Goal: Task Accomplishment & Management: Complete application form

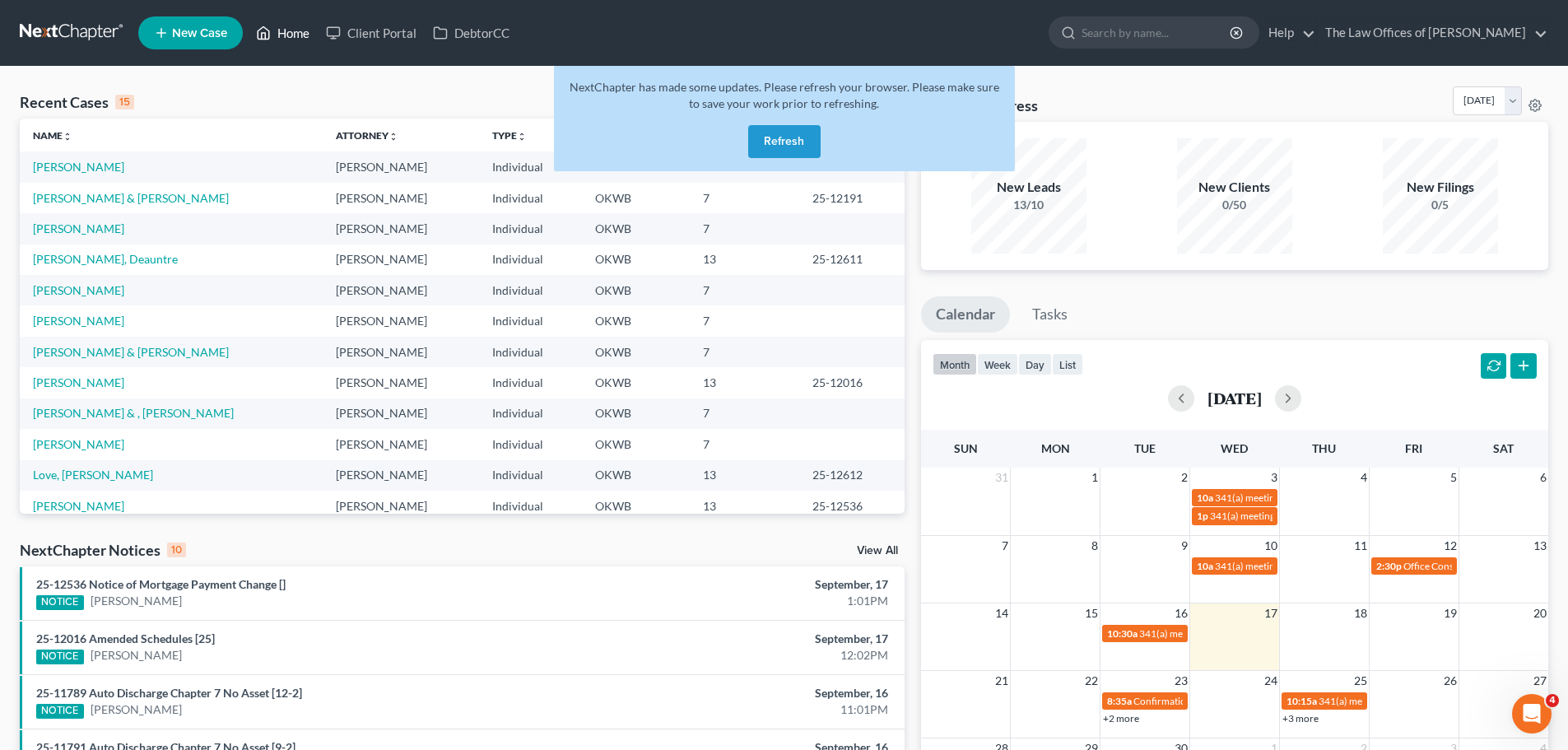
click at [298, 26] on link "Home" at bounding box center [283, 32] width 70 height 30
click at [772, 144] on button "Refresh" at bounding box center [784, 141] width 73 height 33
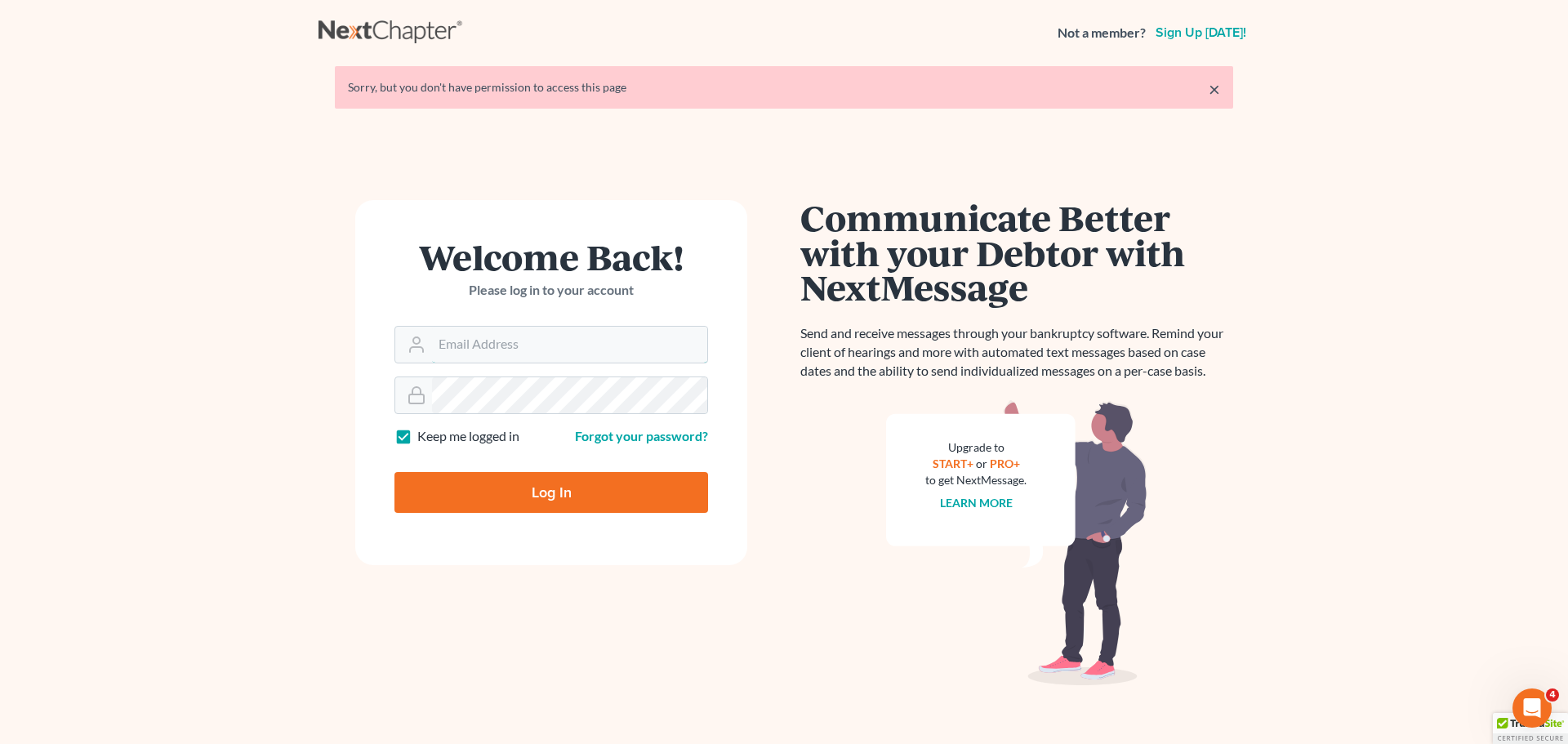
type input "[PERSON_NAME][EMAIL_ADDRESS][DOMAIN_NAME]"
click at [539, 470] on div "Log In" at bounding box center [551, 486] width 313 height 54
click at [539, 482] on input "Log In" at bounding box center [551, 492] width 313 height 41
type input "Thinking..."
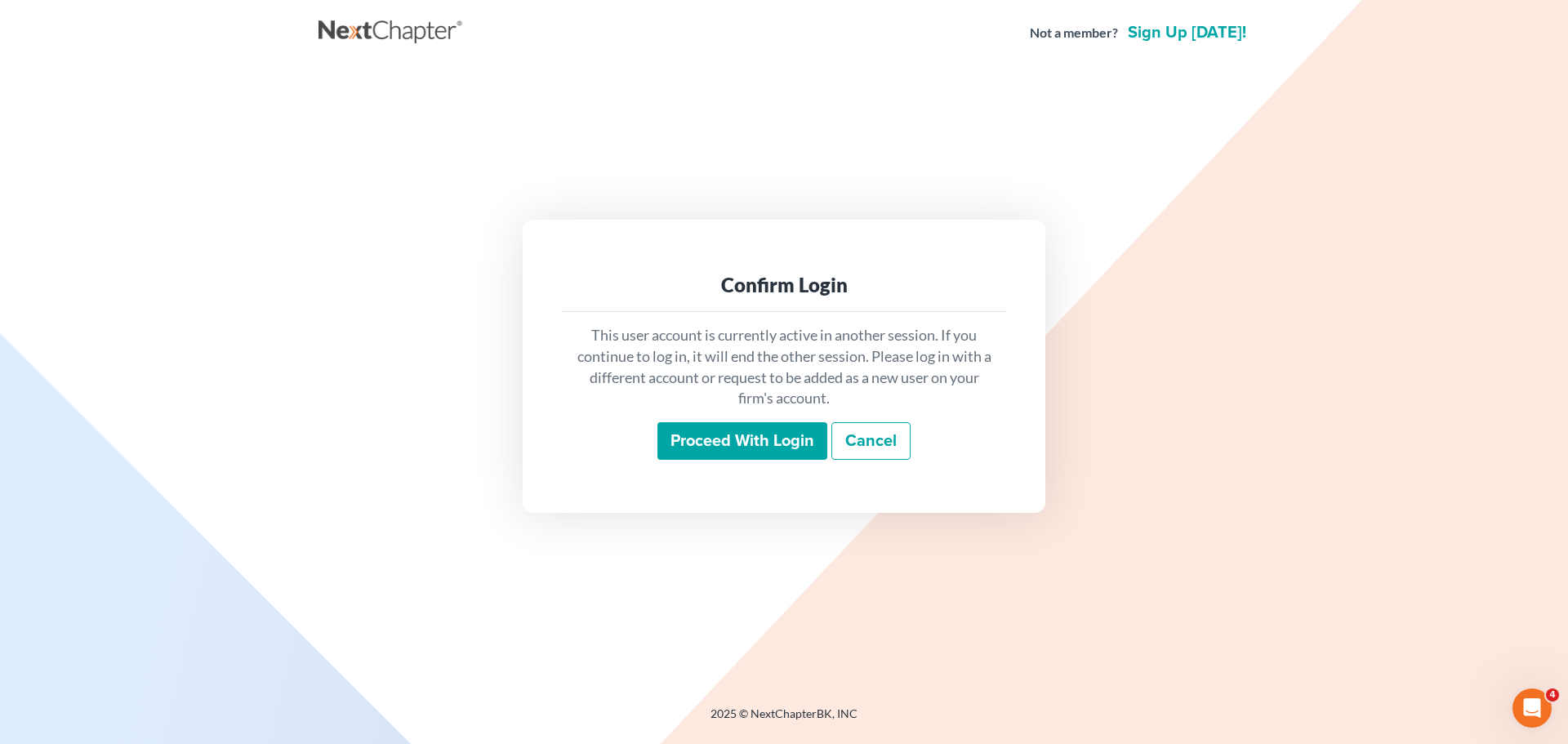
click at [803, 445] on input "Proceed with login" at bounding box center [742, 441] width 170 height 37
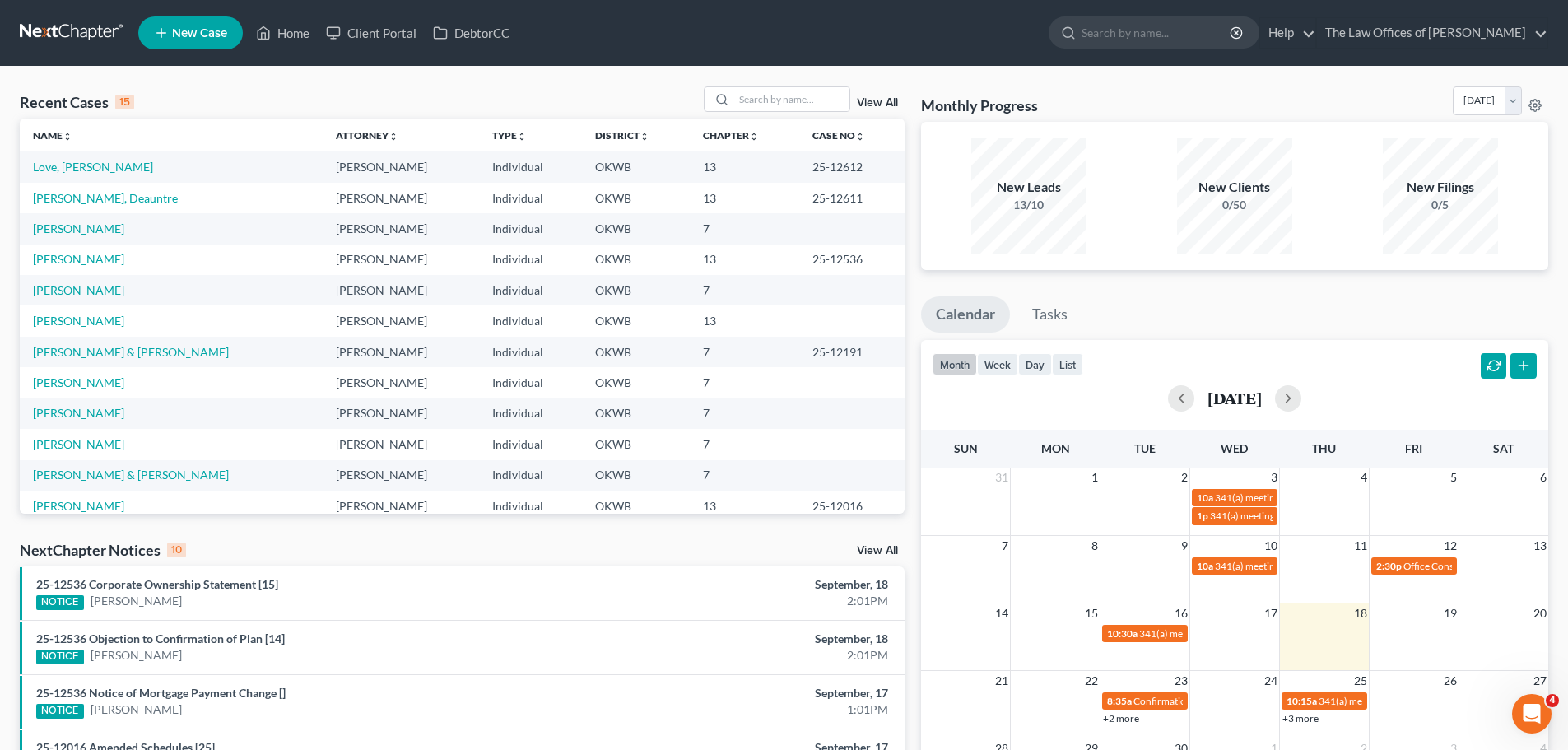
click at [79, 292] on link "[PERSON_NAME]" at bounding box center [79, 291] width 91 height 14
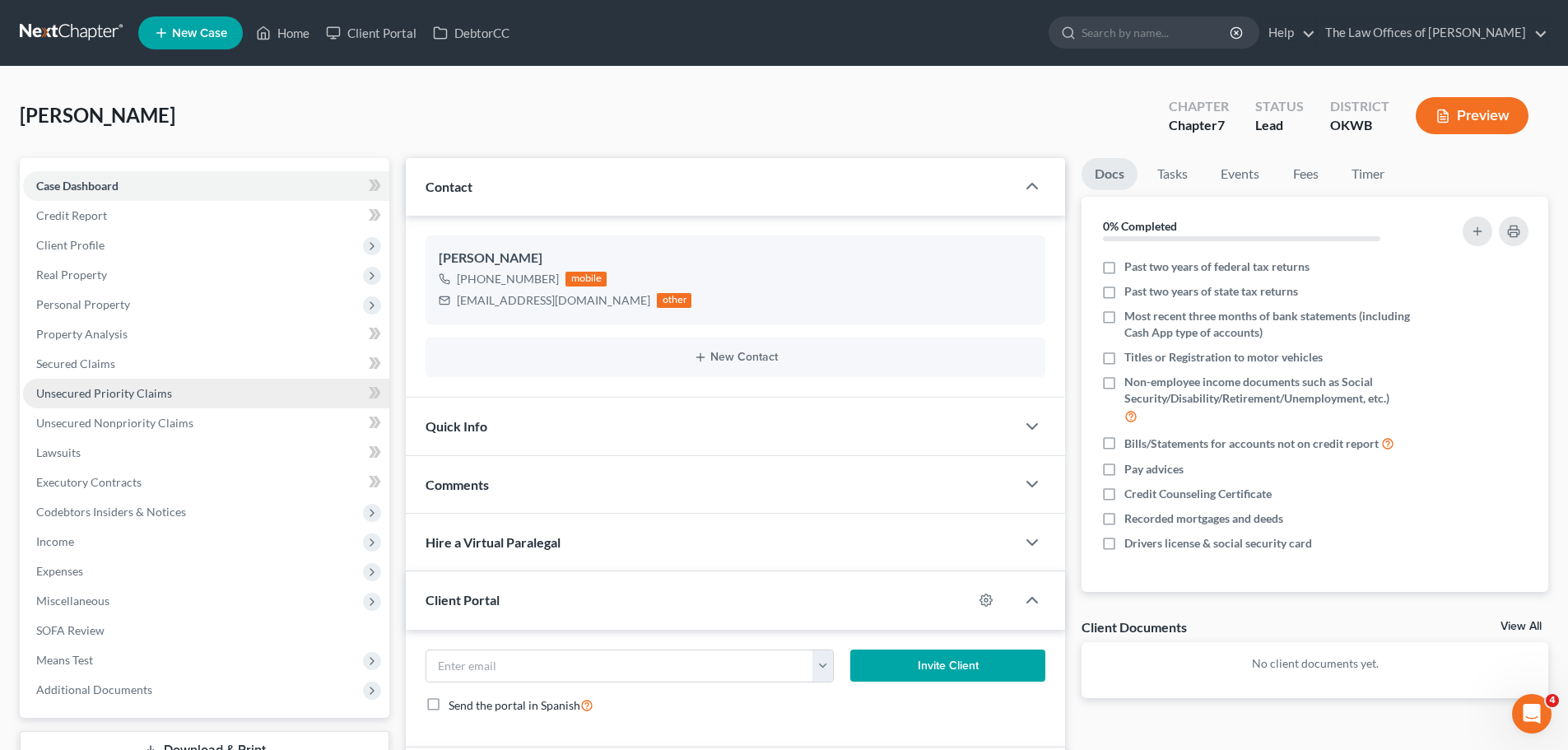
click at [167, 391] on span "Unsecured Priority Claims" at bounding box center [103, 393] width 135 height 14
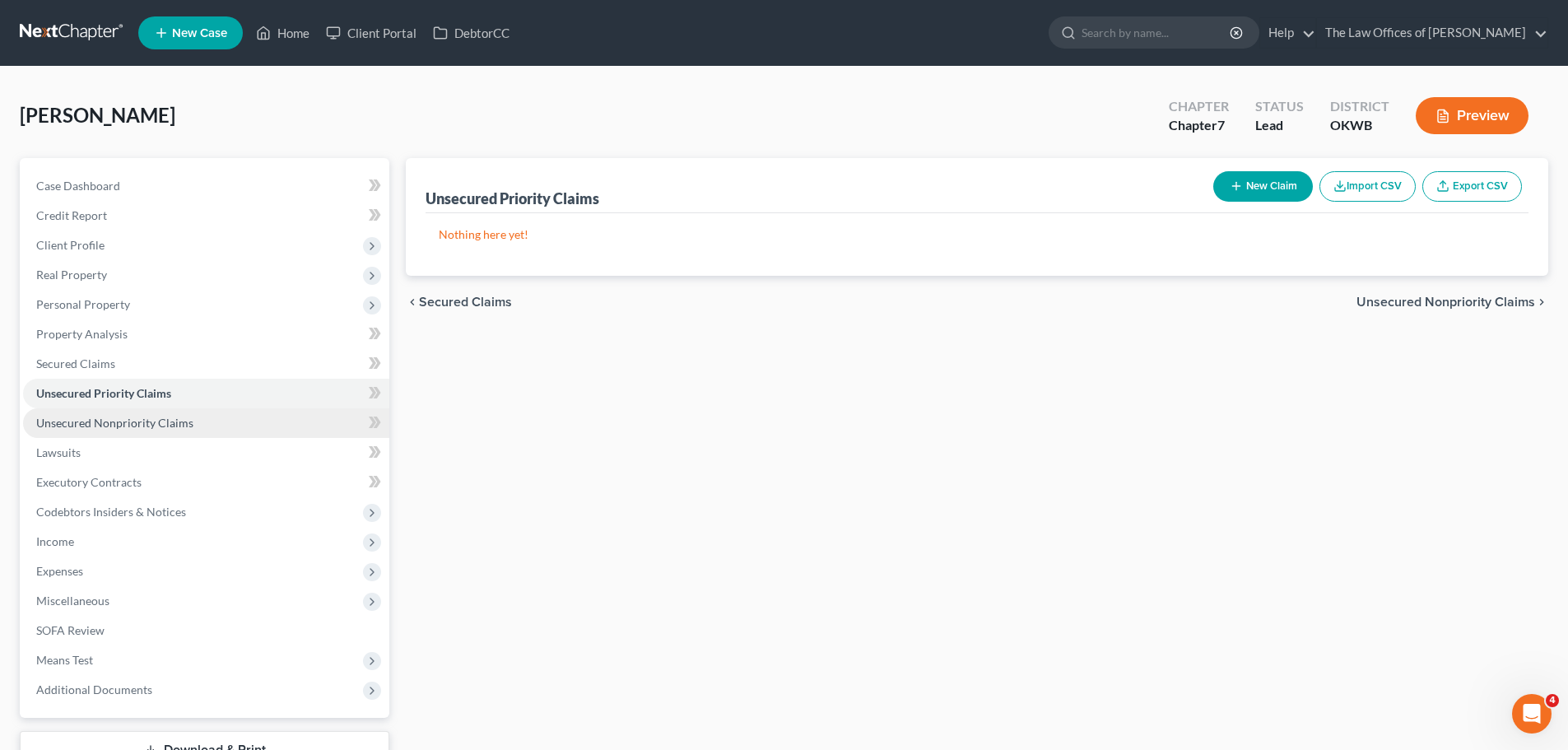
click at [167, 414] on link "Unsecured Nonpriority Claims" at bounding box center [206, 423] width 366 height 30
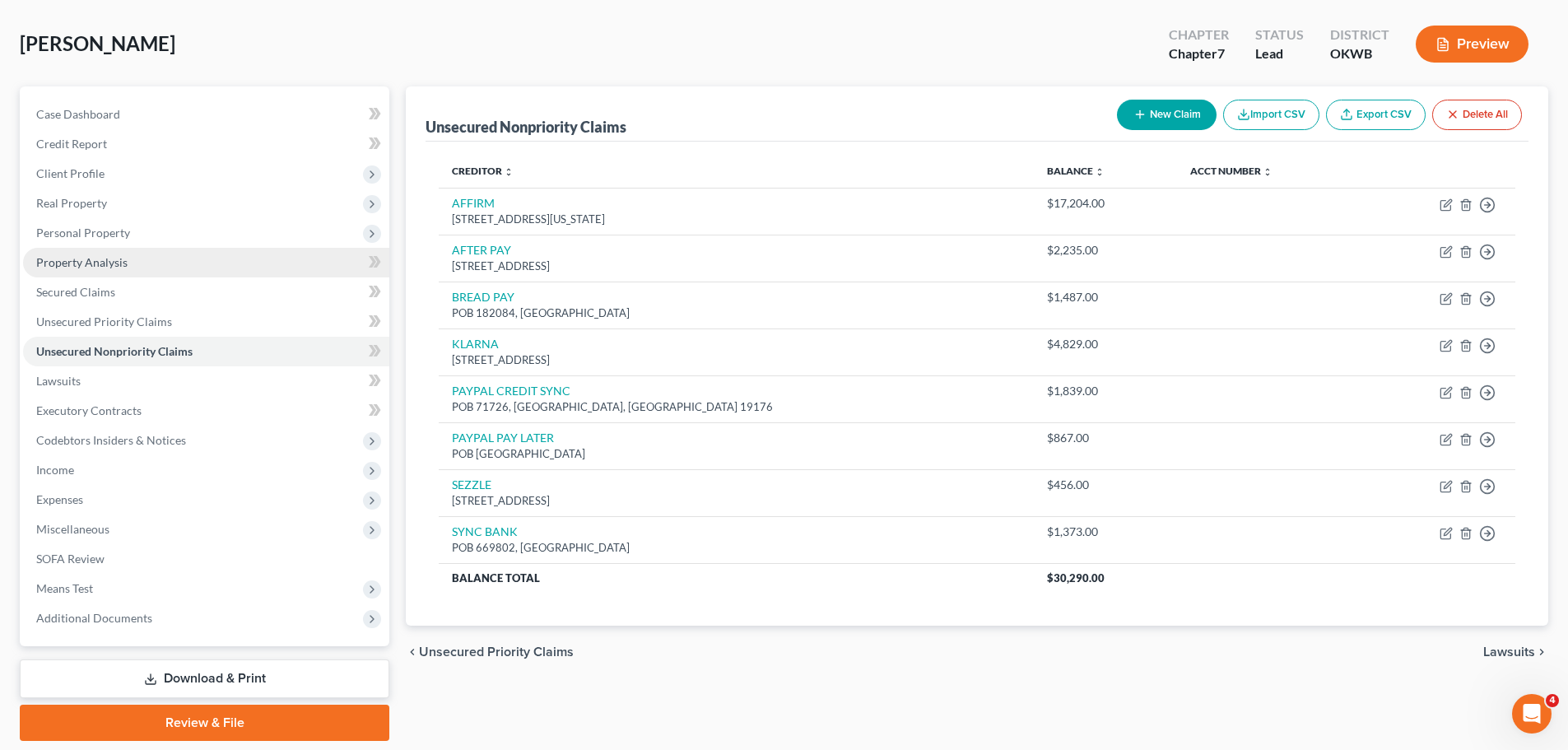
scroll to position [43, 0]
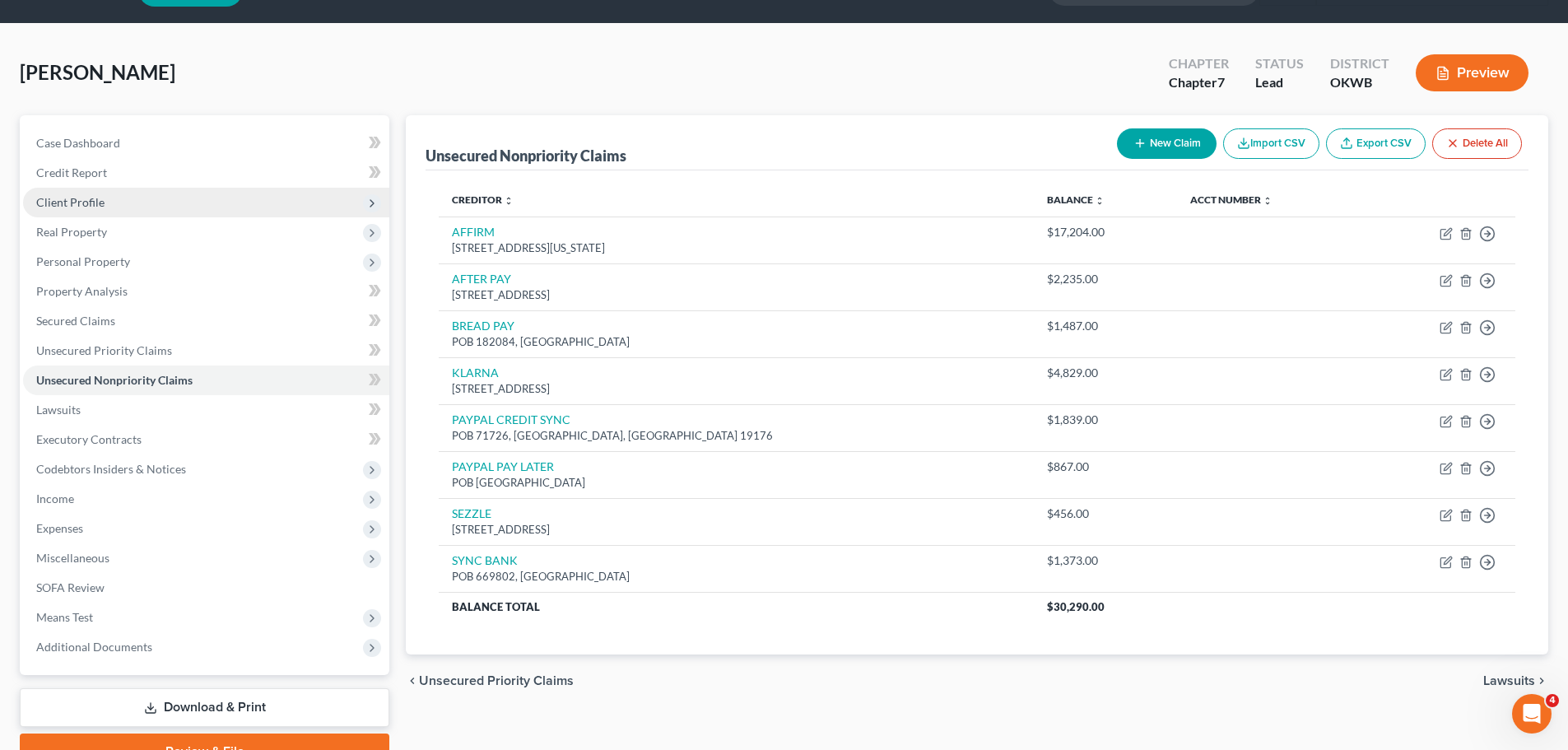
click at [144, 198] on span "Client Profile" at bounding box center [206, 202] width 366 height 30
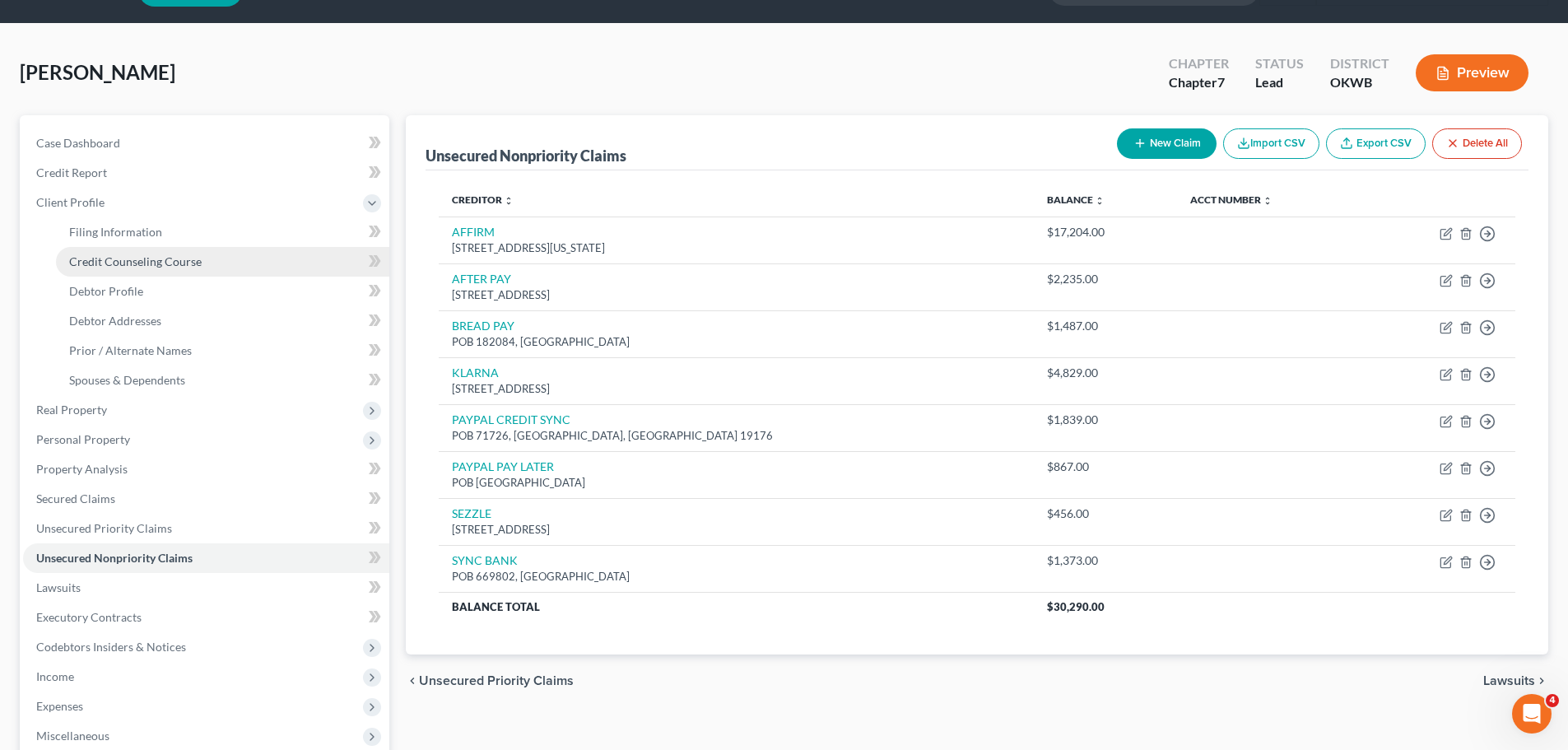
click at [285, 268] on link "Credit Counseling Course" at bounding box center [222, 261] width 334 height 30
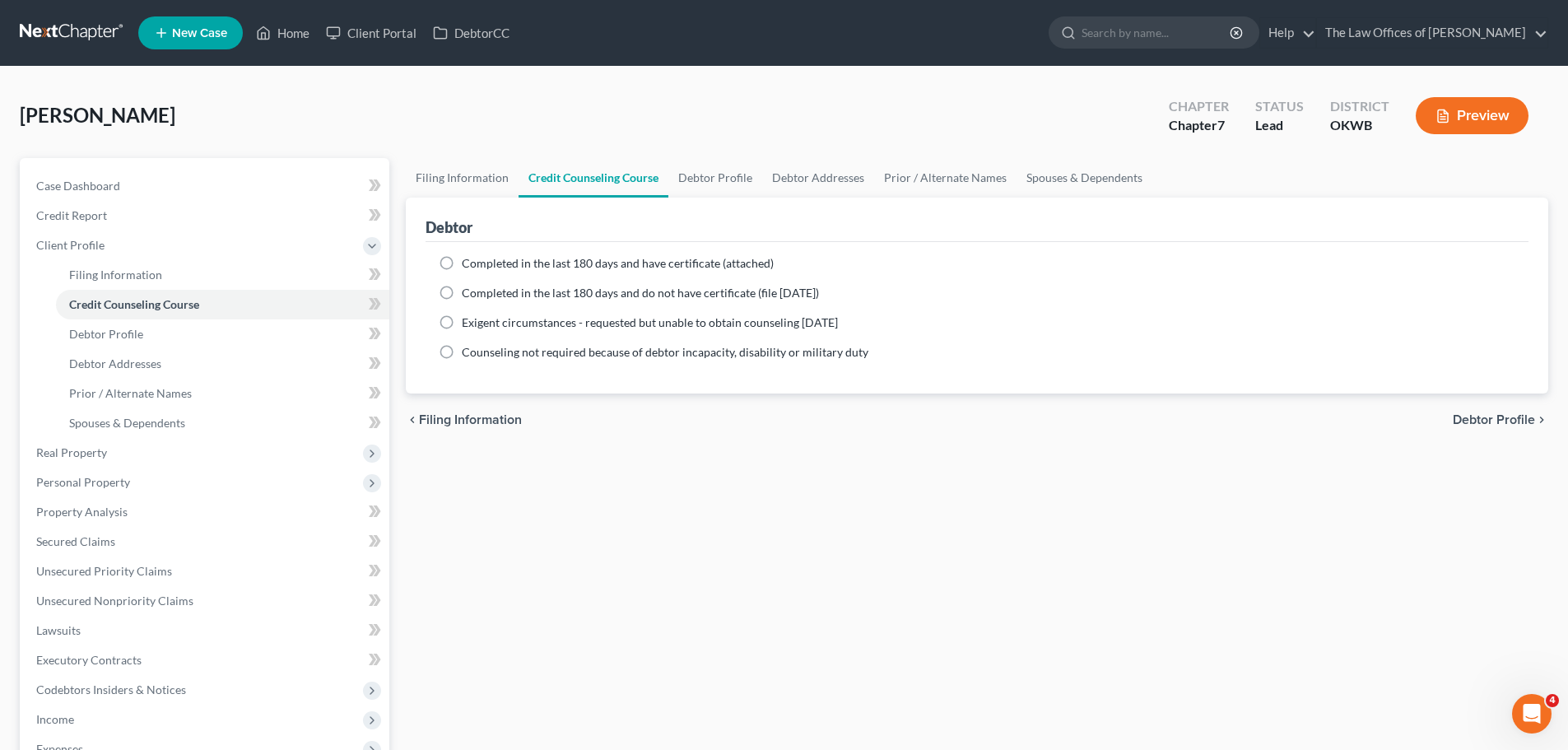
click at [518, 264] on span "Completed in the last 180 days and have certificate (attached)" at bounding box center [618, 263] width 312 height 14
click at [479, 264] on input "Completed in the last 180 days and have certificate (attached)" at bounding box center [474, 260] width 11 height 11
radio input "true"
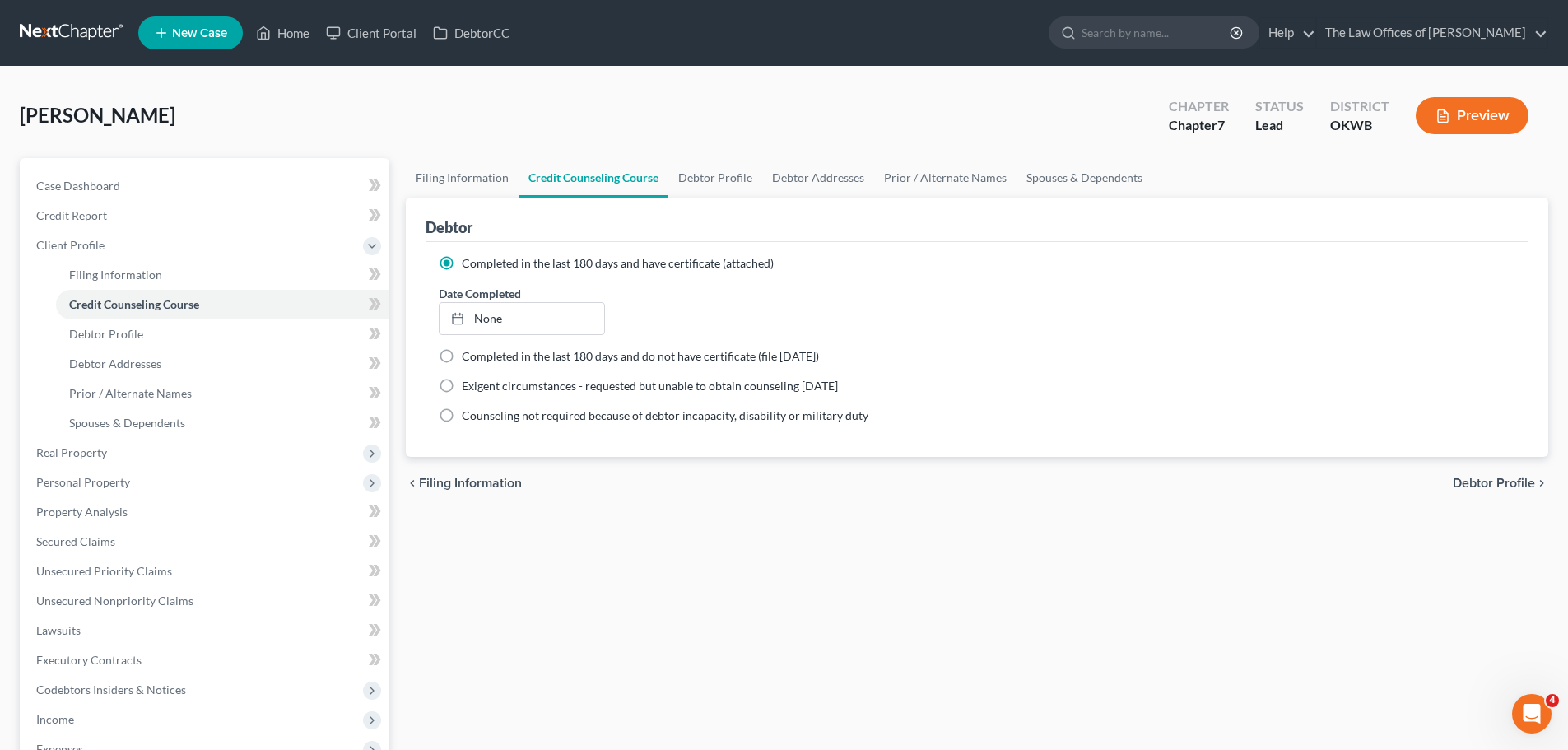
click at [521, 300] on label "Date Completed" at bounding box center [480, 292] width 83 height 17
type input "[DATE]"
click at [525, 314] on link "[DATE]" at bounding box center [521, 318] width 164 height 31
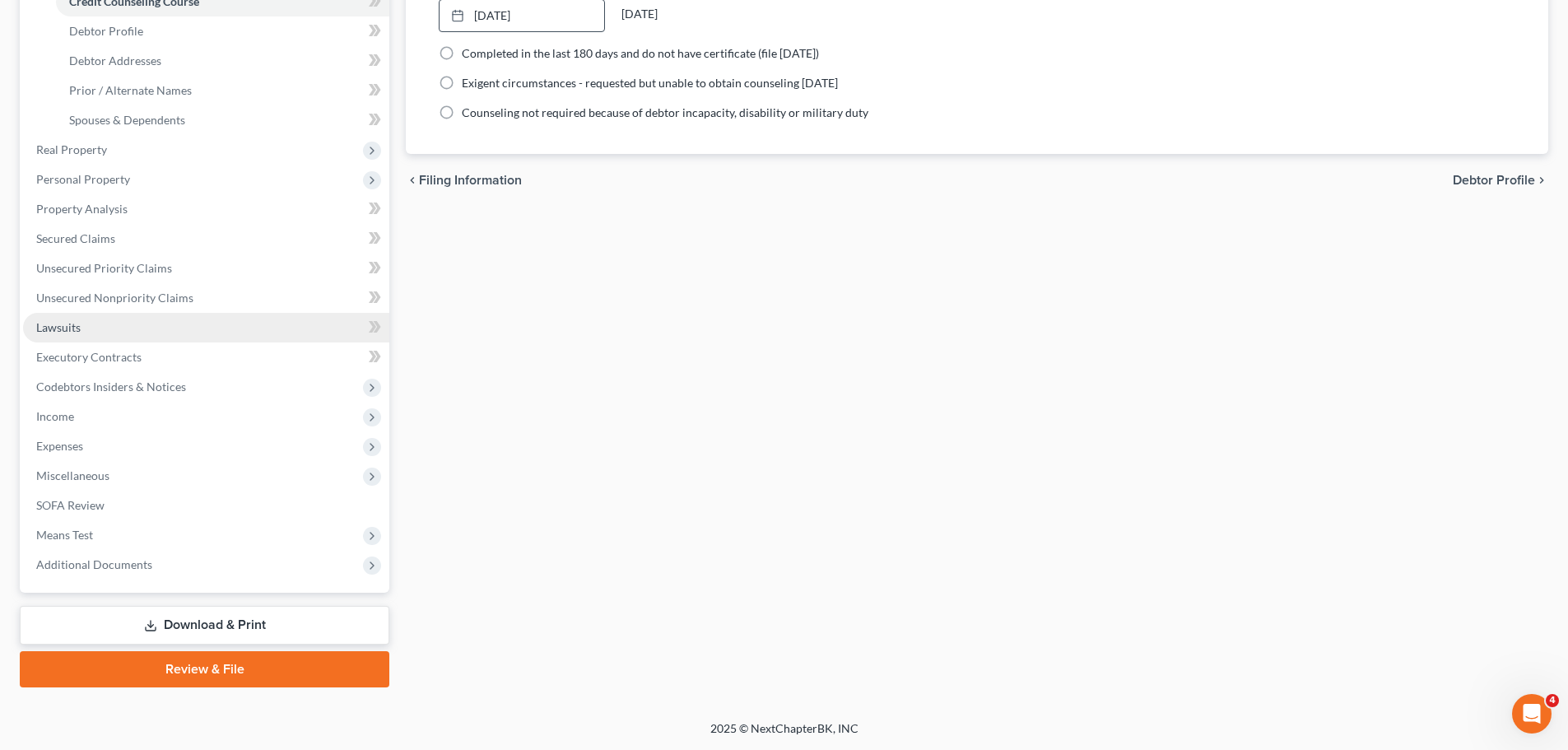
click at [179, 623] on link "Download & Print" at bounding box center [205, 624] width 370 height 39
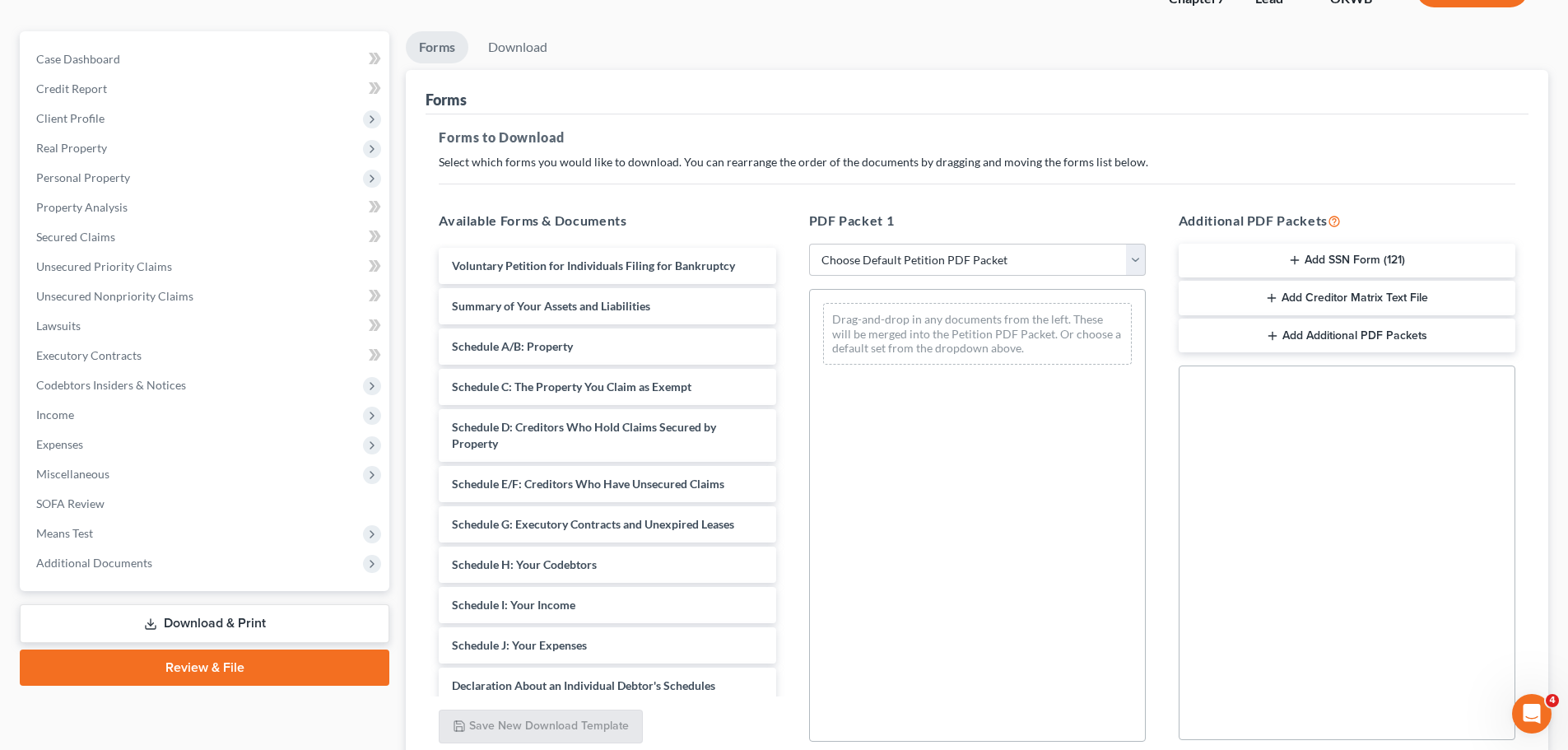
scroll to position [164, 0]
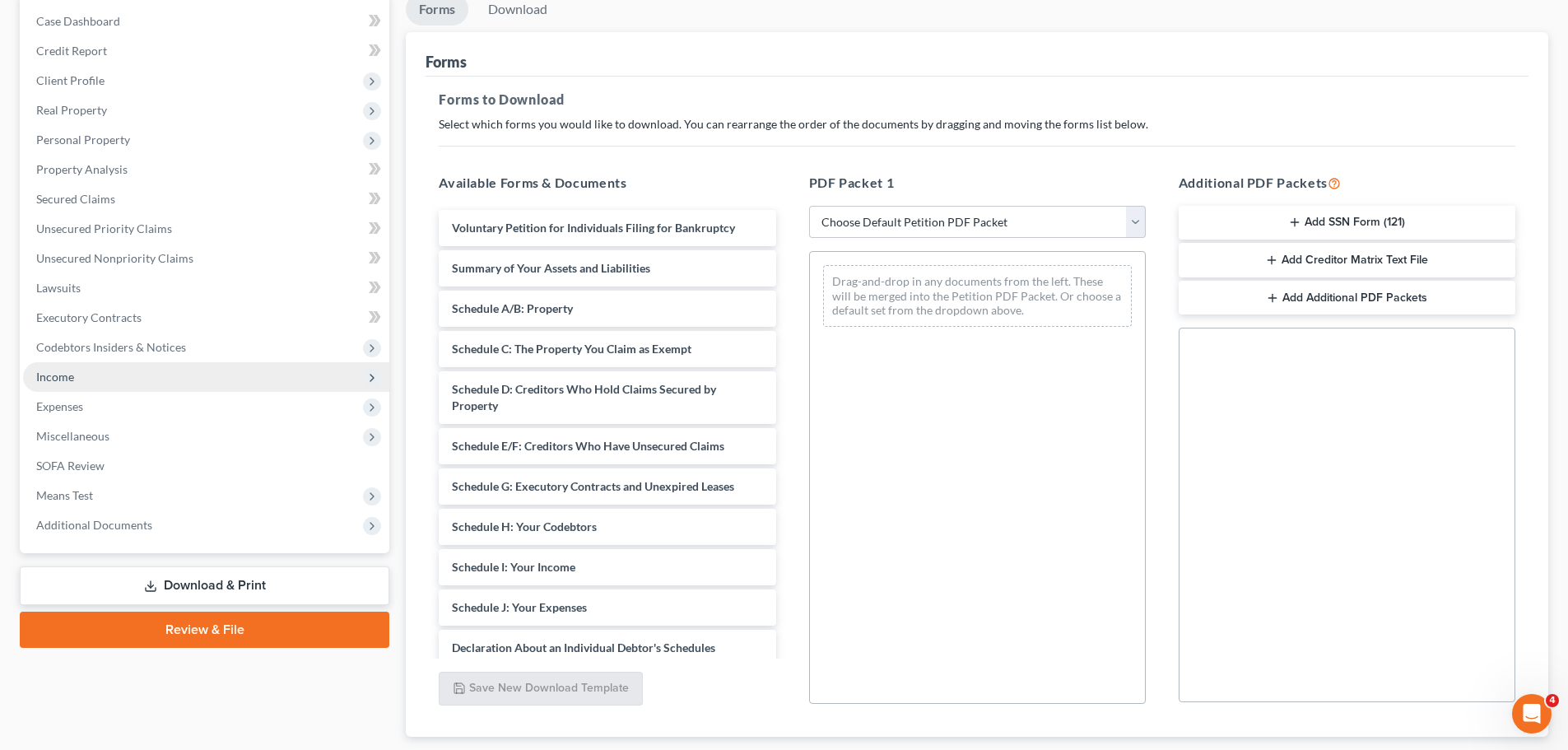
click at [105, 367] on span "Income" at bounding box center [206, 377] width 366 height 30
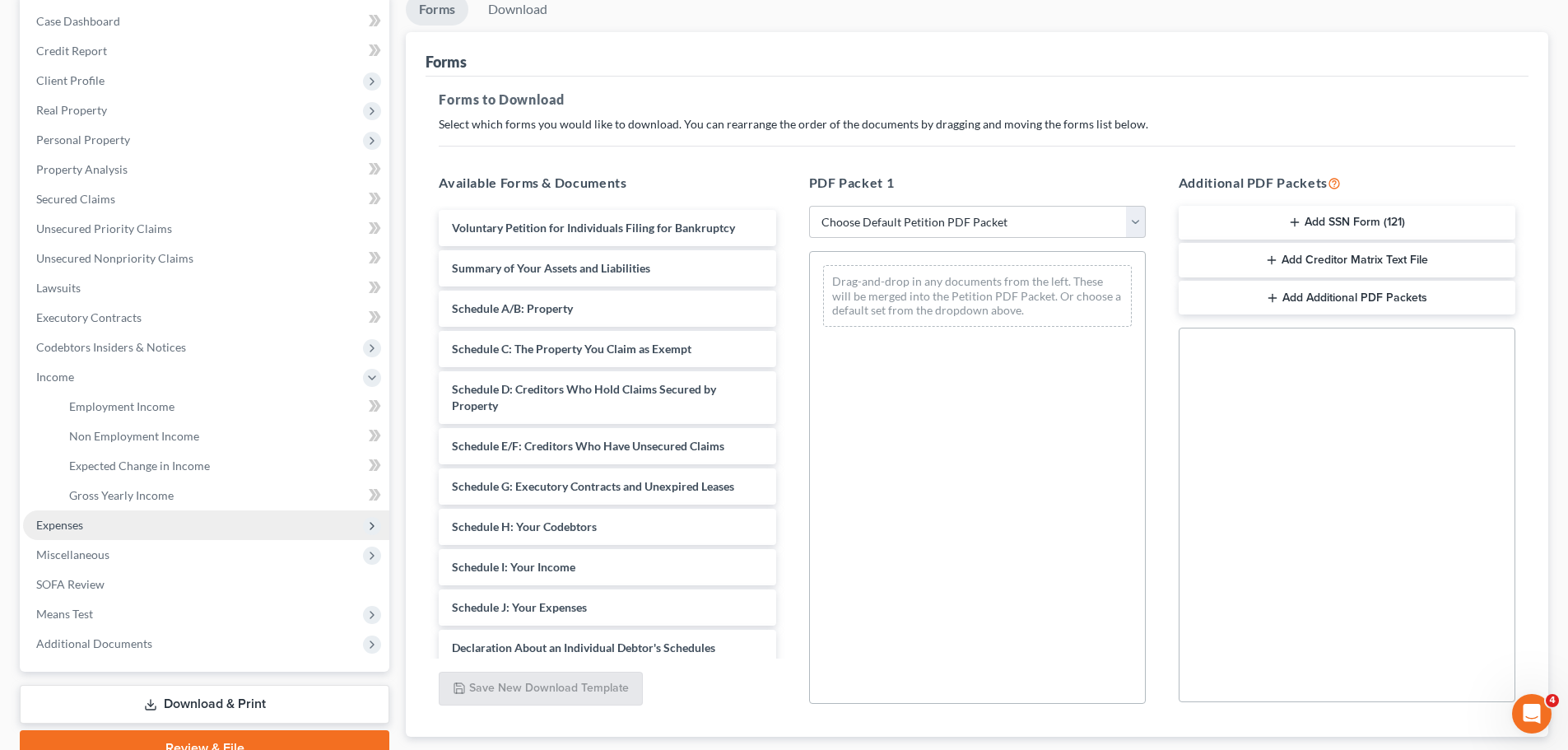
click at [118, 514] on span "Expenses" at bounding box center [206, 525] width 366 height 30
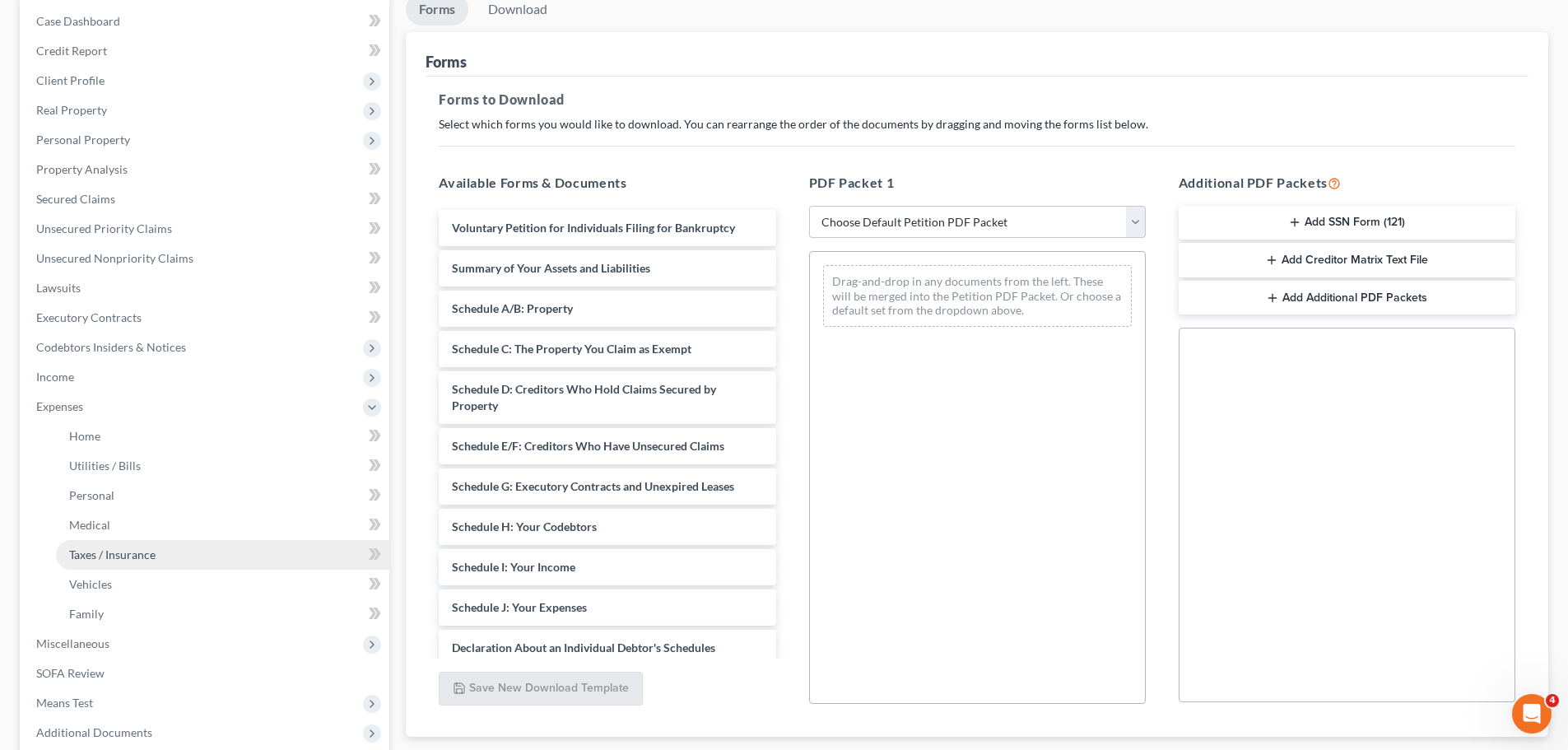
click at [172, 555] on link "Taxes / Insurance" at bounding box center [222, 554] width 334 height 30
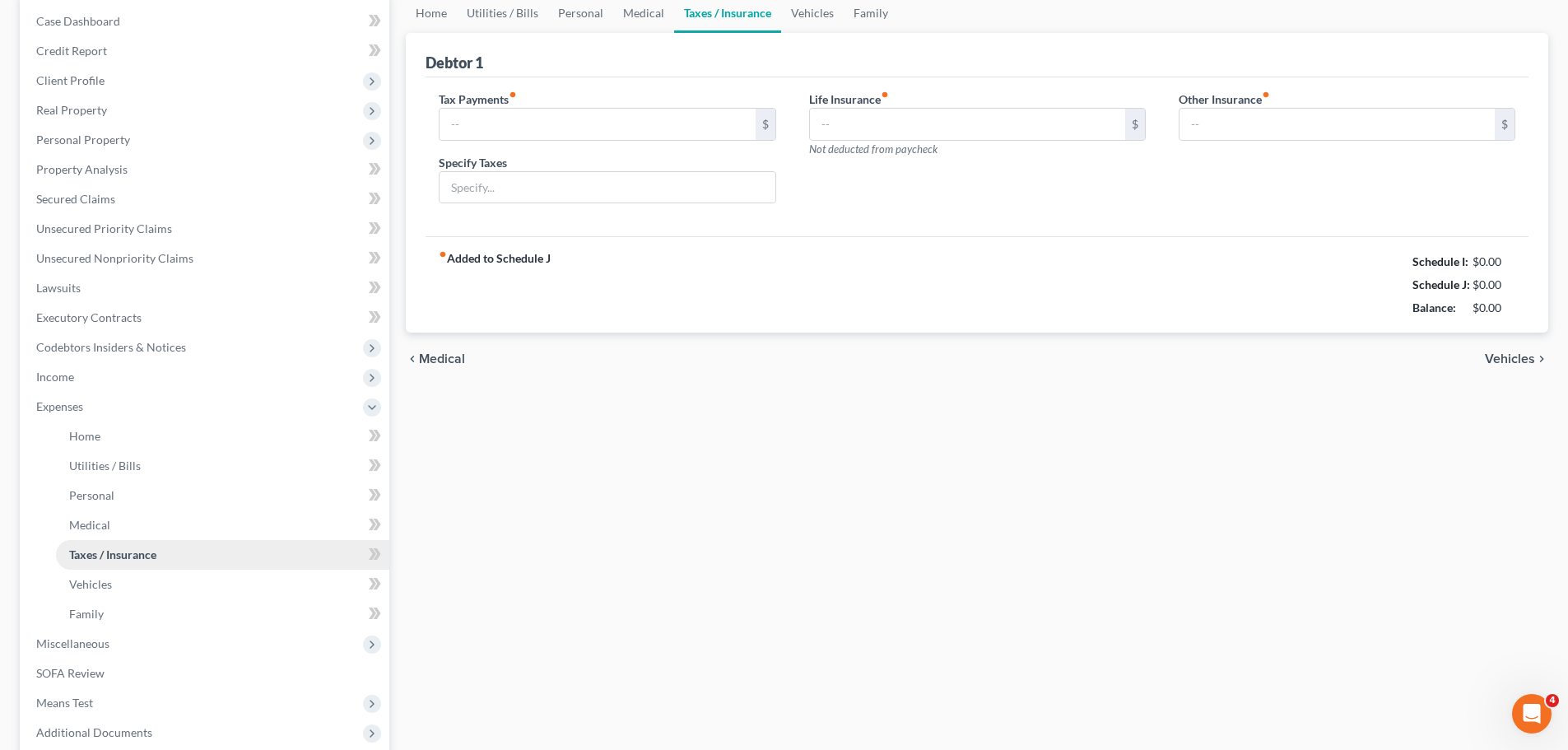
scroll to position [153, 0]
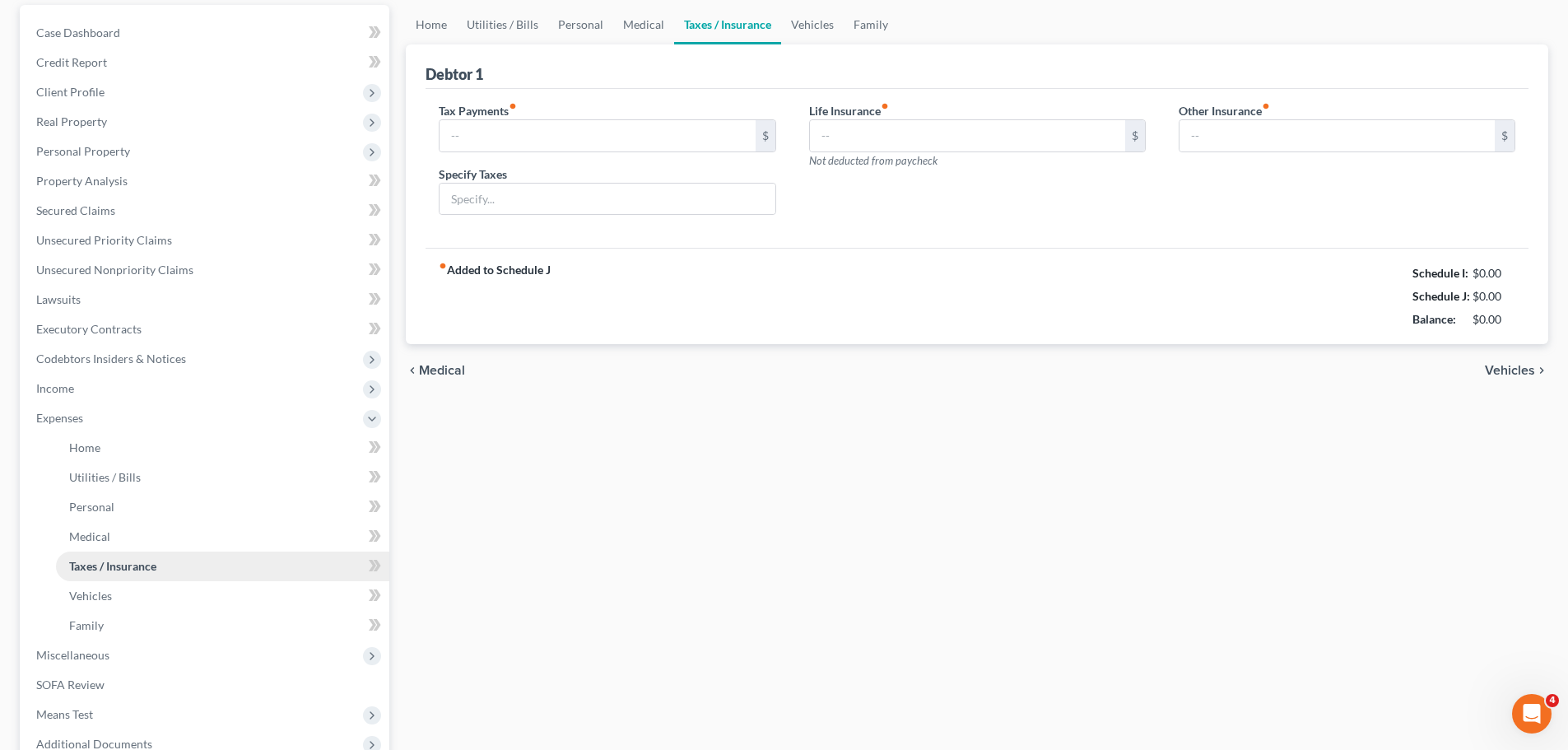
type input "0.00"
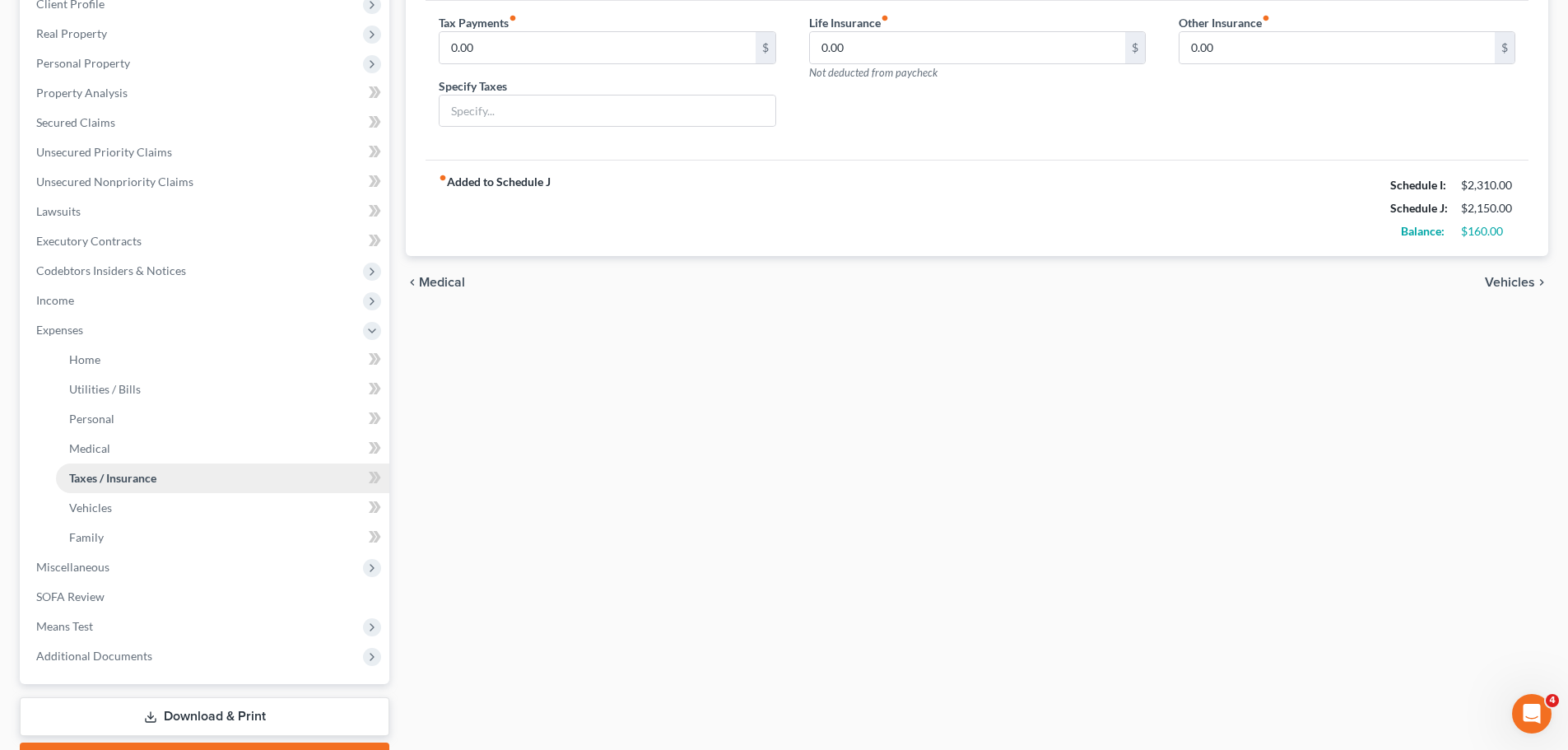
scroll to position [247, 0]
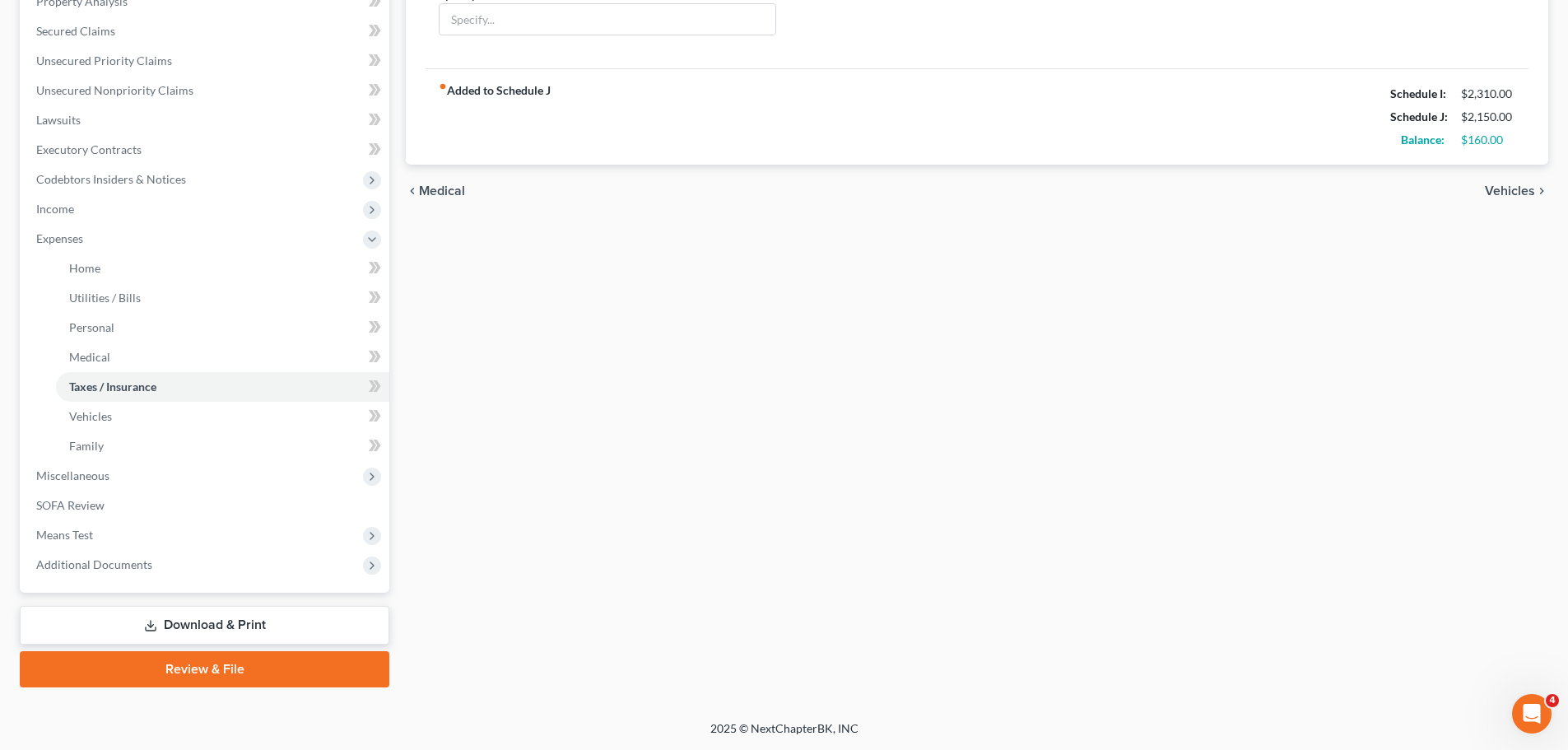
click at [197, 663] on link "Review & File" at bounding box center [205, 669] width 370 height 36
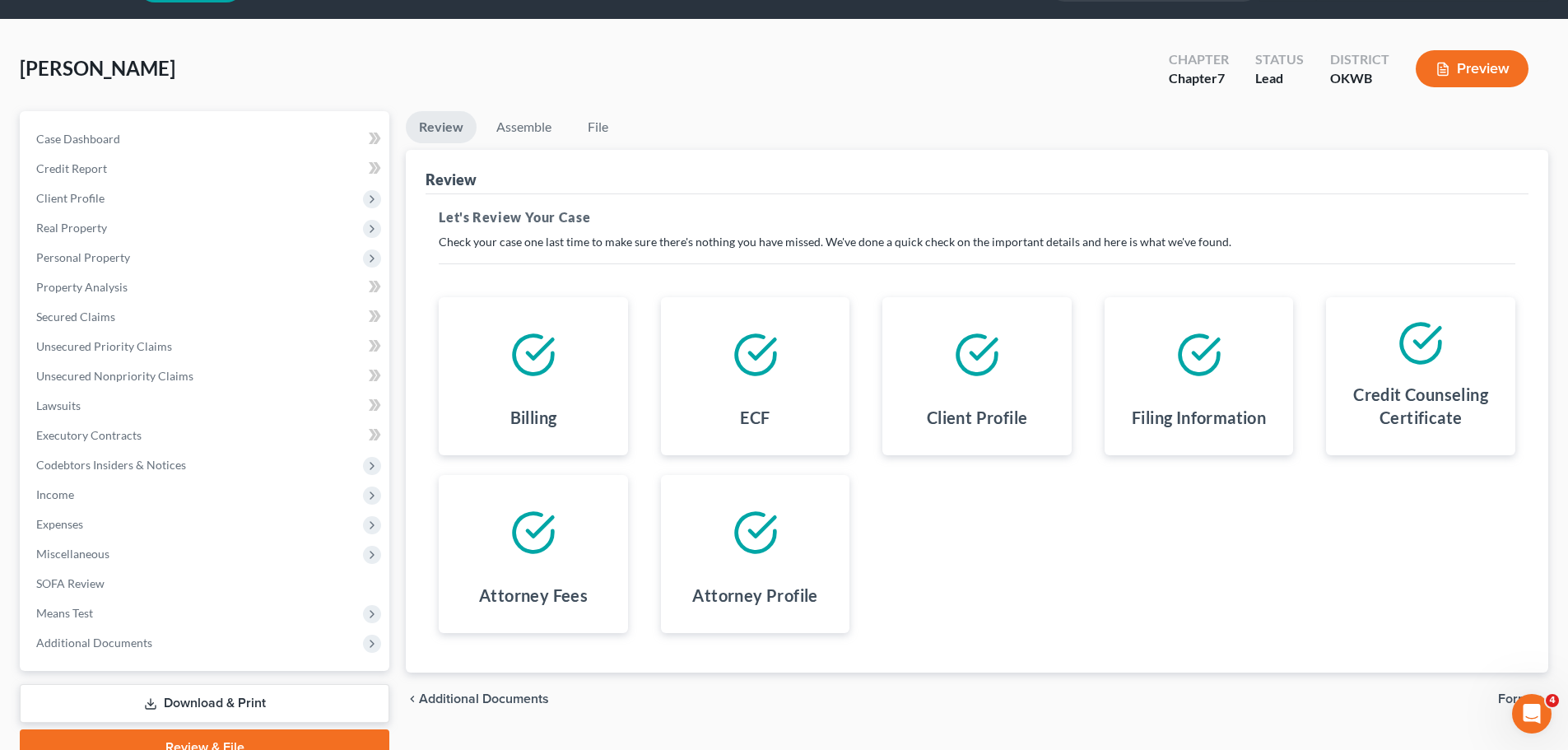
scroll to position [125, 0]
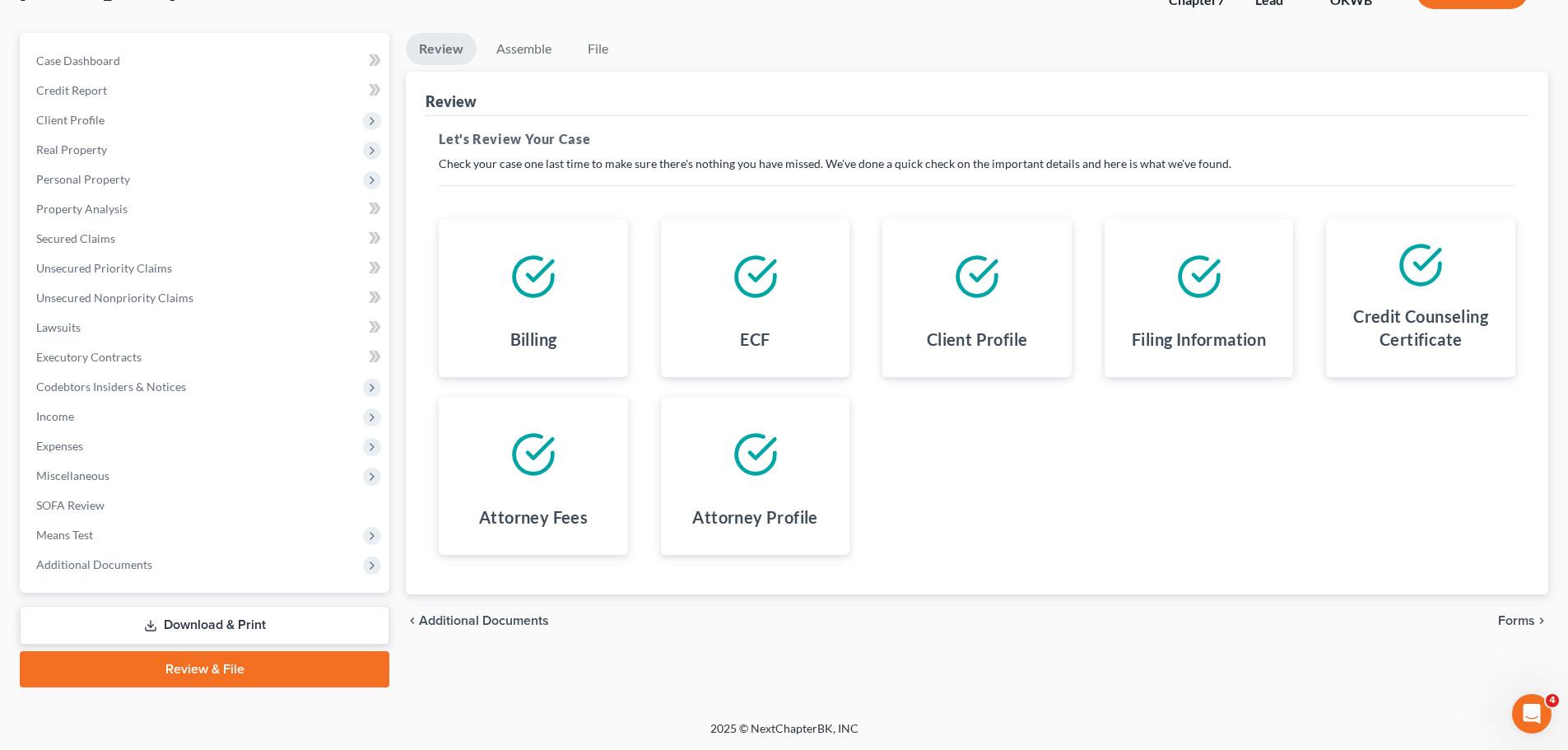
click at [1530, 621] on span "Forms" at bounding box center [1516, 620] width 37 height 13
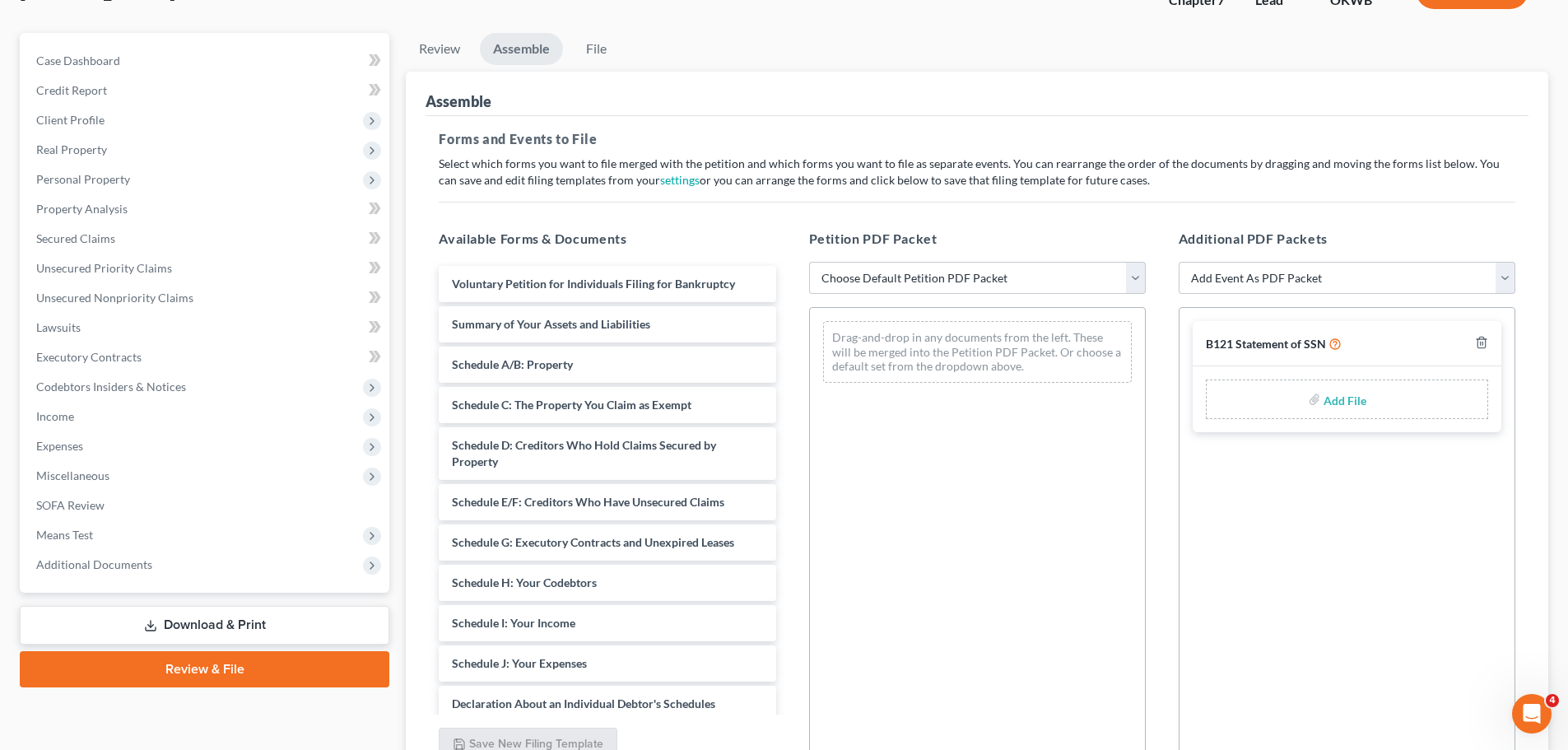
click at [125, 631] on link "Download & Print" at bounding box center [205, 624] width 370 height 39
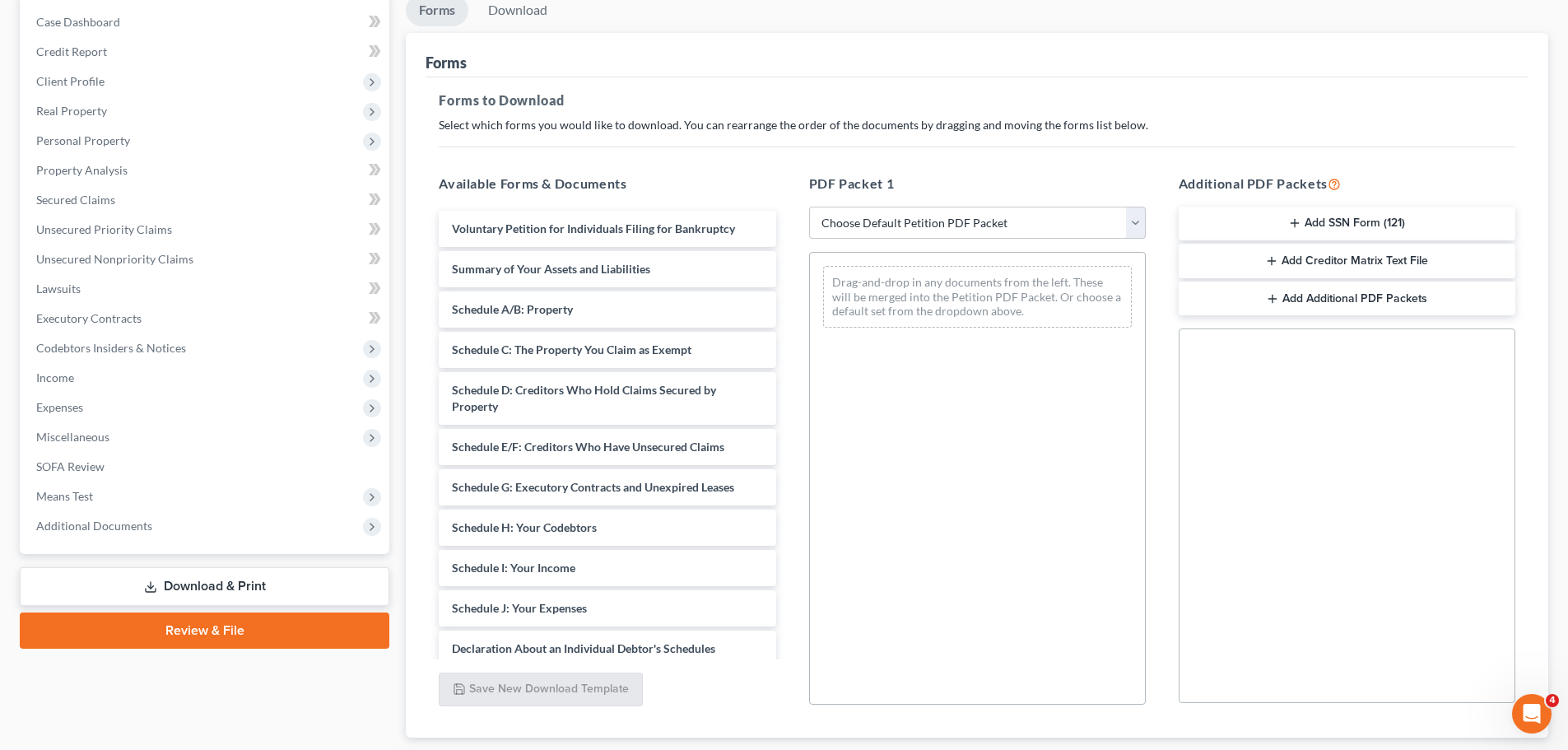
scroll to position [164, 0]
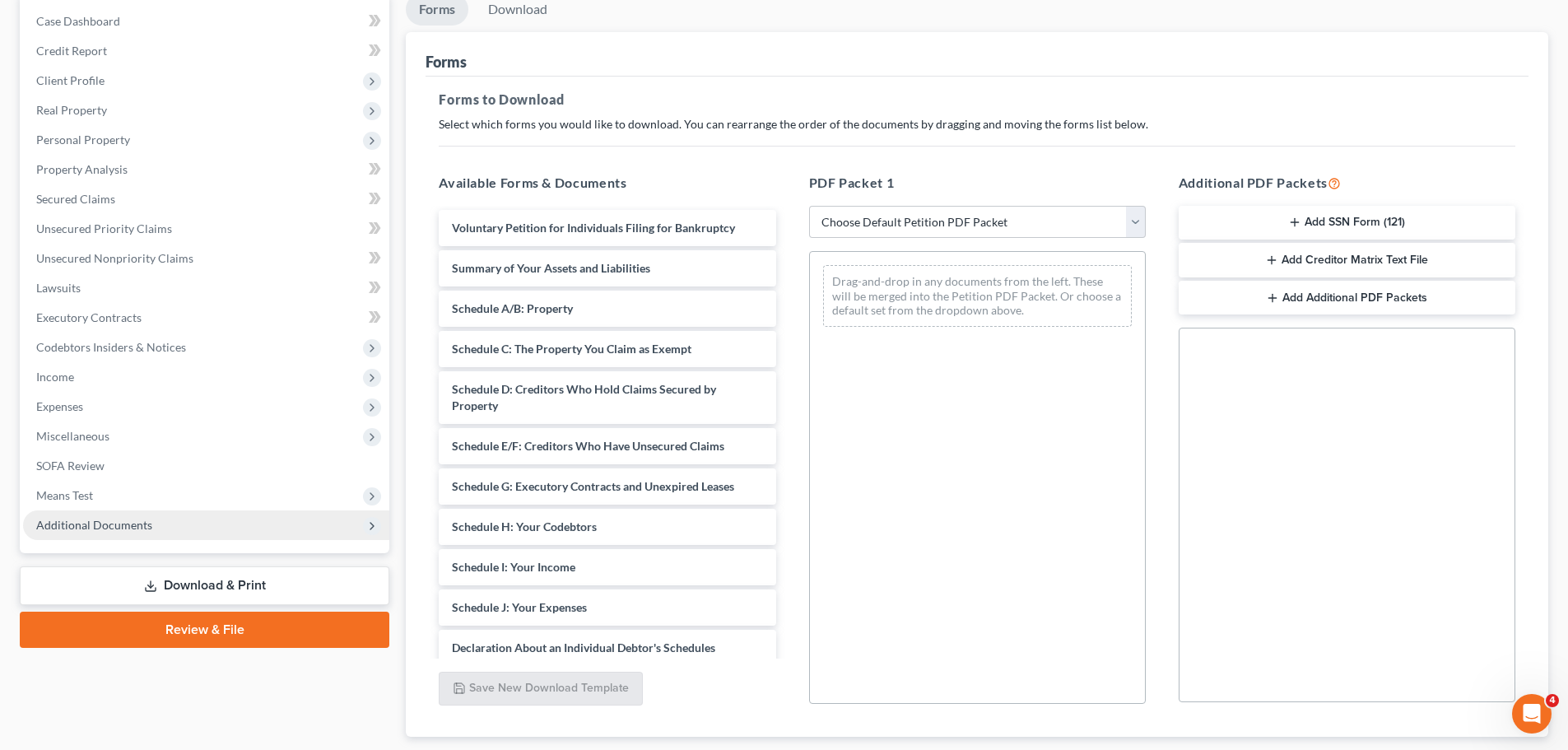
click at [114, 533] on span "Additional Documents" at bounding box center [206, 525] width 366 height 30
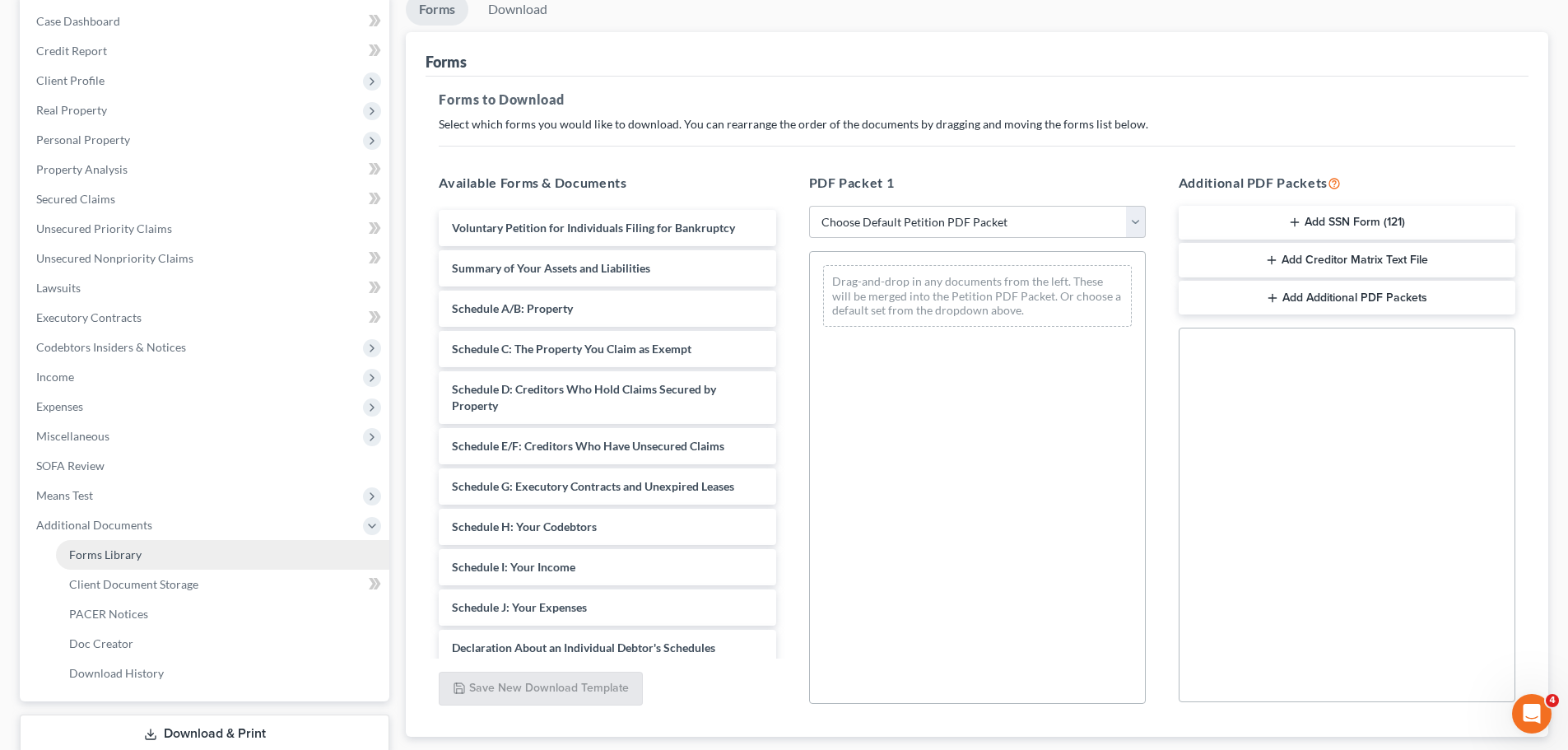
click at [130, 558] on span "Forms Library" at bounding box center [105, 554] width 73 height 14
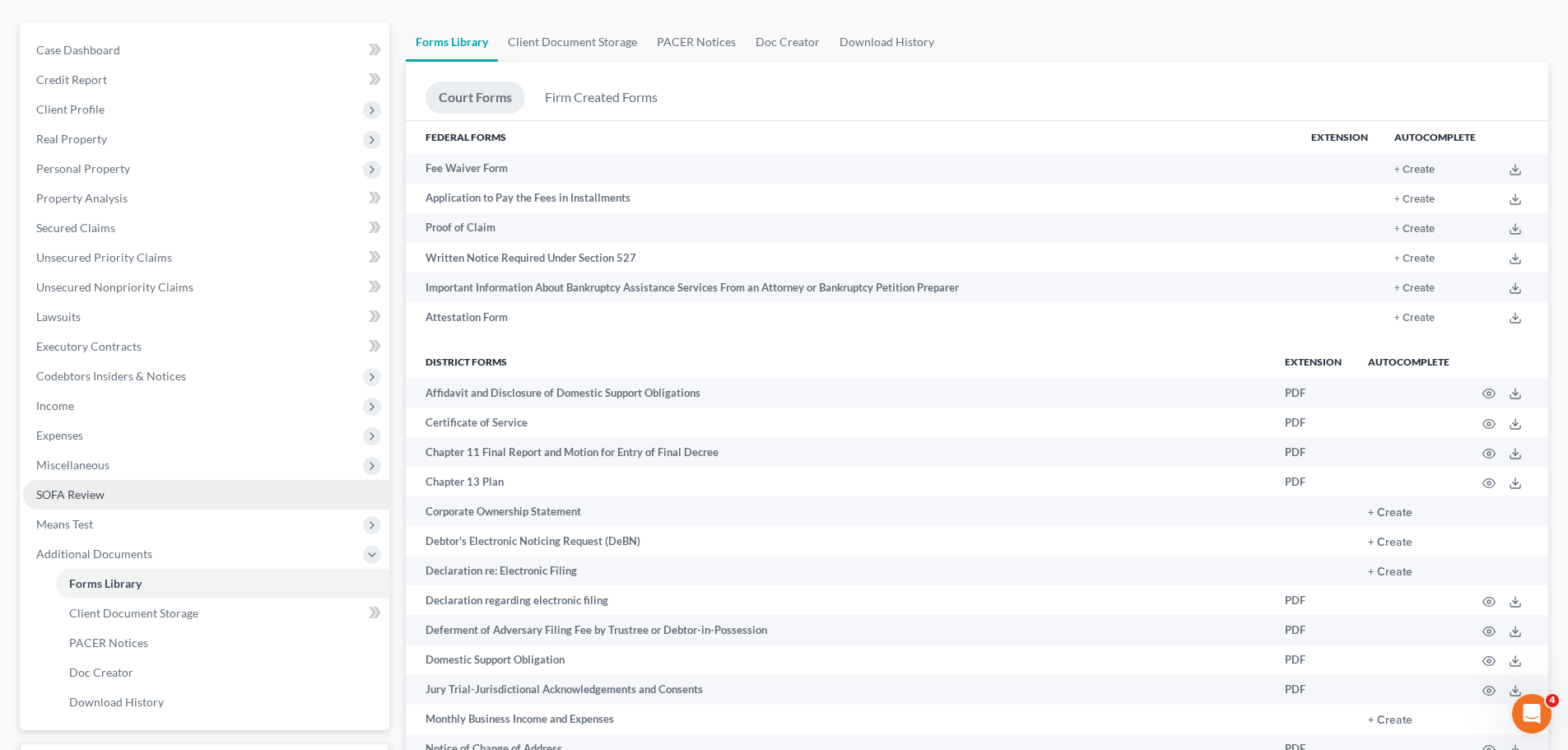
scroll to position [164, 0]
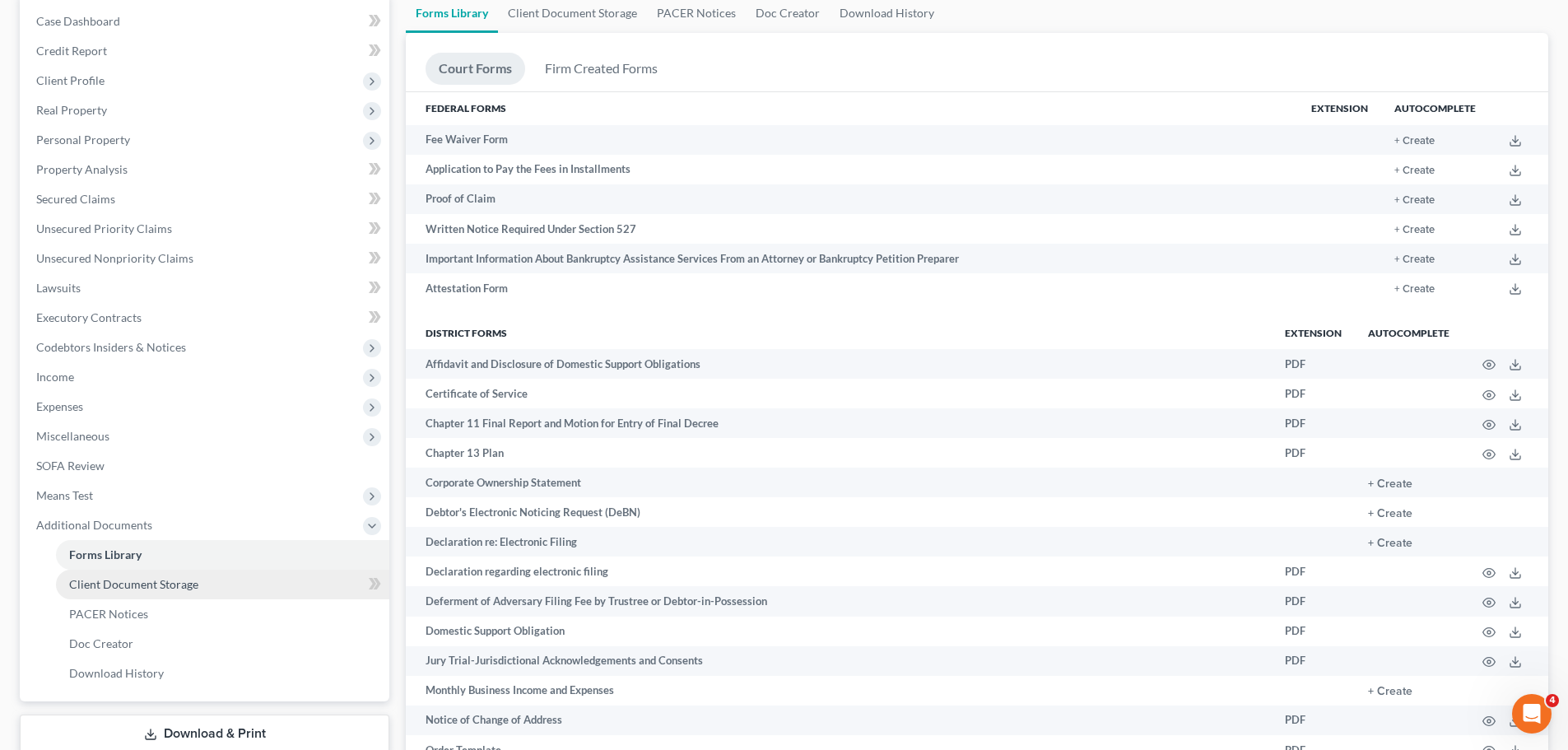
click at [134, 597] on link "Client Document Storage" at bounding box center [222, 584] width 334 height 30
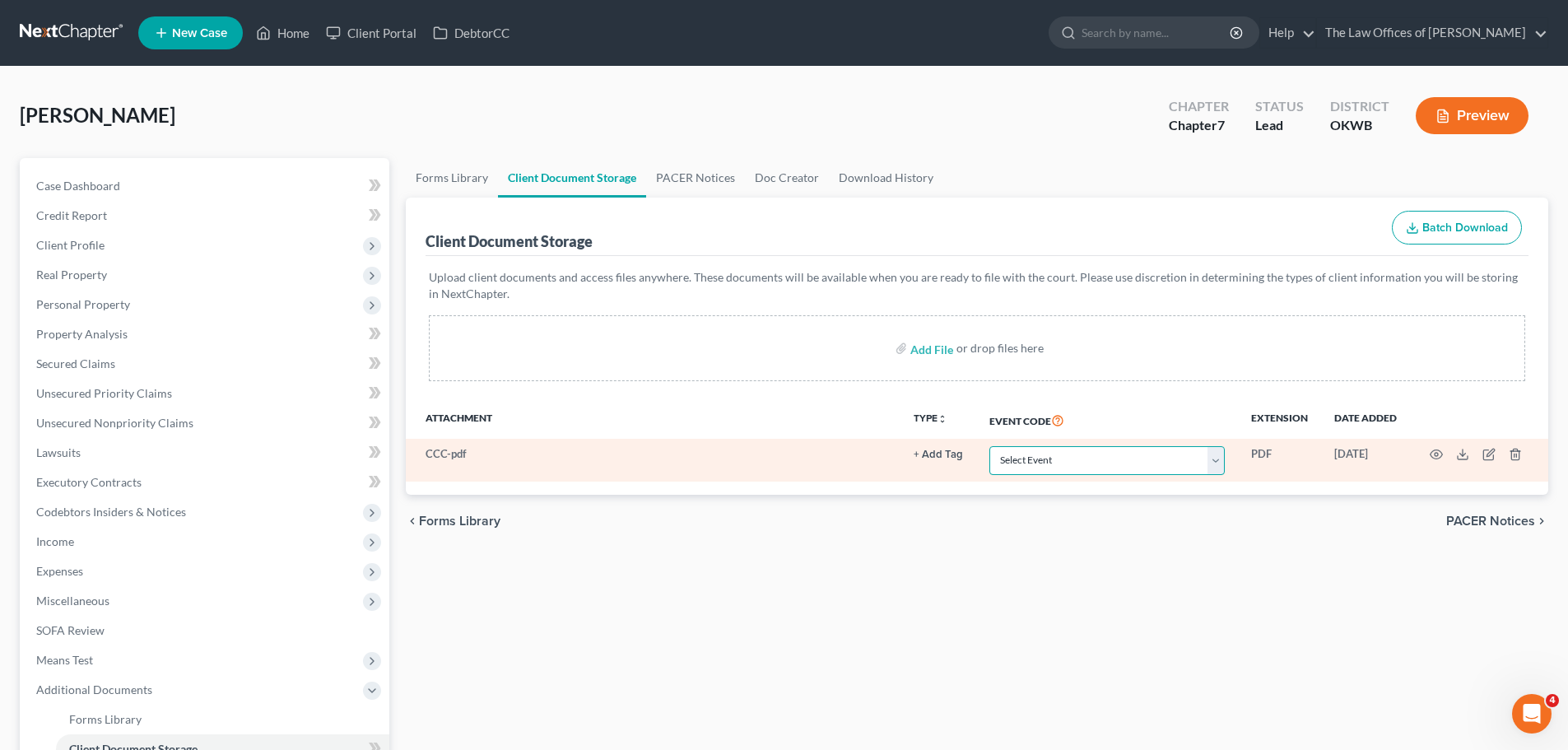
click at [1223, 461] on select "Select Event Certificate of Credit Counseling (Debtor) Certificate of Credit Co…" at bounding box center [1107, 460] width 235 height 29
select select "0"
click at [989, 446] on select "Select Event Certificate of Credit Counseling (Debtor) Certificate of Credit Co…" at bounding box center [1107, 460] width 235 height 29
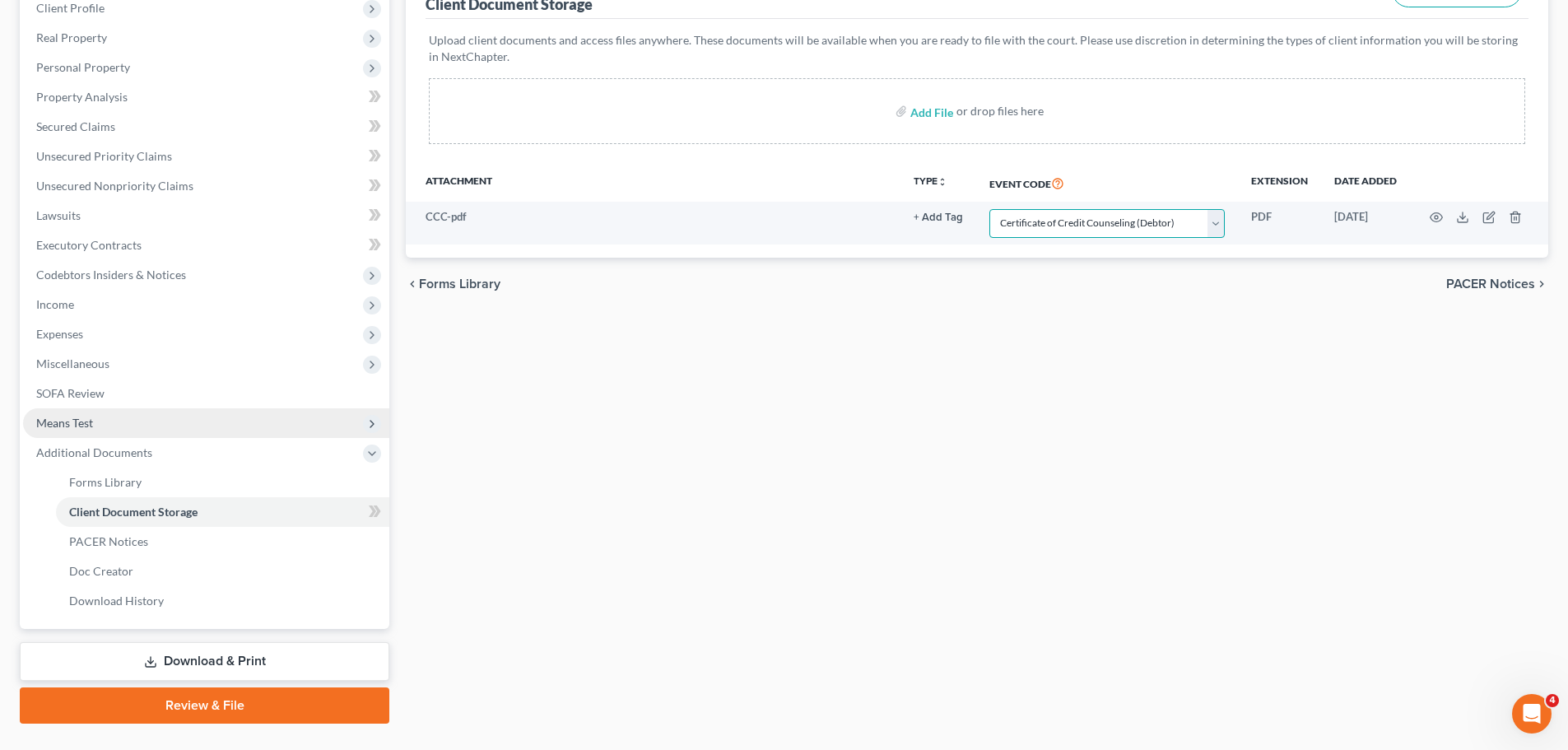
scroll to position [274, 0]
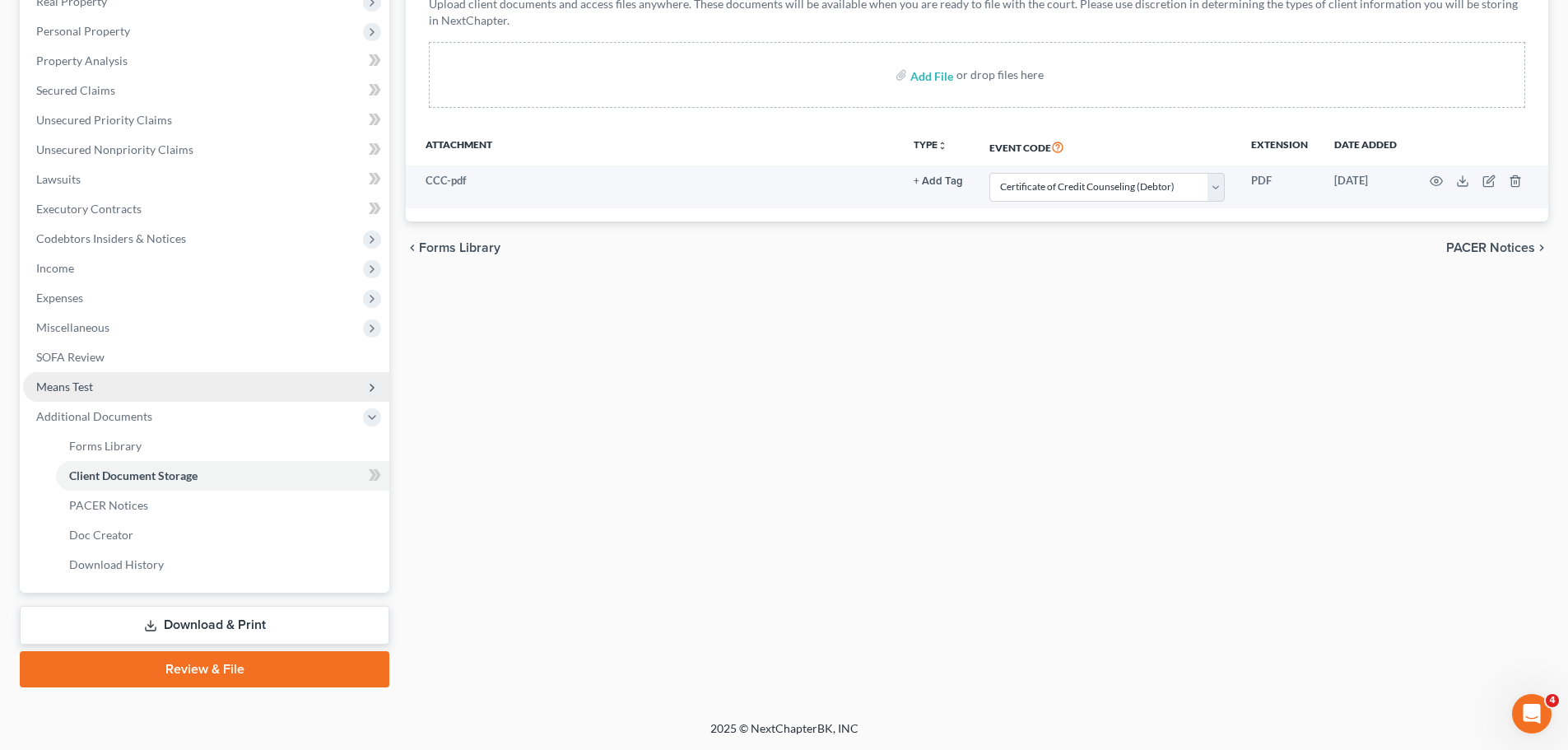
click at [204, 384] on span "Means Test" at bounding box center [206, 387] width 366 height 30
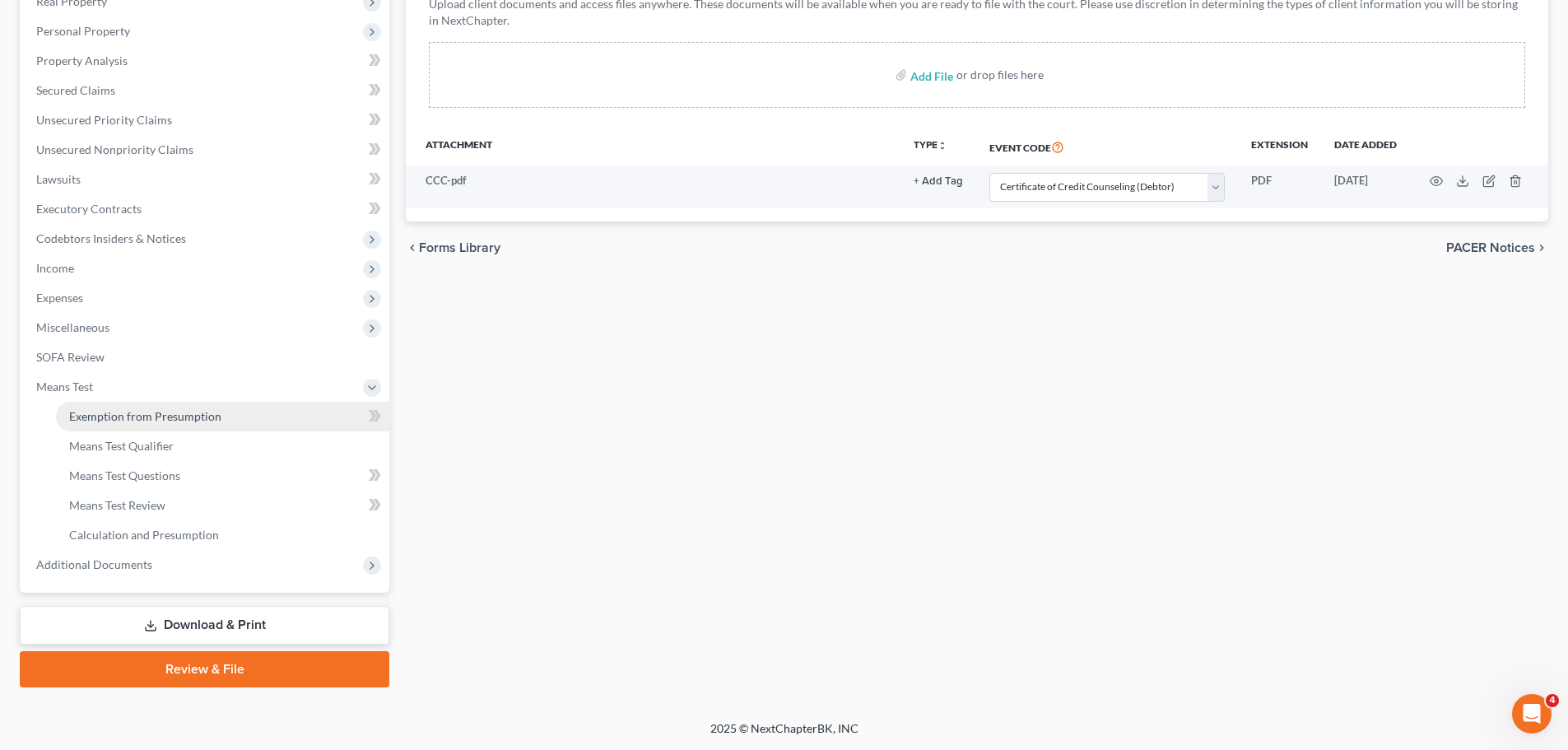
click at [242, 412] on link "Exemption from Presumption" at bounding box center [222, 416] width 334 height 30
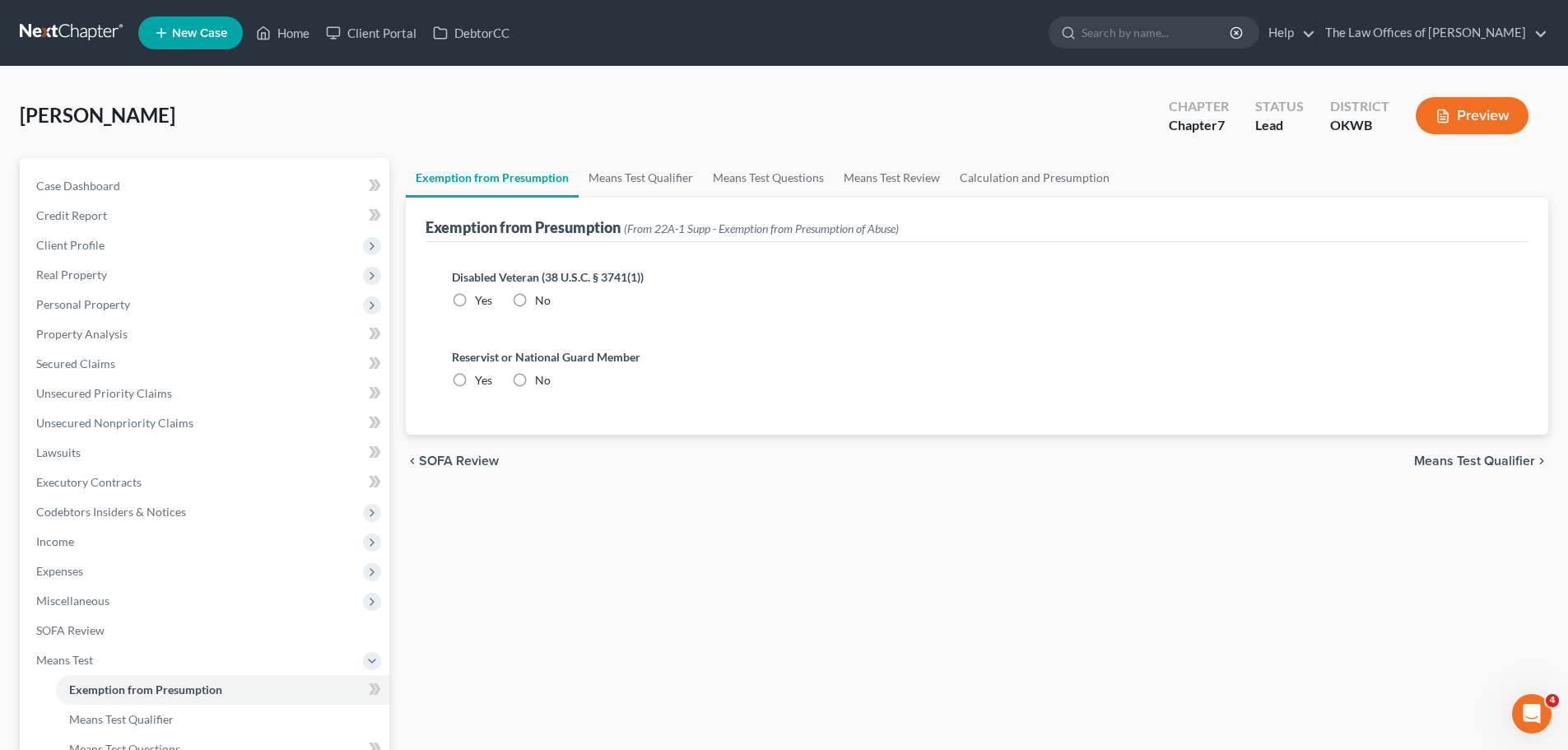
click at [542, 292] on label "No" at bounding box center [542, 301] width 15 height 16
click at [542, 292] on input "No" at bounding box center [547, 298] width 11 height 11
radio input "true"
click at [535, 377] on label "No" at bounding box center [542, 380] width 15 height 16
click at [542, 377] on input "No" at bounding box center [547, 378] width 11 height 11
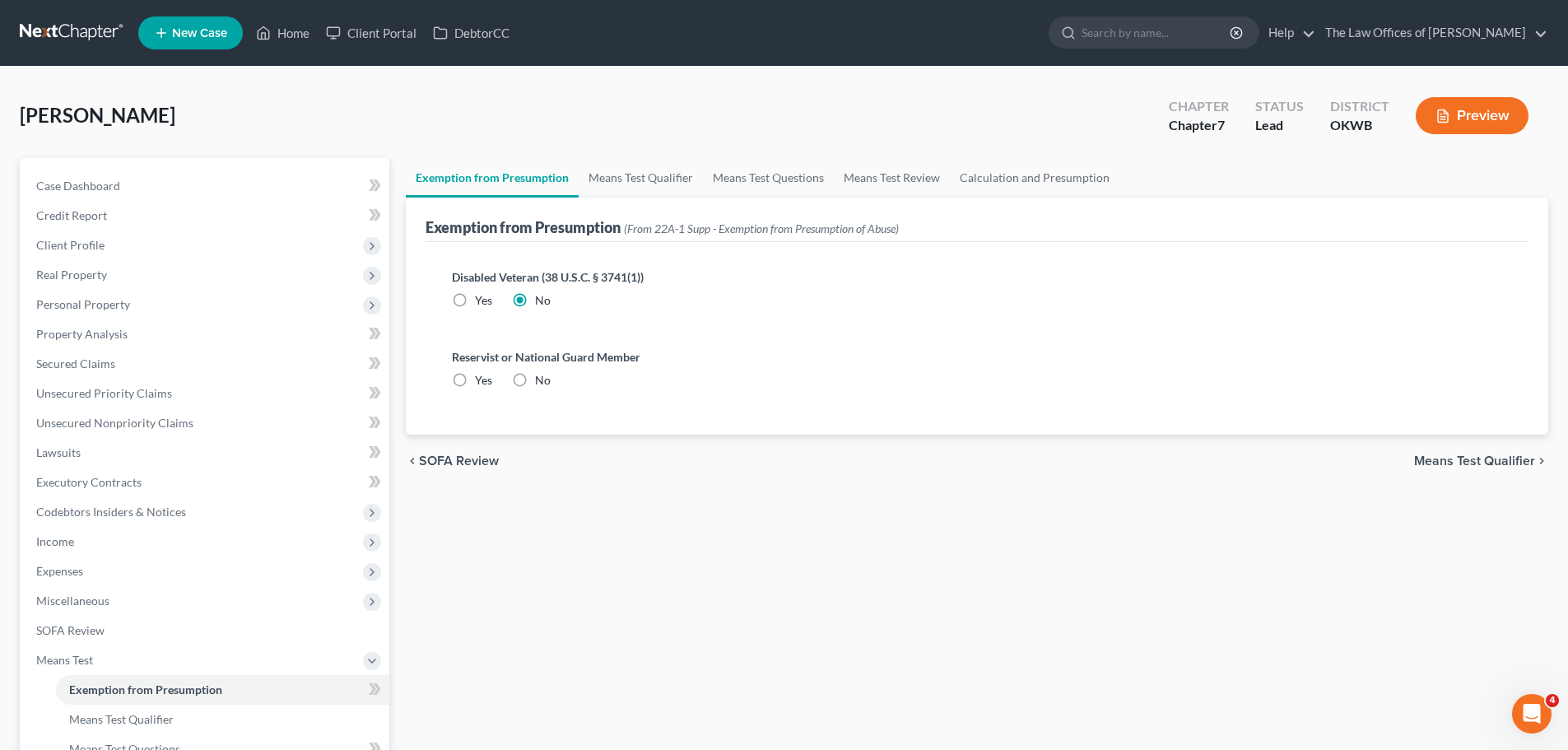
radio input "true"
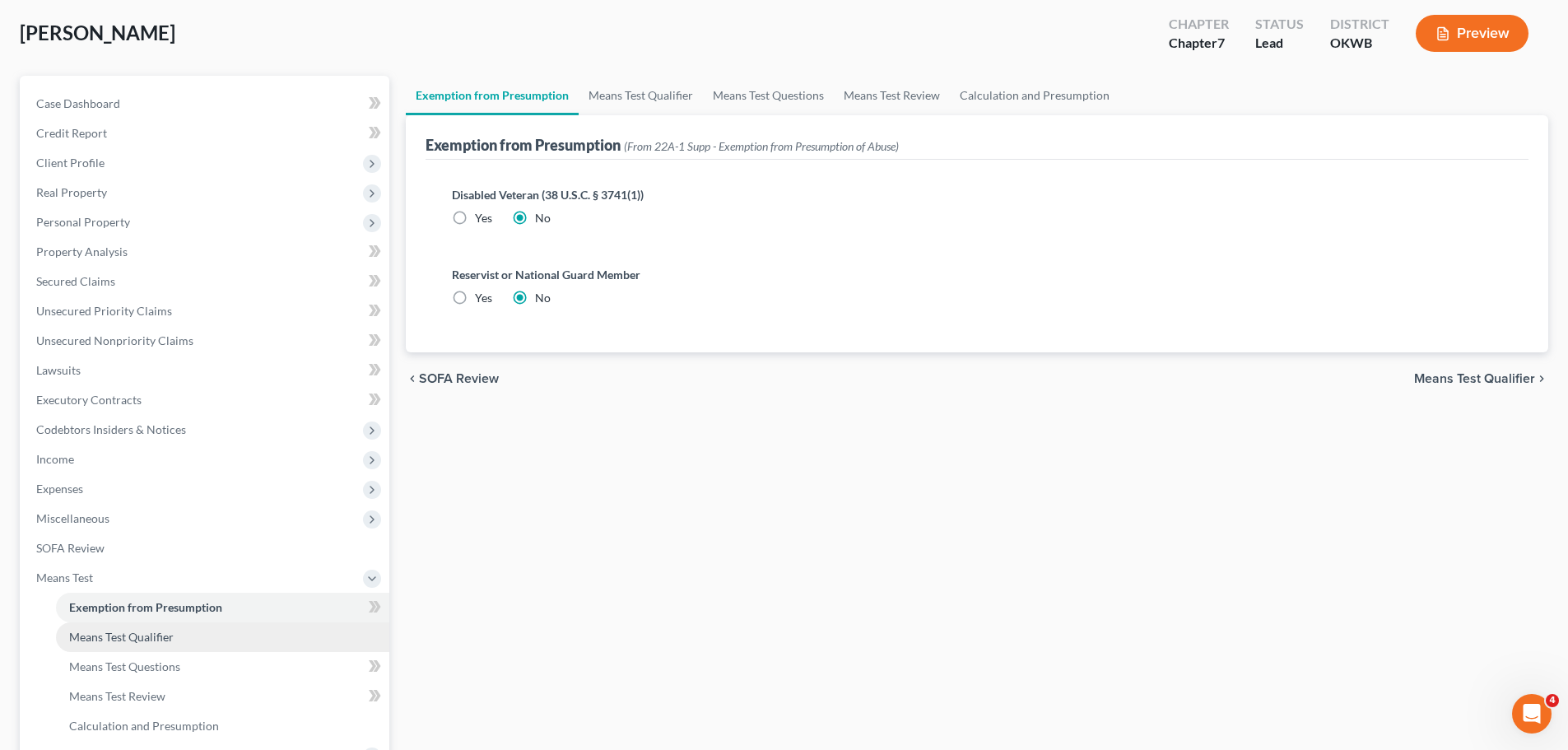
click at [179, 627] on link "Means Test Qualifier" at bounding box center [222, 637] width 334 height 30
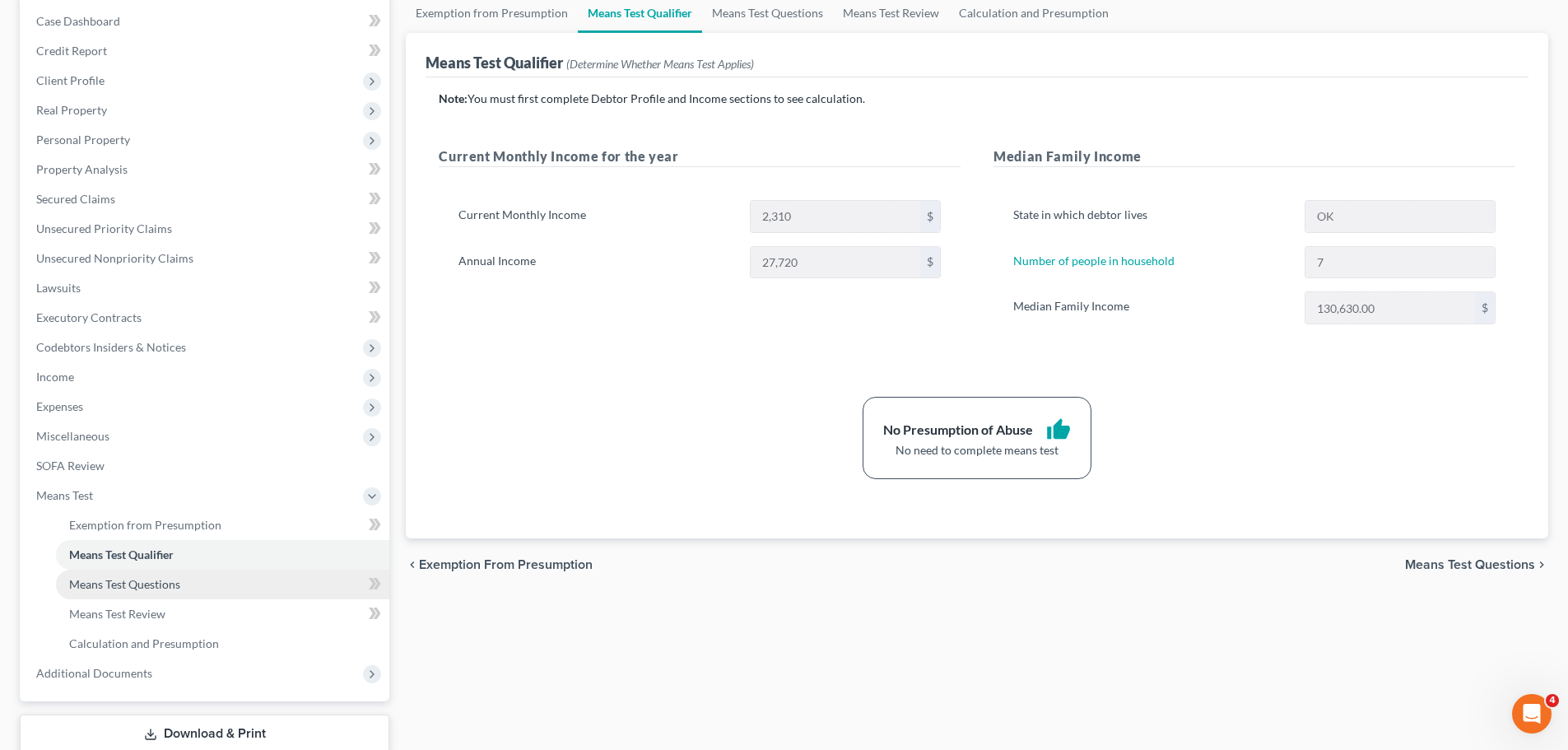
click at [165, 581] on span "Means Test Questions" at bounding box center [125, 584] width 111 height 14
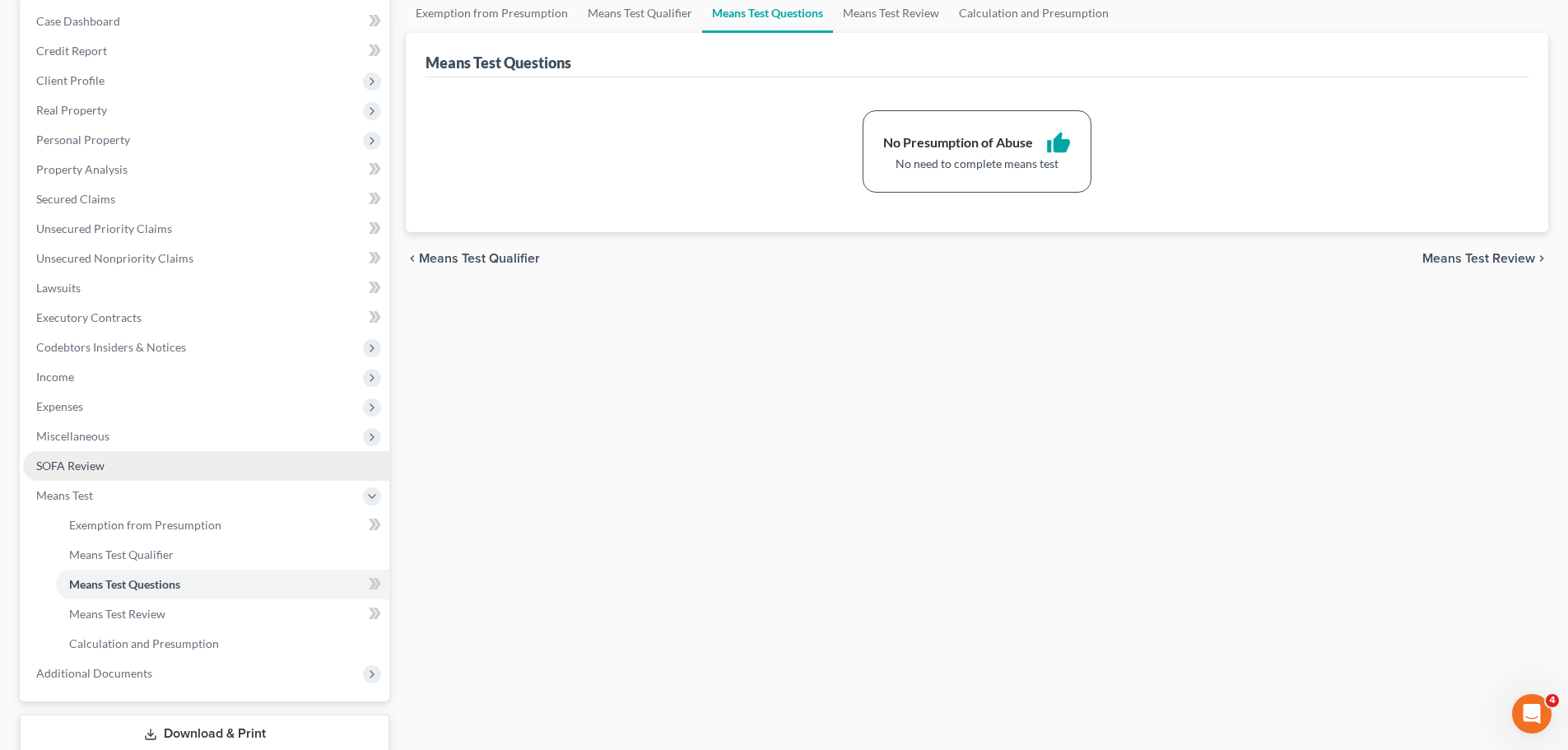
scroll to position [247, 0]
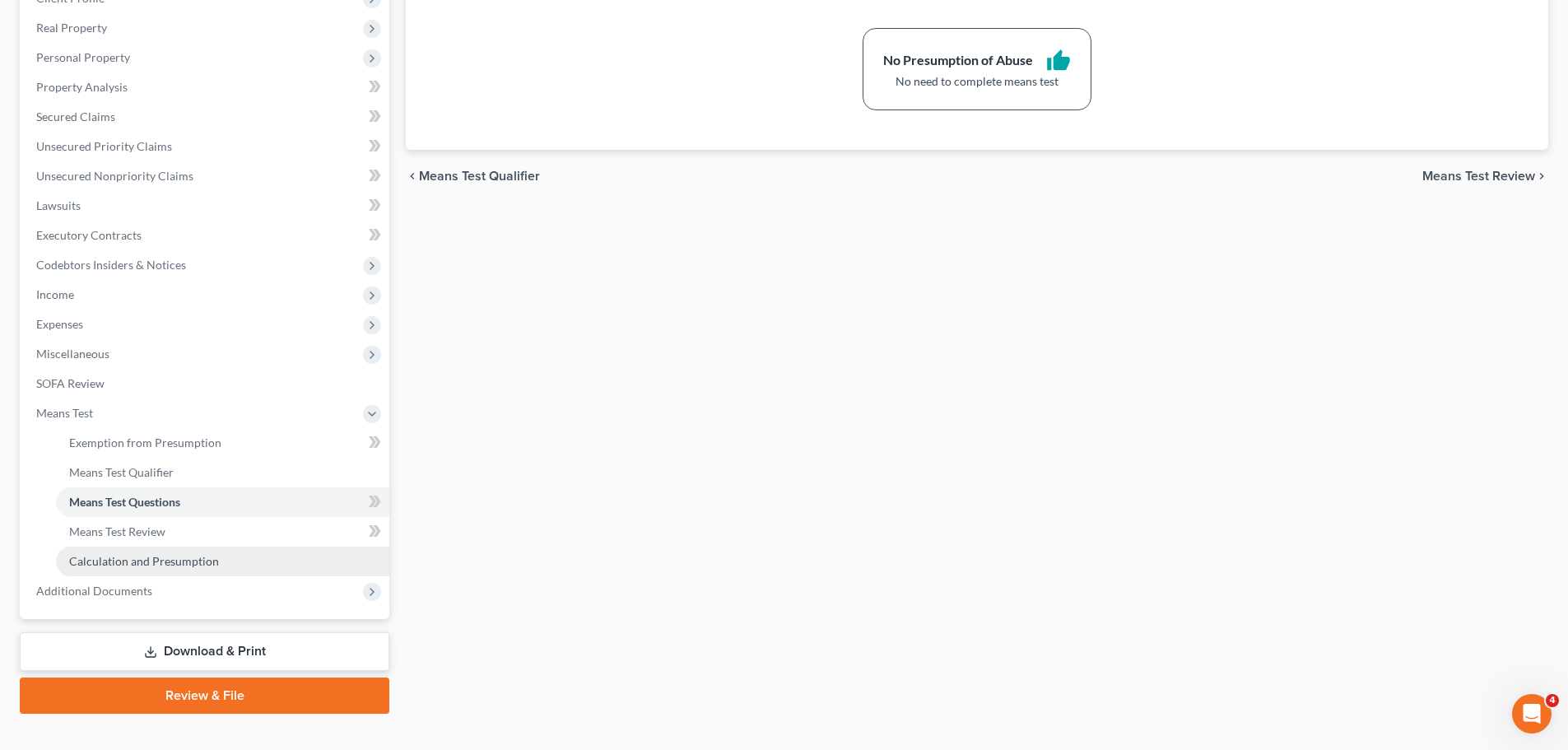
click at [195, 549] on link "Calculation and Presumption" at bounding box center [222, 561] width 334 height 30
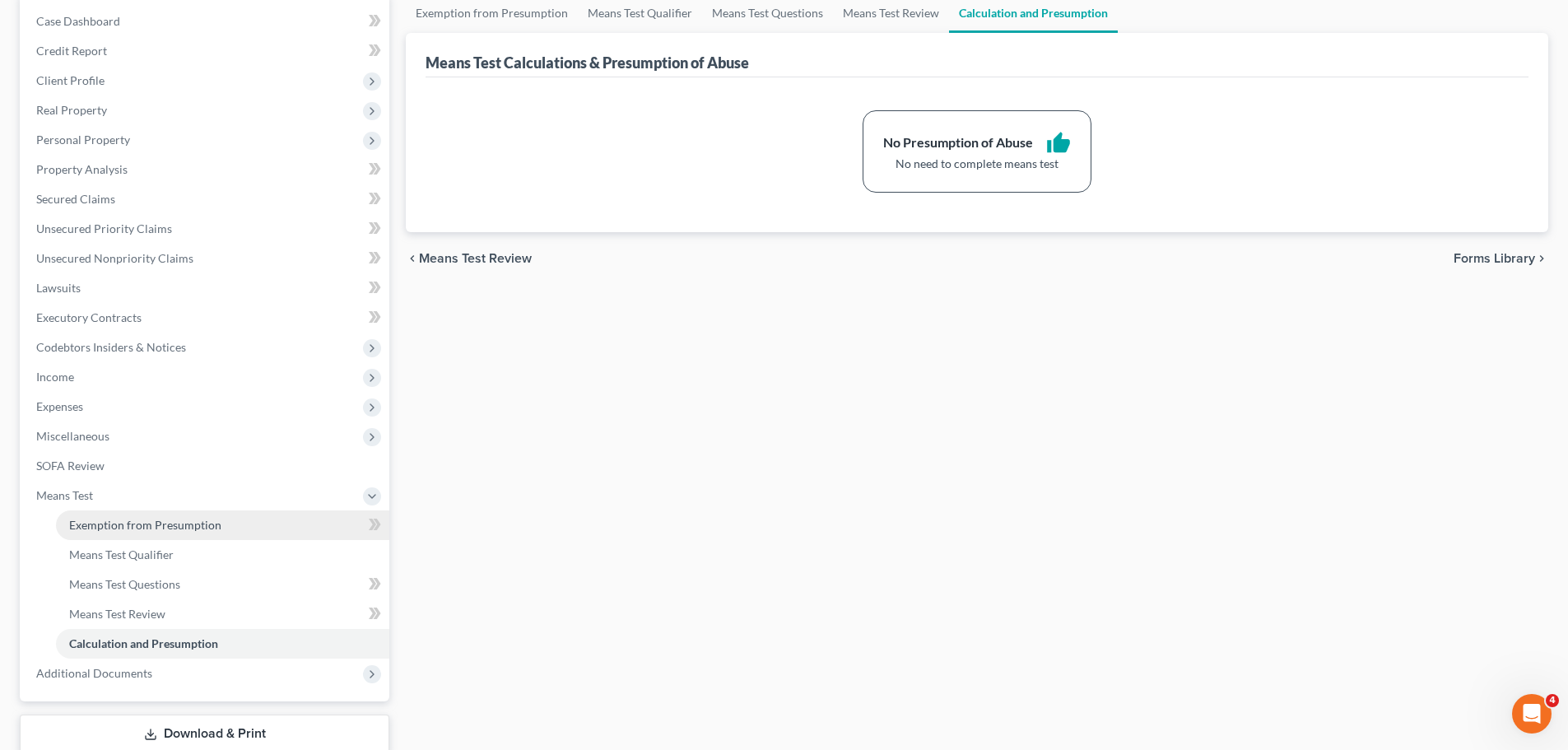
scroll to position [247, 0]
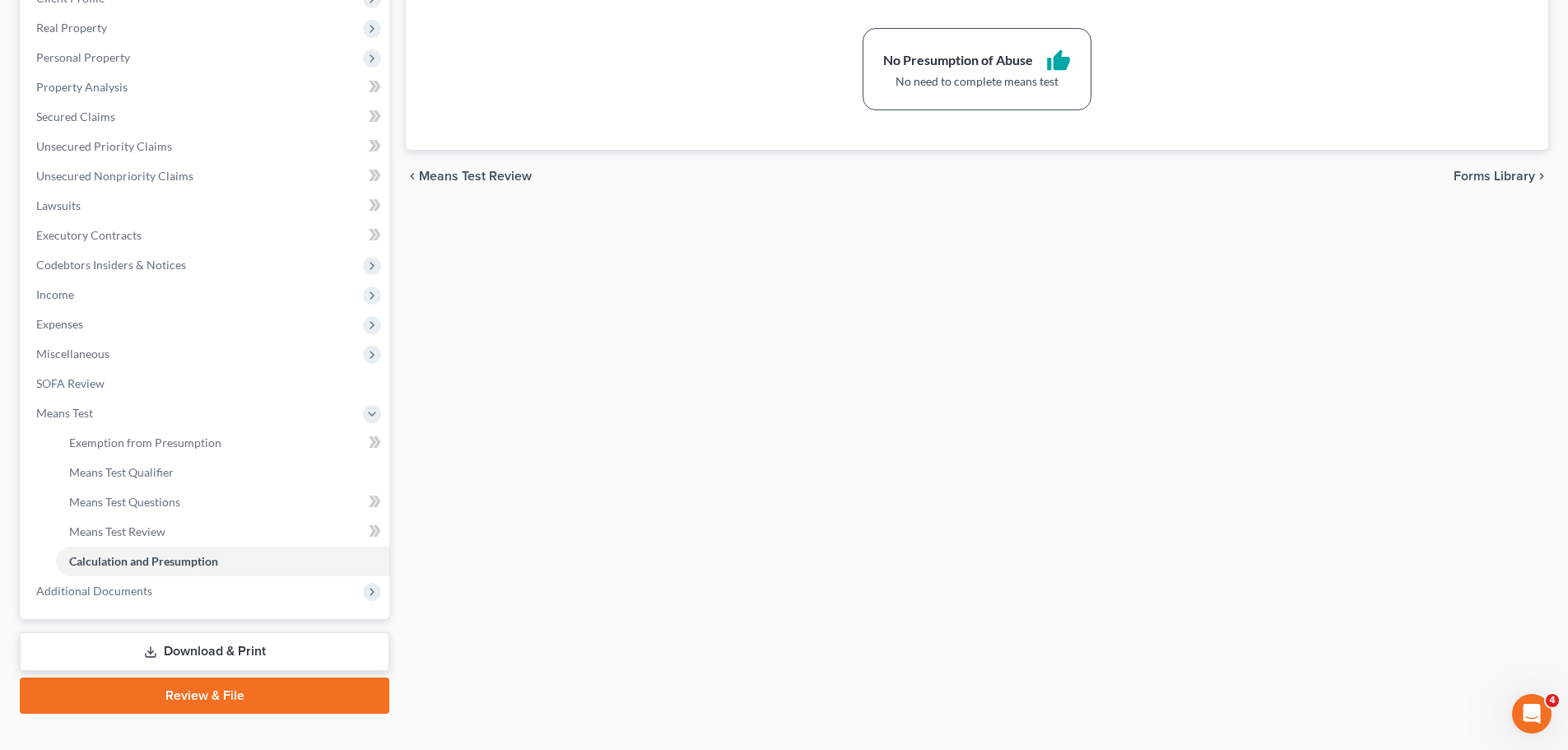
click at [270, 693] on link "Review & File" at bounding box center [205, 695] width 370 height 36
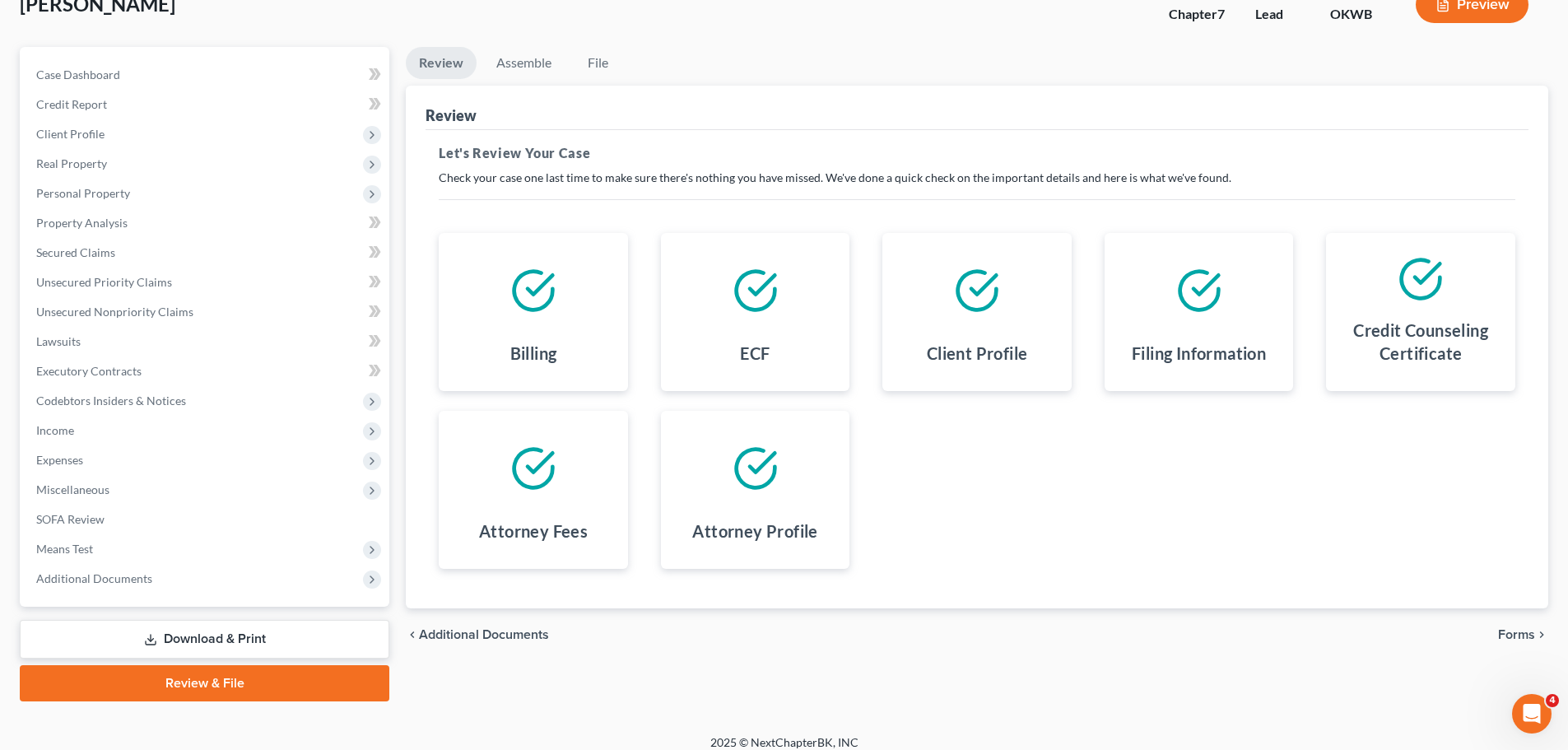
scroll to position [125, 0]
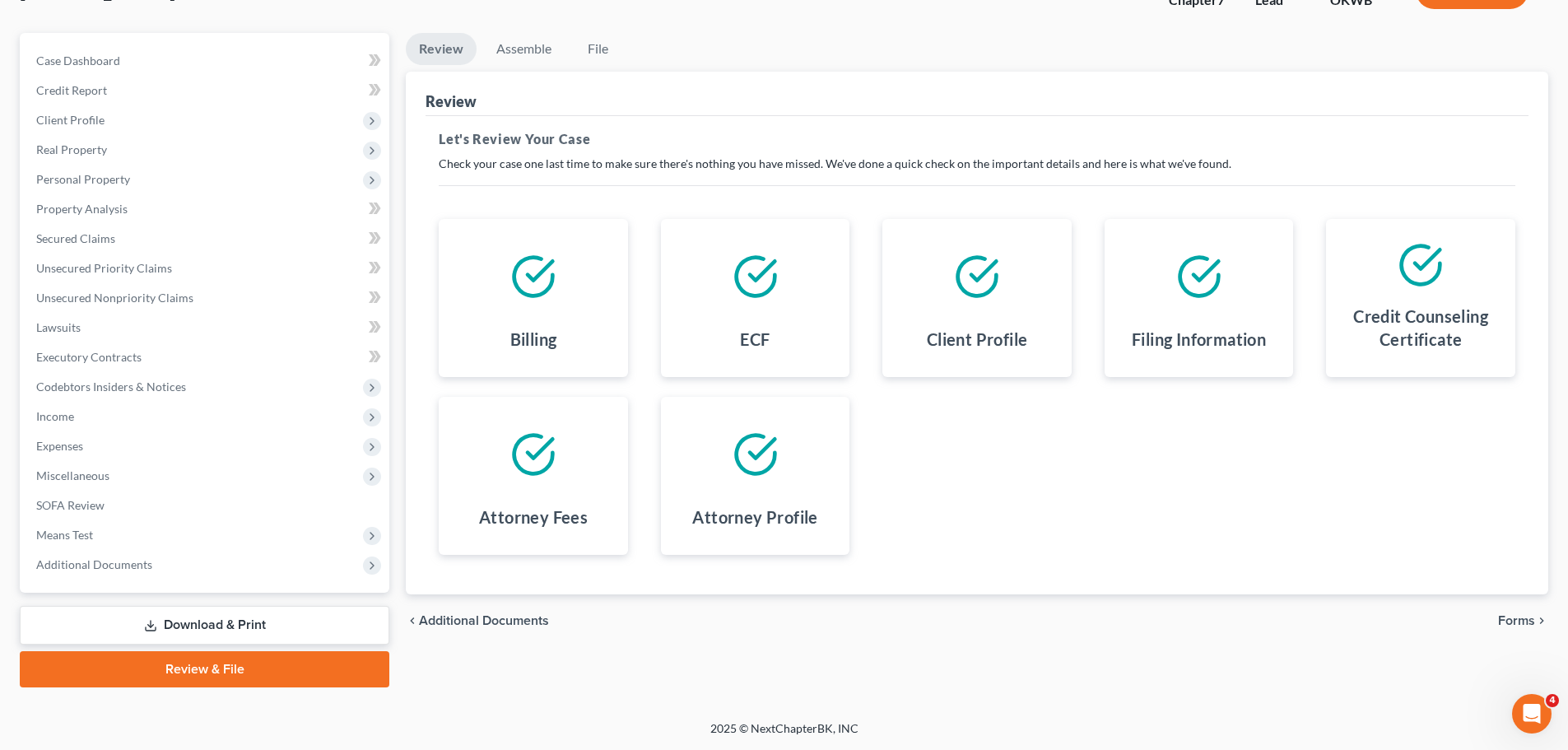
click at [1511, 614] on span "Forms" at bounding box center [1516, 620] width 37 height 13
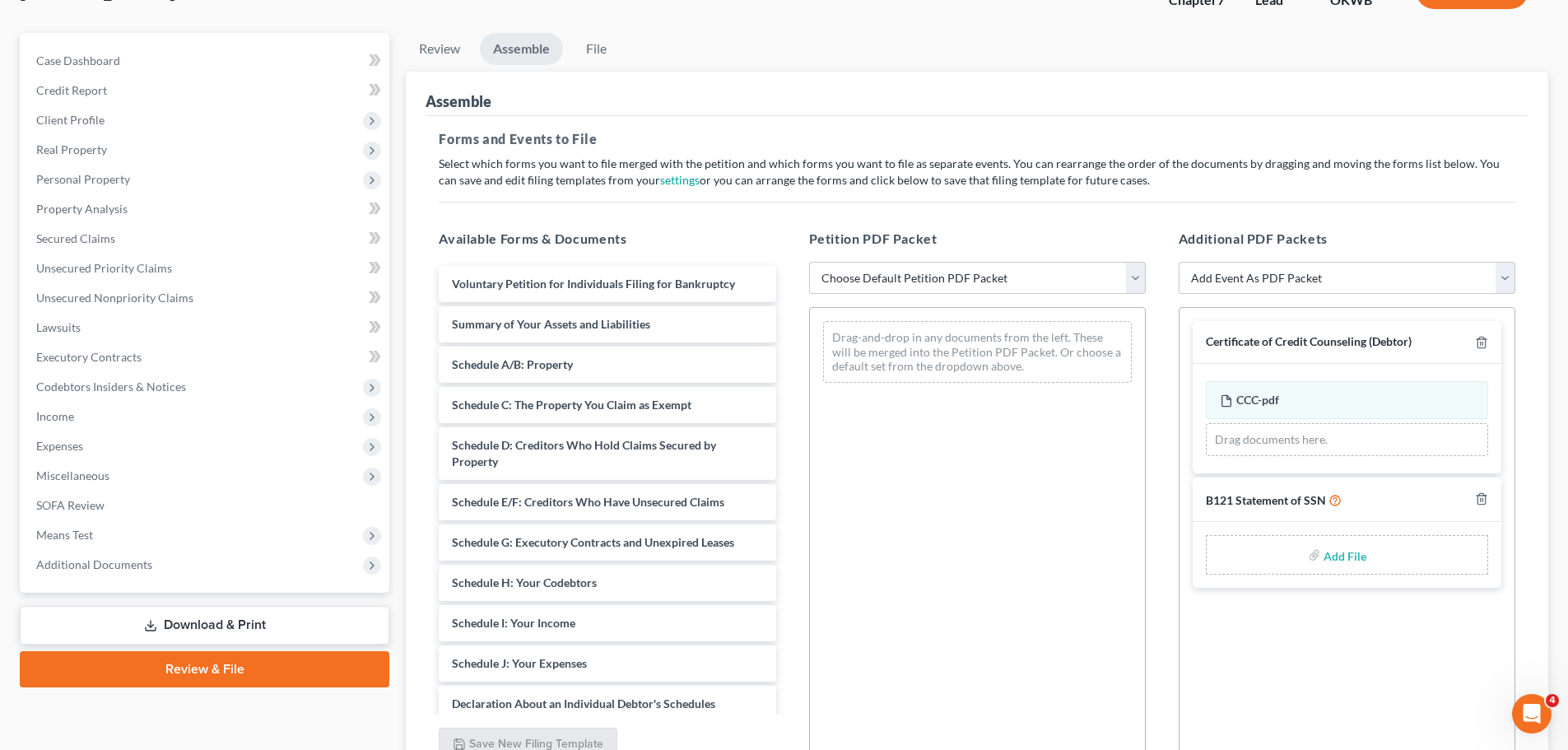
click at [1351, 559] on input "file" at bounding box center [1343, 554] width 39 height 30
type input "C:\fakepath\SSNSTATEMENT.pdf"
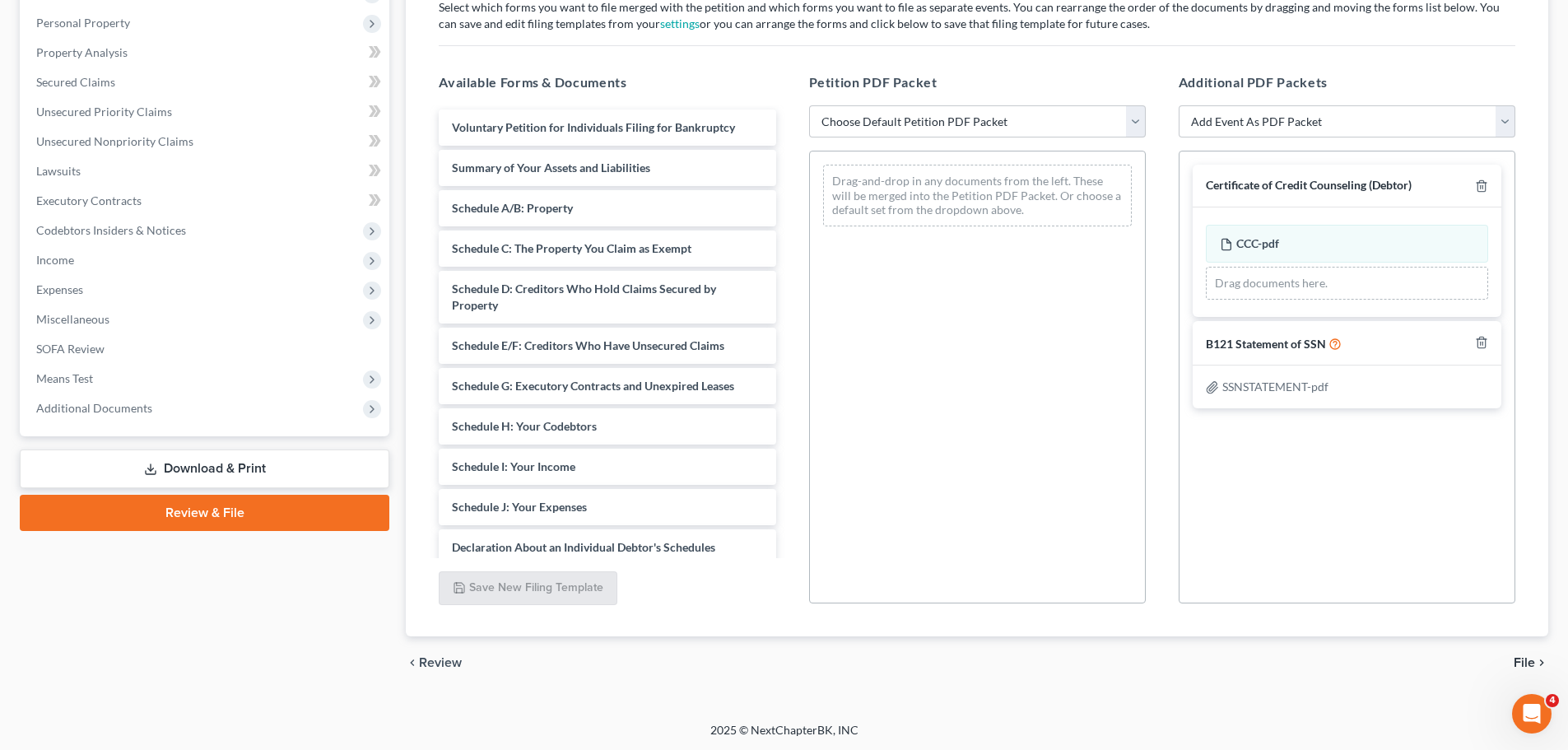
scroll to position [283, 0]
click at [1521, 658] on span "File" at bounding box center [1524, 660] width 22 height 13
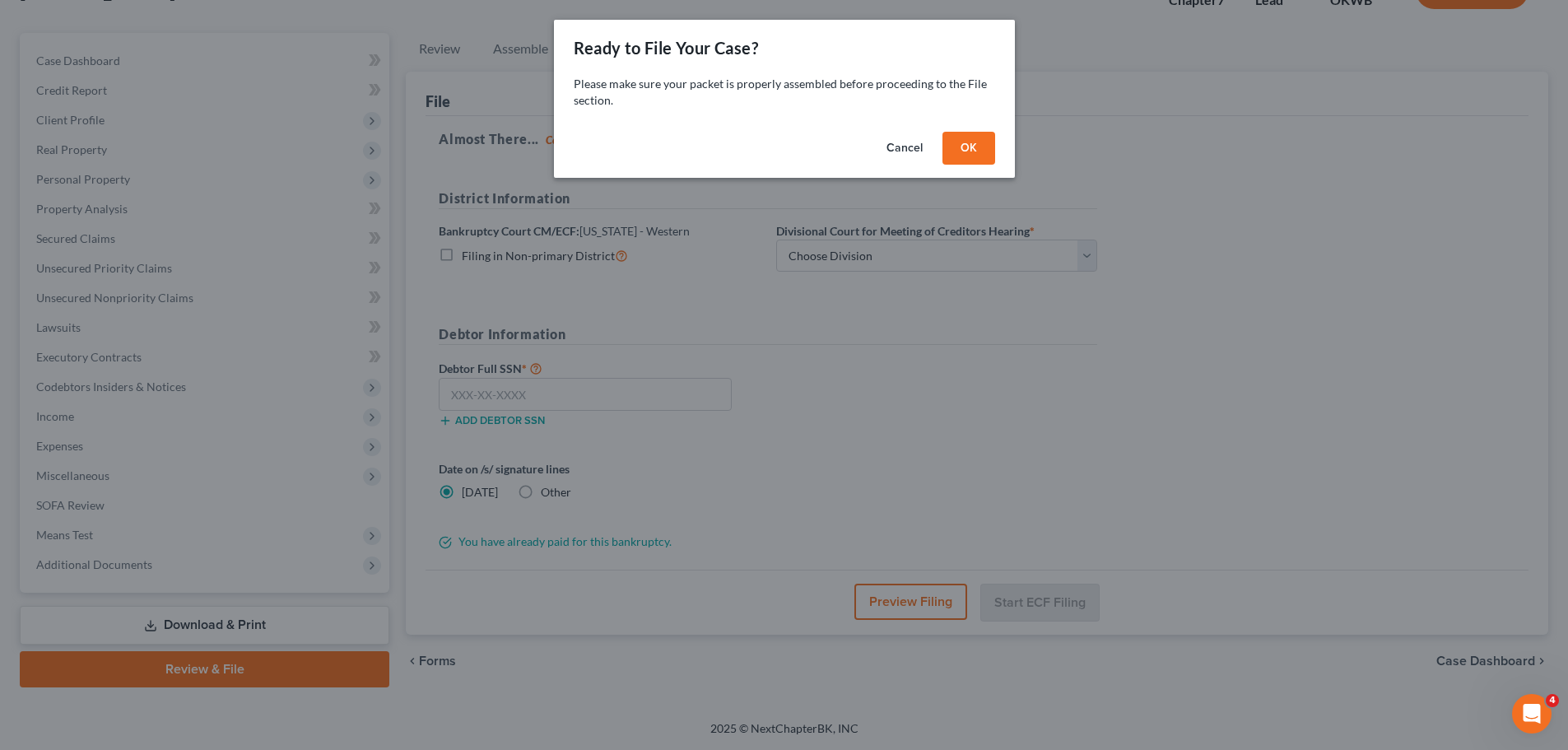
scroll to position [125, 0]
click at [967, 144] on button "OK" at bounding box center [974, 148] width 53 height 33
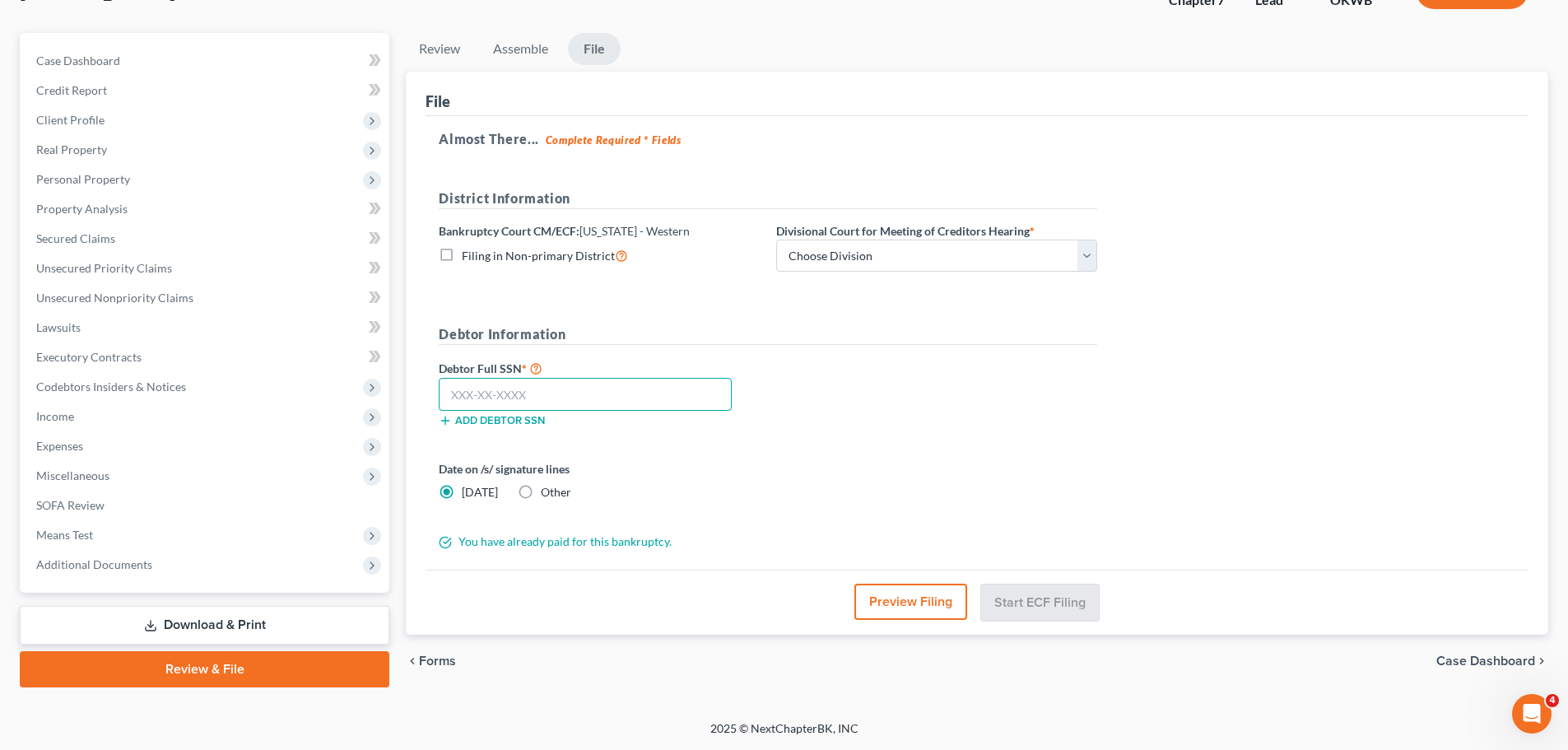
click at [466, 395] on input "text" at bounding box center [585, 394] width 293 height 33
type input "445-15-2117"
click at [847, 246] on select "Choose Division [US_STATE][GEOGRAPHIC_DATA]" at bounding box center [936, 256] width 321 height 33
select select "0"
click at [776, 240] on select "Choose Division [US_STATE][GEOGRAPHIC_DATA]" at bounding box center [936, 256] width 321 height 33
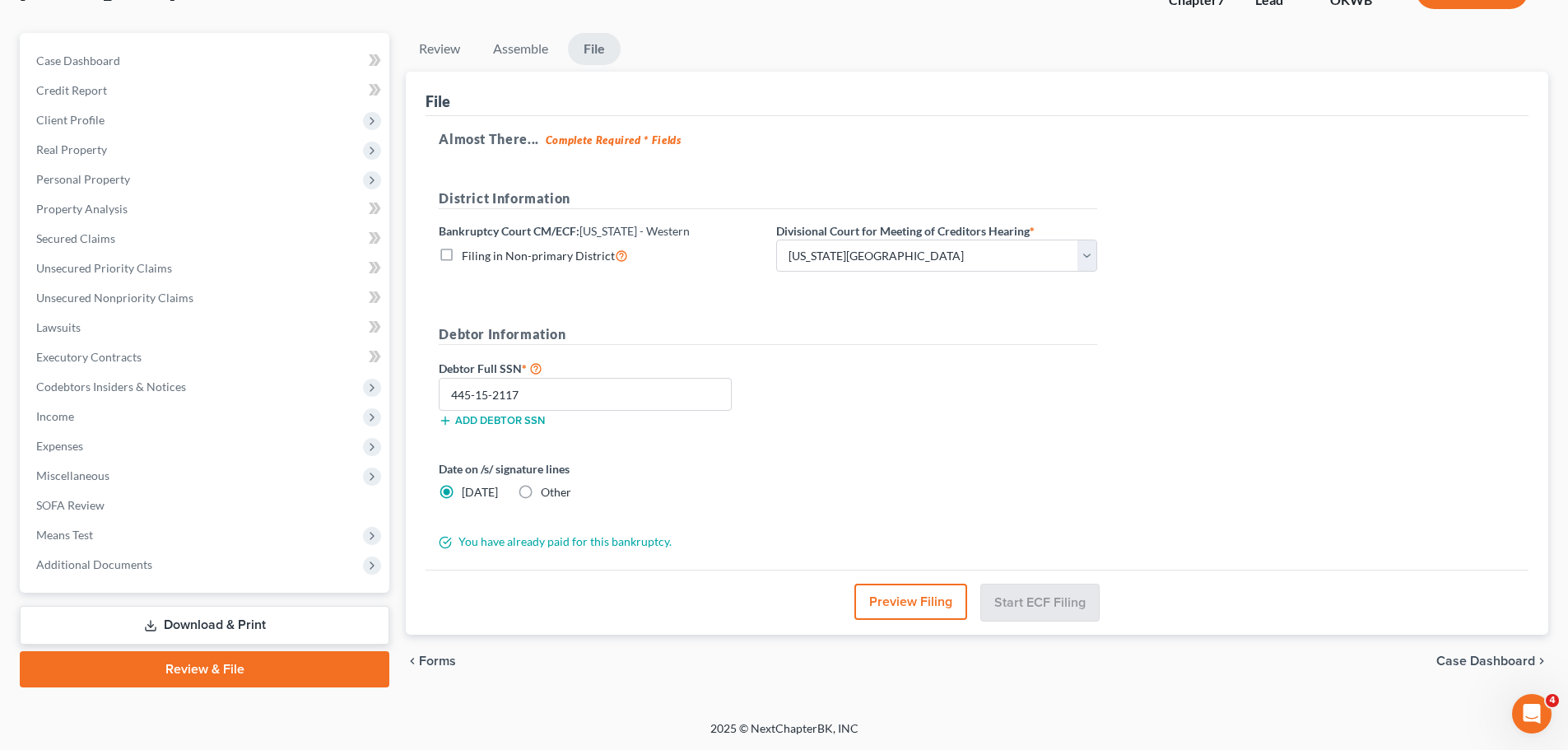
click at [903, 608] on button "Preview Filing" at bounding box center [910, 601] width 113 height 36
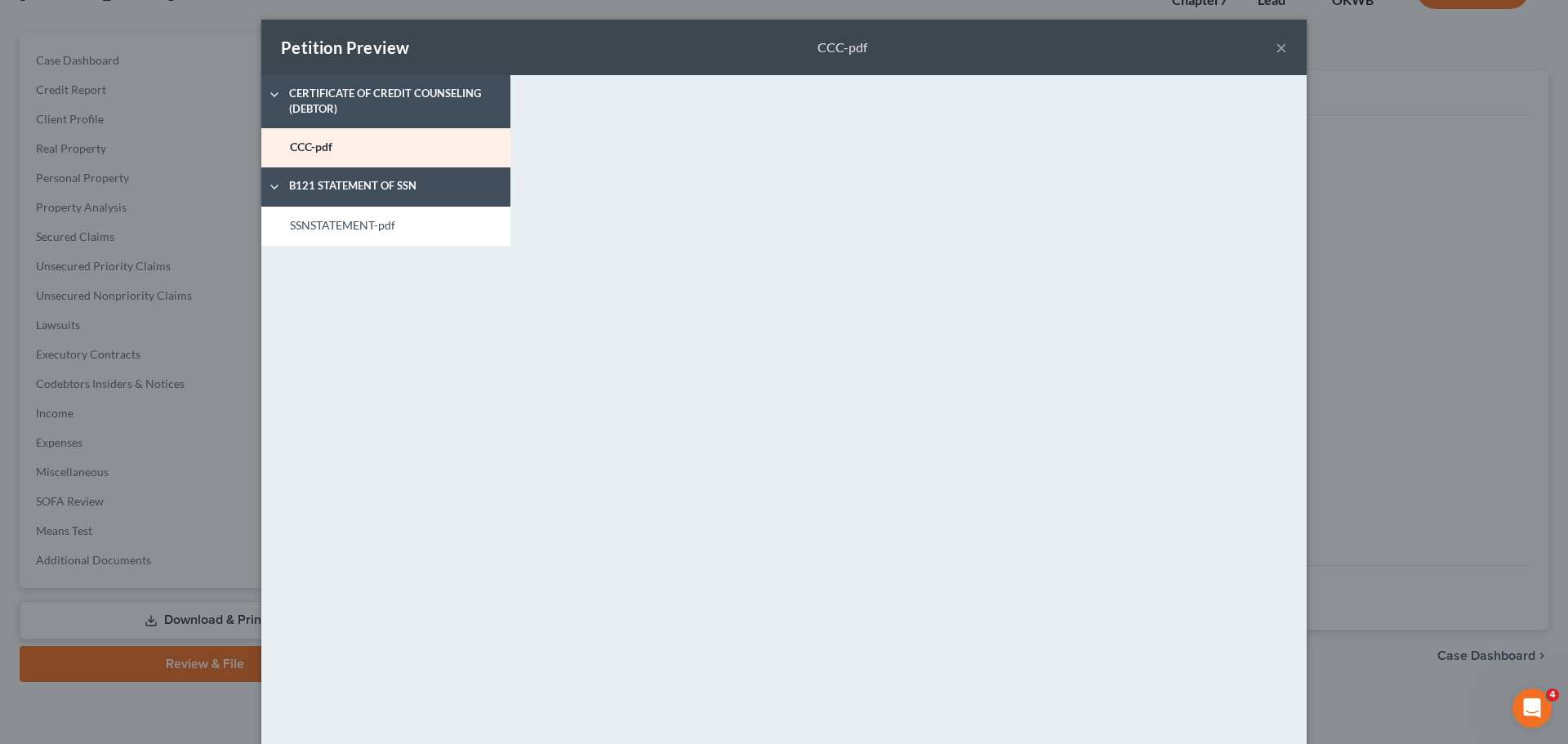
click at [1275, 53] on button "×" at bounding box center [1281, 47] width 12 height 20
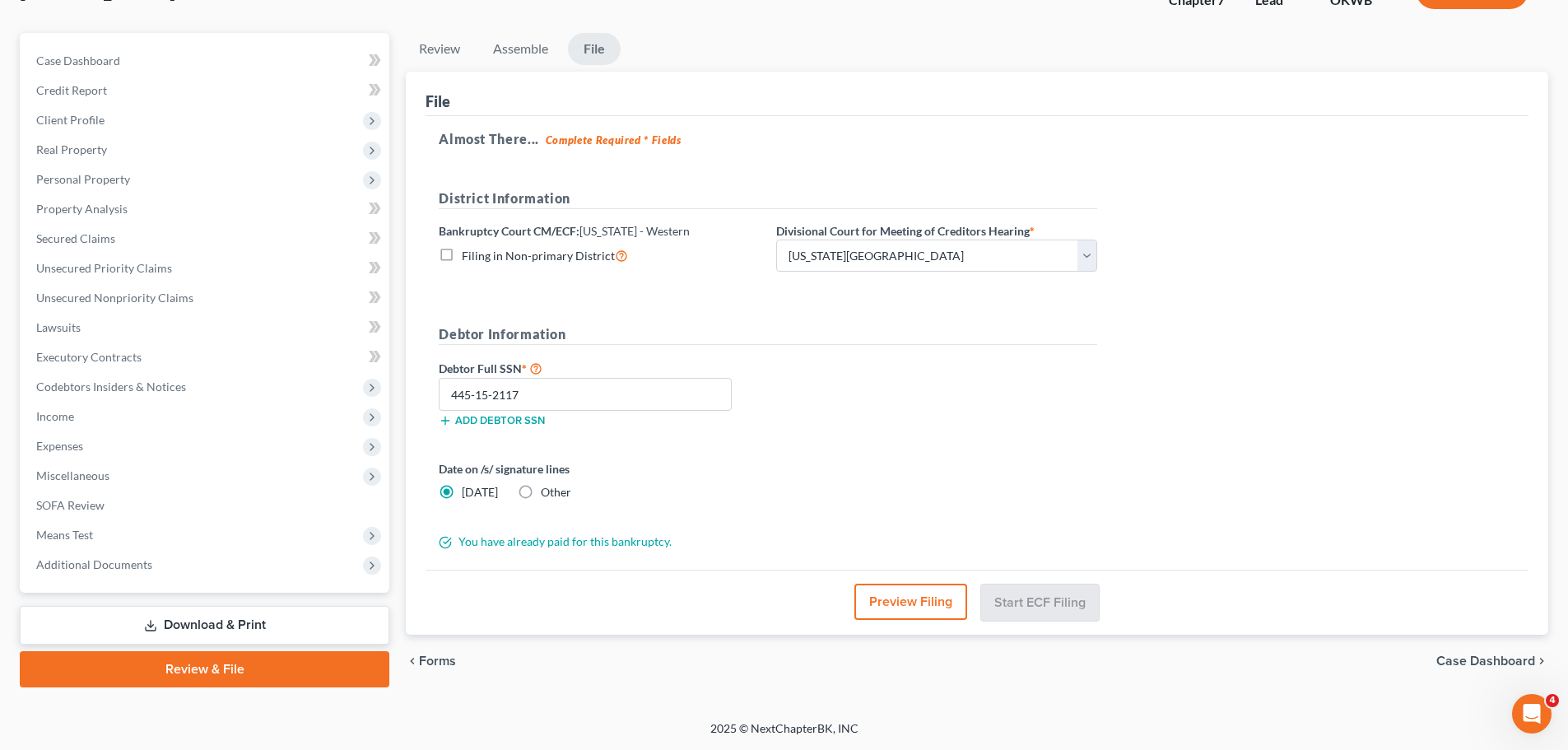
click at [1445, 658] on span "Case Dashboard" at bounding box center [1485, 660] width 99 height 13
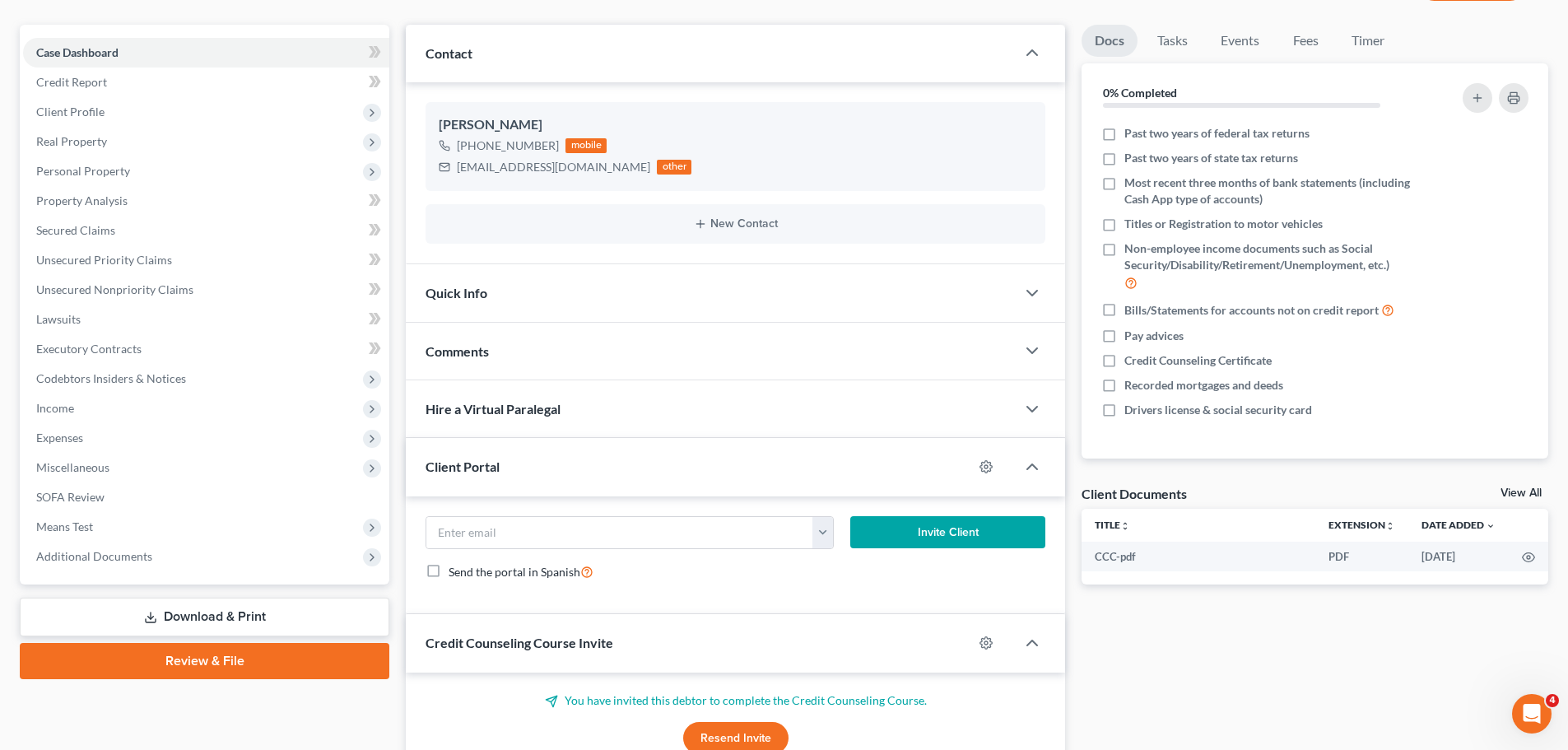
scroll to position [164, 0]
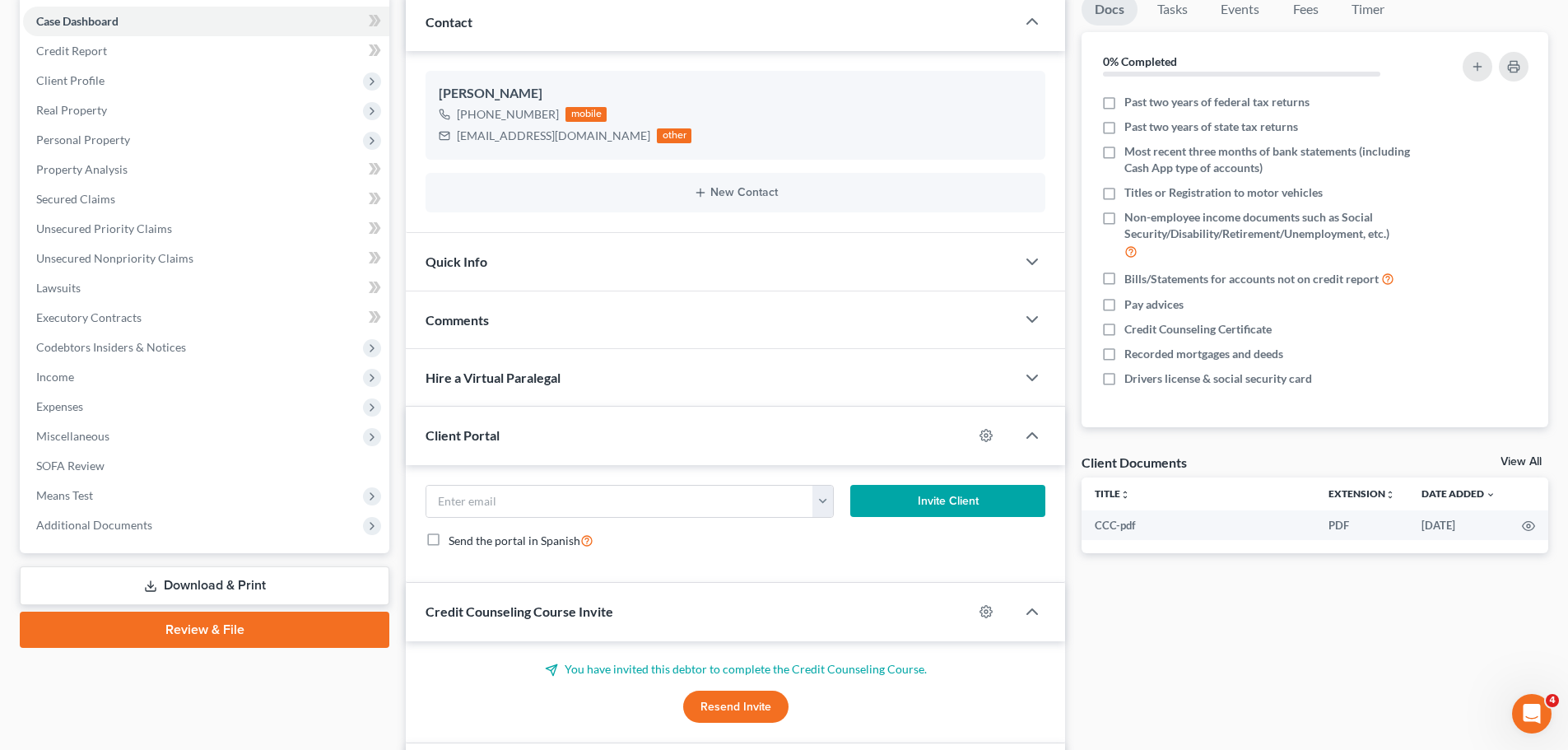
click at [166, 623] on link "Review & File" at bounding box center [205, 630] width 370 height 36
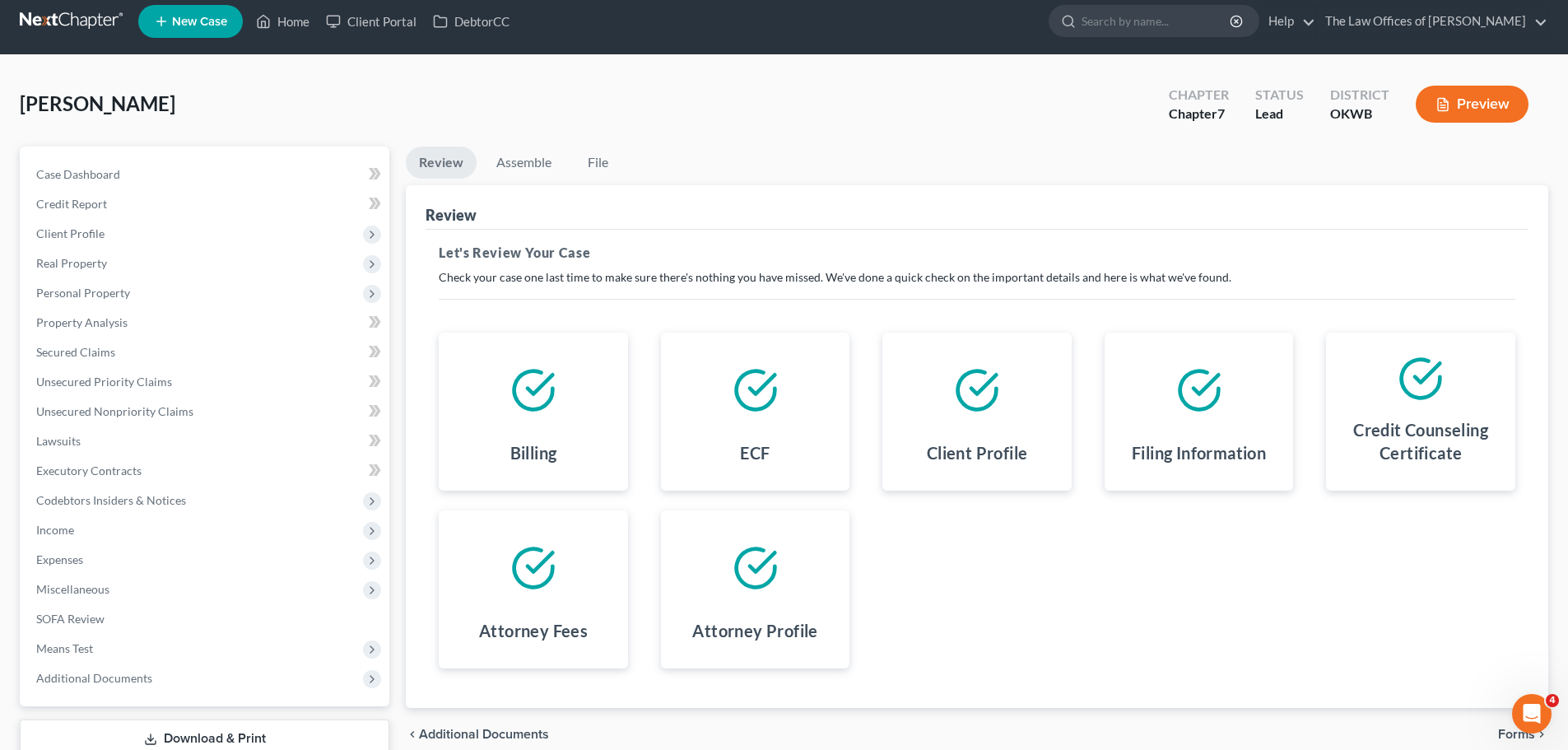
scroll to position [125, 0]
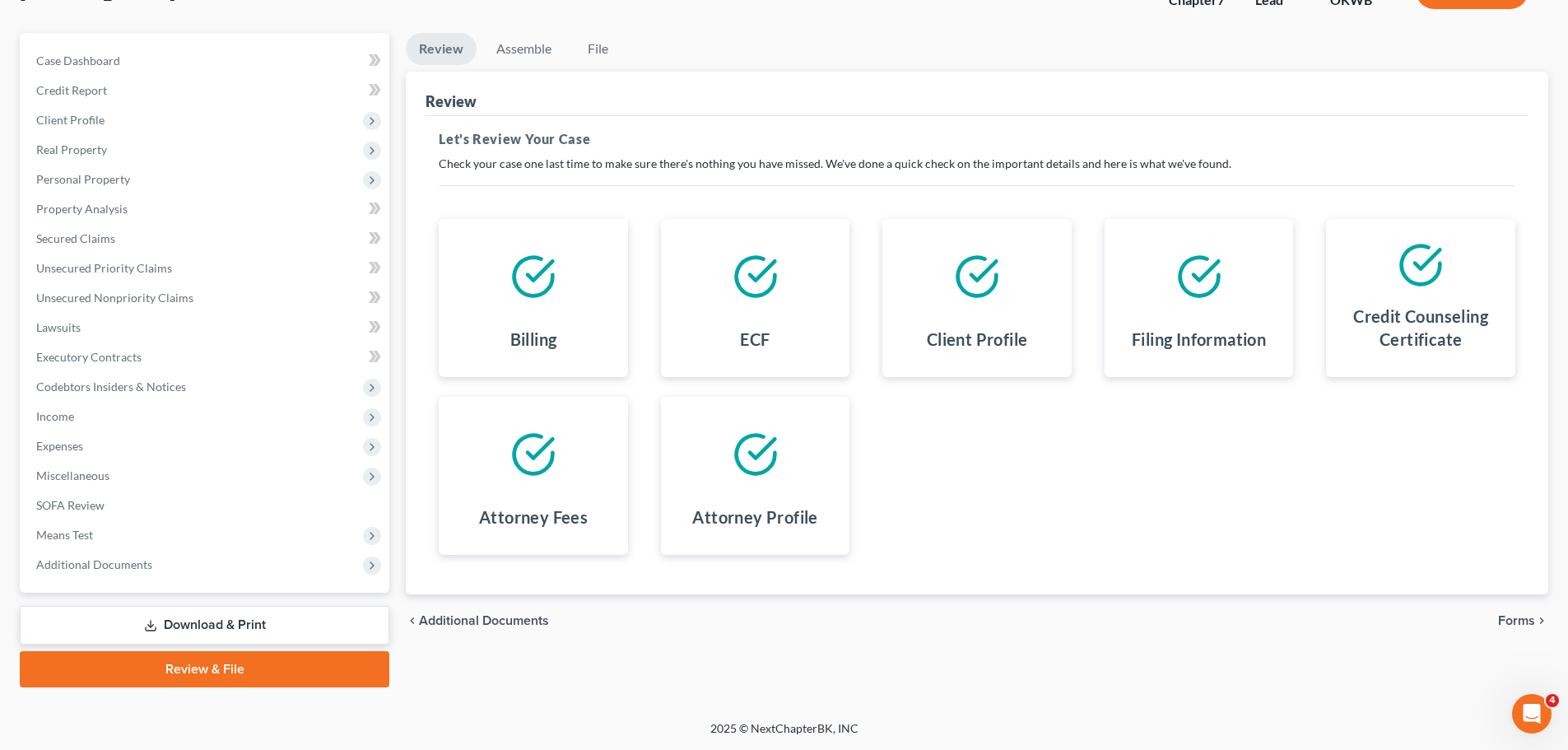
click at [1523, 615] on span "Forms" at bounding box center [1516, 620] width 37 height 13
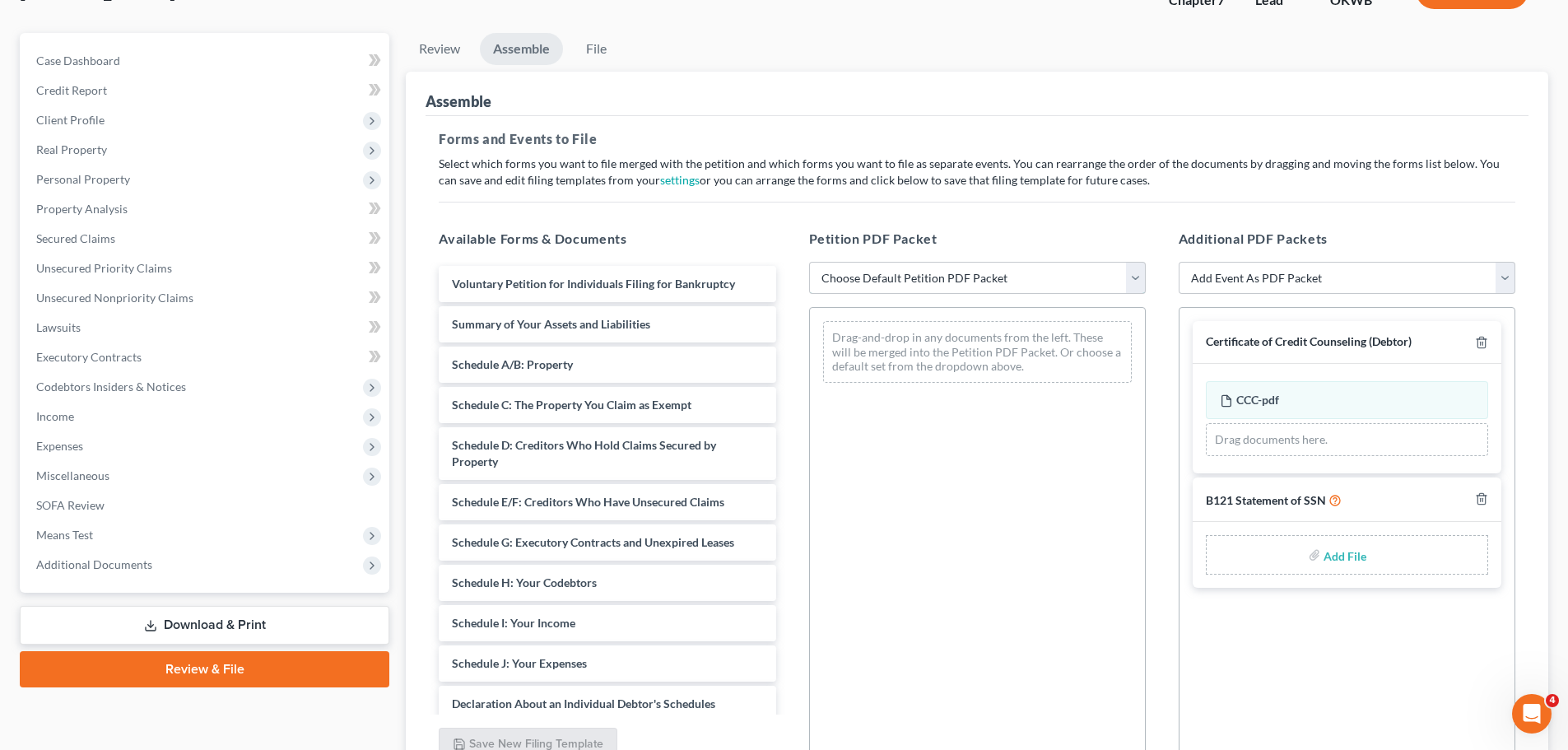
click at [943, 277] on select "Choose Default Petition PDF Packet Complete Bankruptcy Petition (all forms and …" at bounding box center [977, 278] width 336 height 33
select select "0"
click at [809, 262] on select "Choose Default Petition PDF Packet Complete Bankruptcy Petition (all forms and …" at bounding box center [977, 278] width 336 height 33
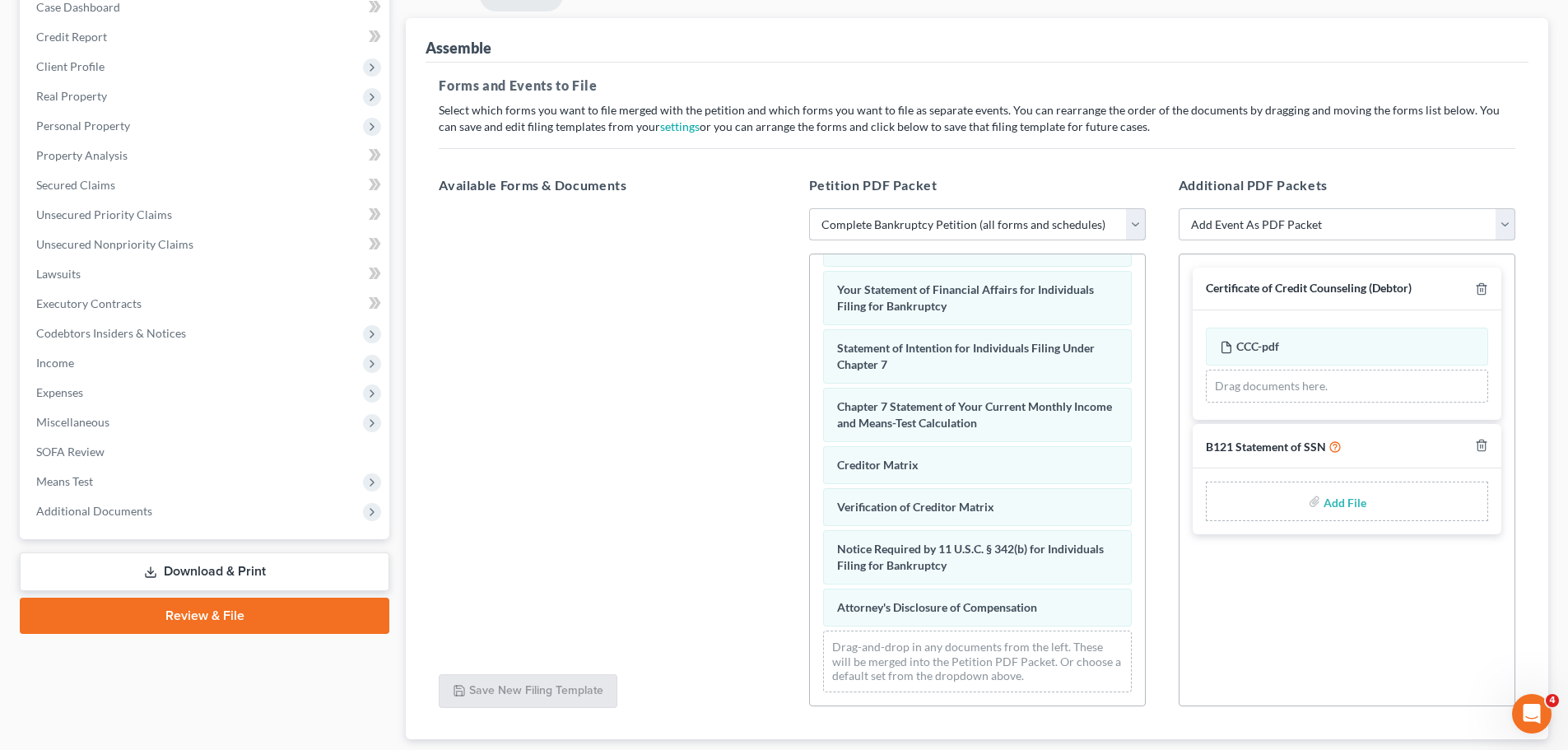
scroll to position [207, 0]
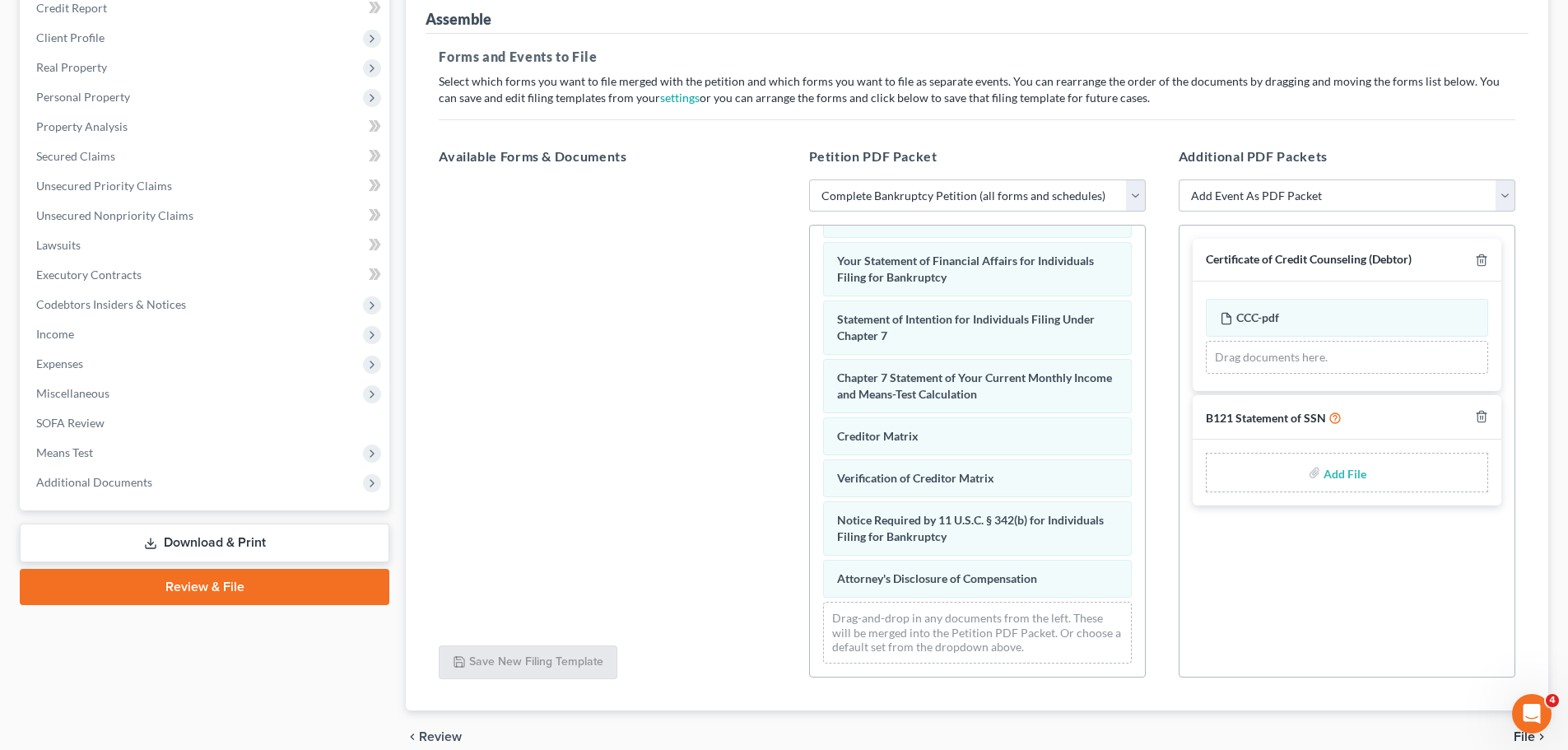
click at [1356, 476] on input "file" at bounding box center [1343, 472] width 39 height 30
type input "C:\fakepath\SSNSTATEMENT.pdf"
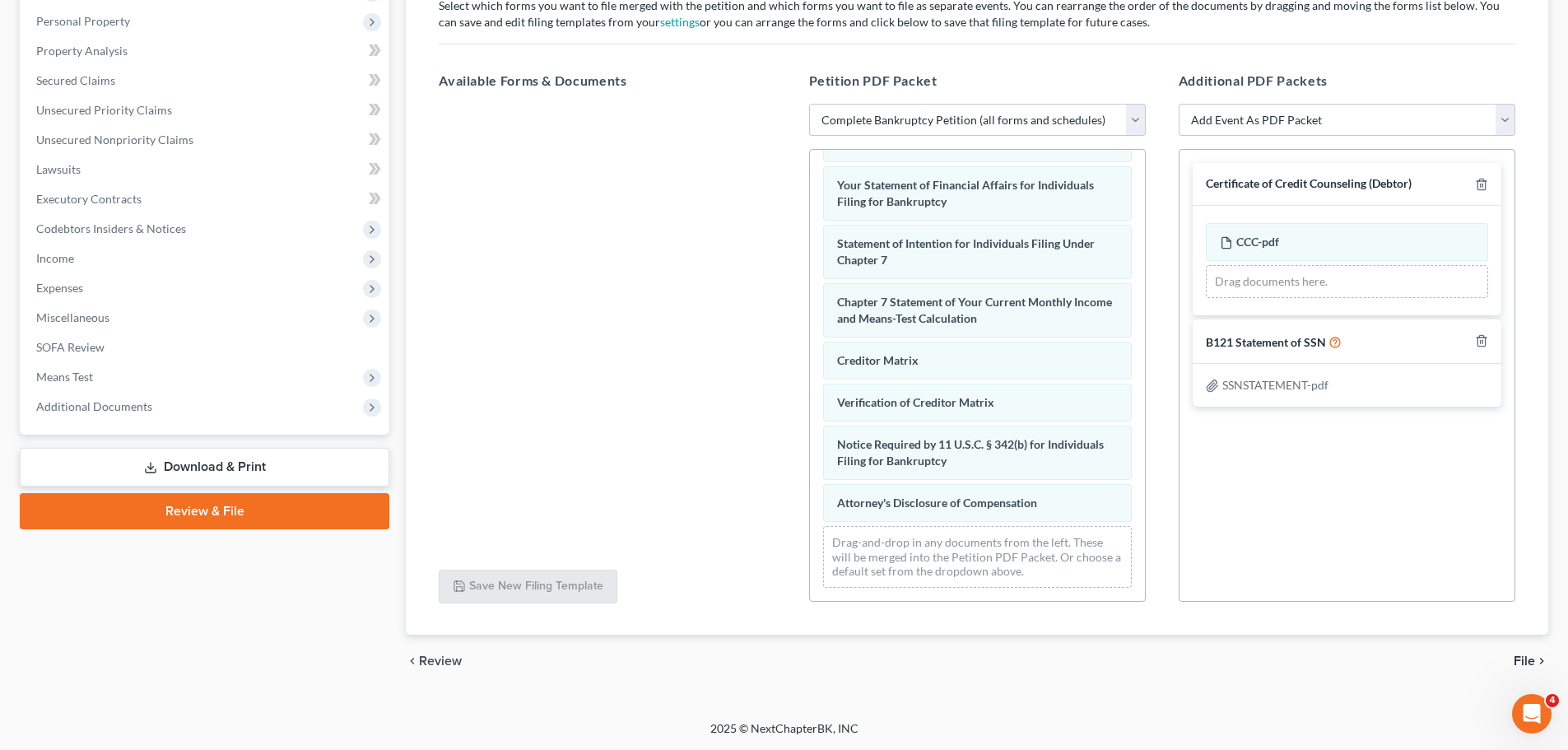
click at [1528, 657] on span "File" at bounding box center [1524, 660] width 22 height 13
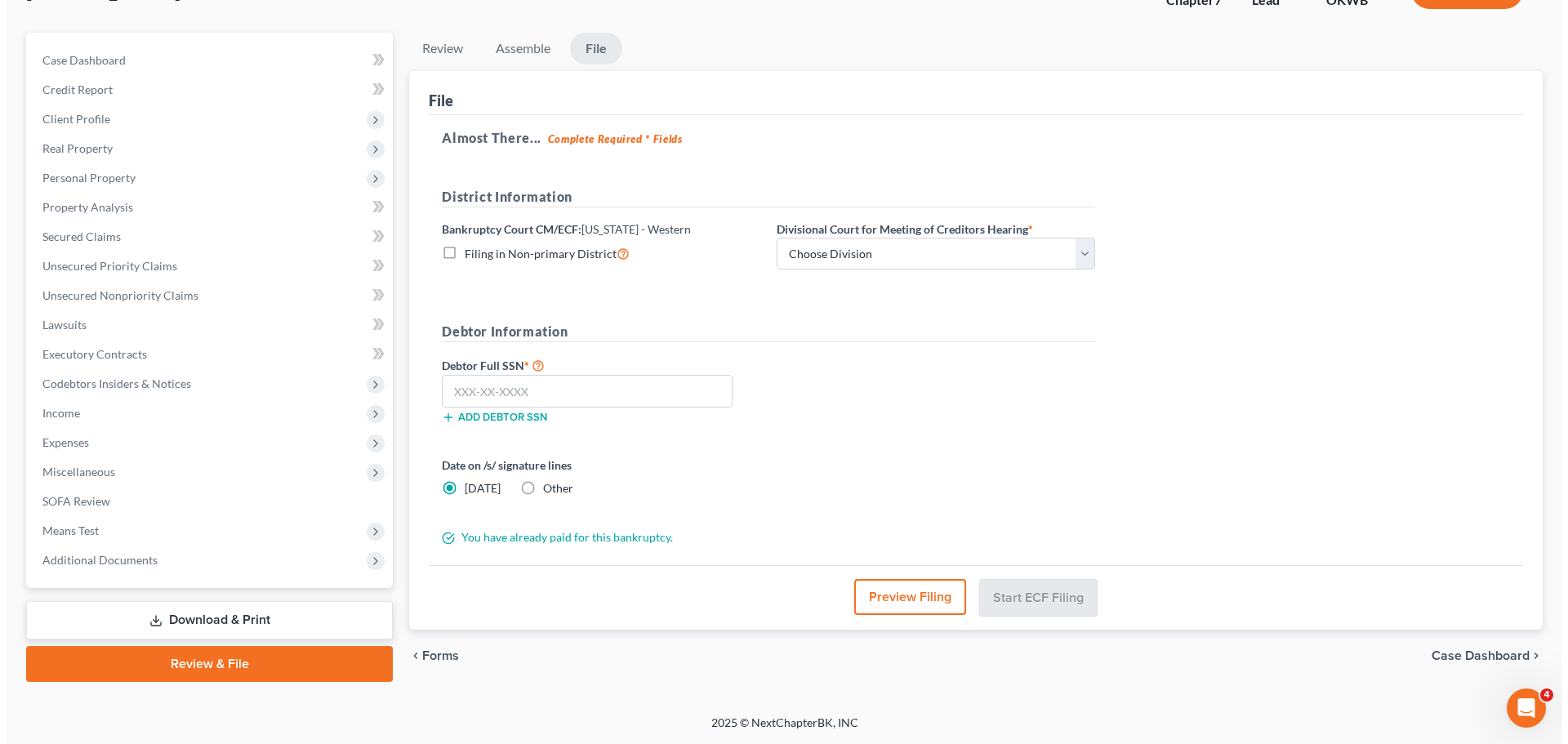
scroll to position [124, 0]
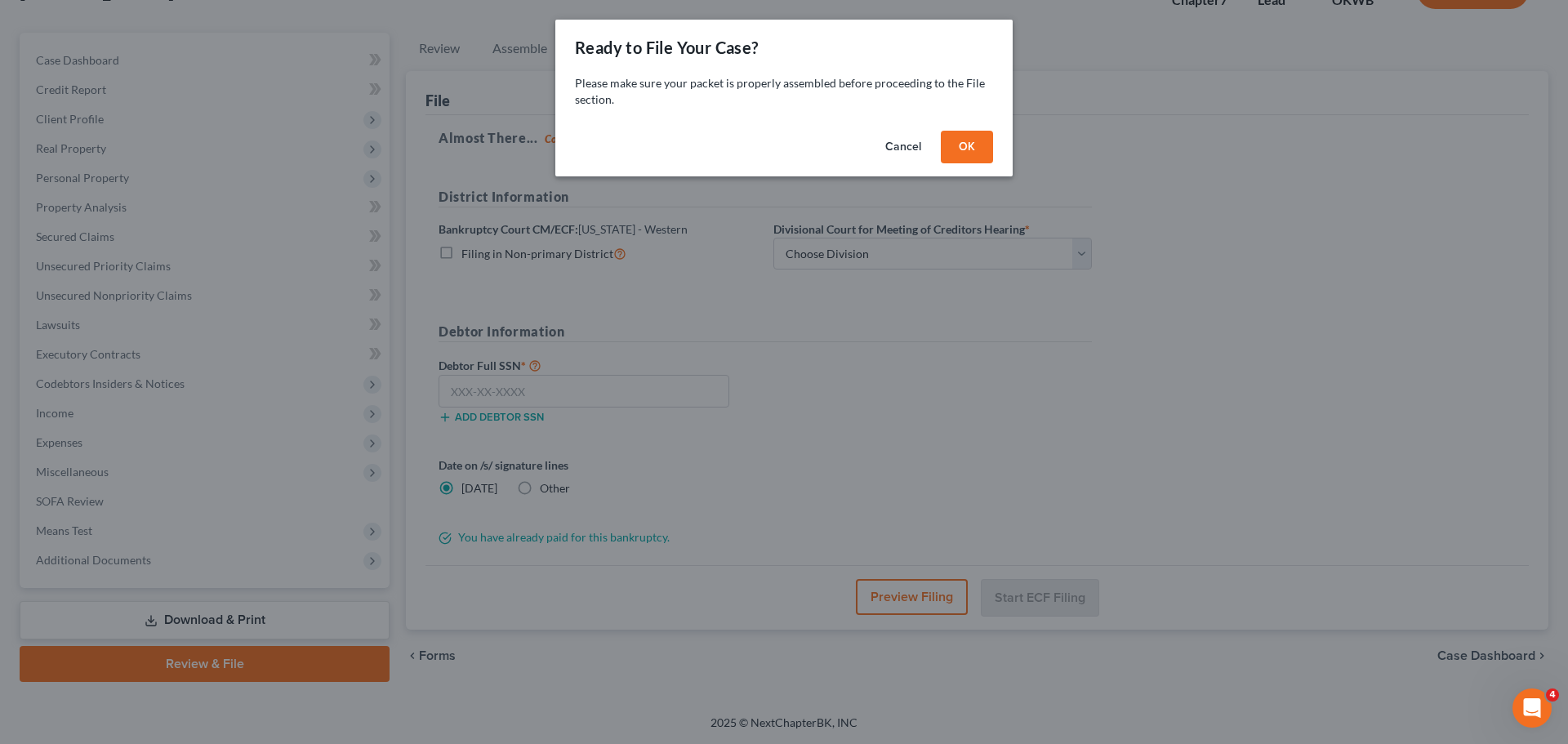
click at [956, 146] on button "OK" at bounding box center [966, 147] width 53 height 33
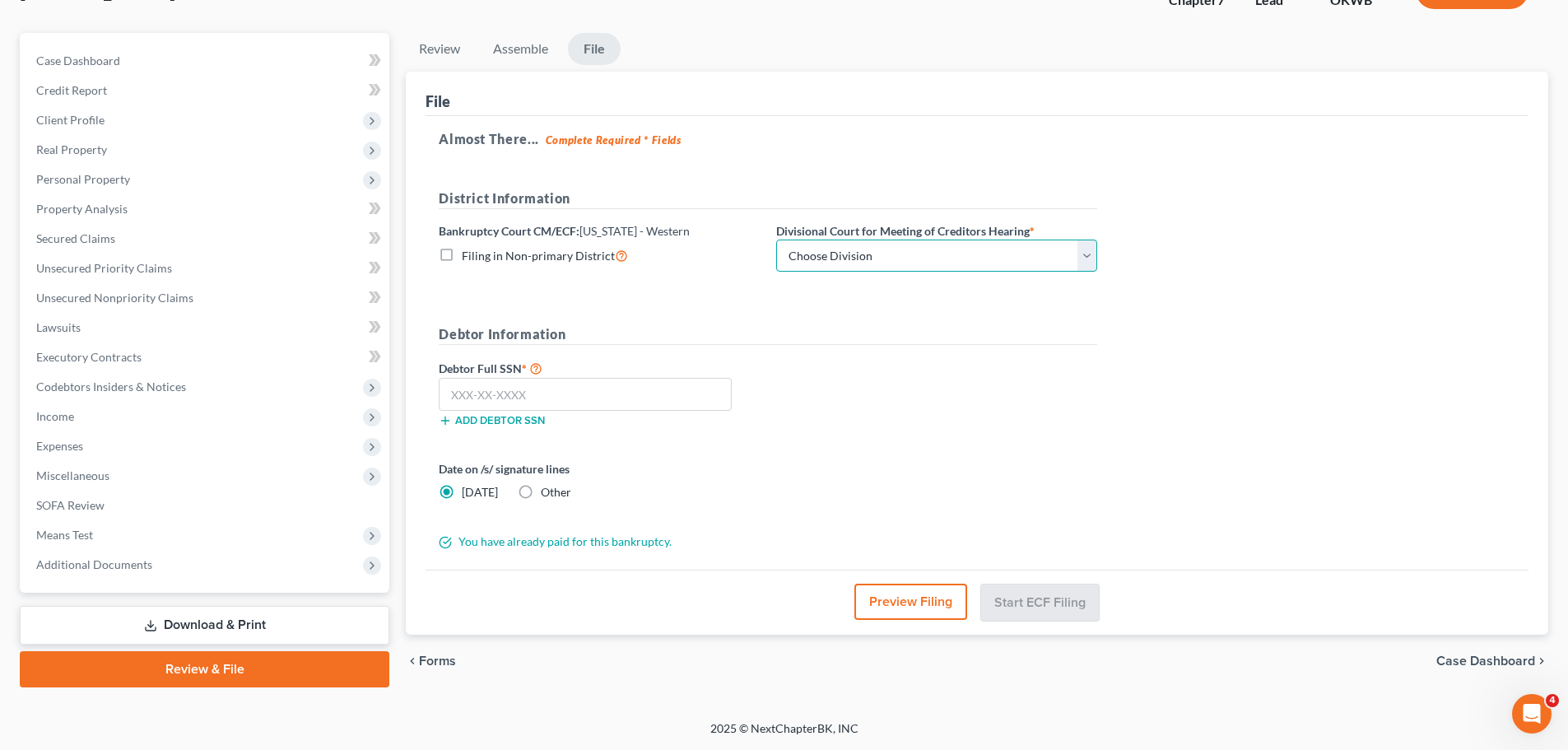
click at [887, 251] on select "Choose Division [US_STATE][GEOGRAPHIC_DATA]" at bounding box center [936, 256] width 321 height 33
select select "0"
click at [776, 240] on select "Choose Division [US_STATE][GEOGRAPHIC_DATA]" at bounding box center [936, 256] width 321 height 33
click at [552, 405] on input "text" at bounding box center [585, 394] width 293 height 33
